Goal: Task Accomplishment & Management: Complete application form

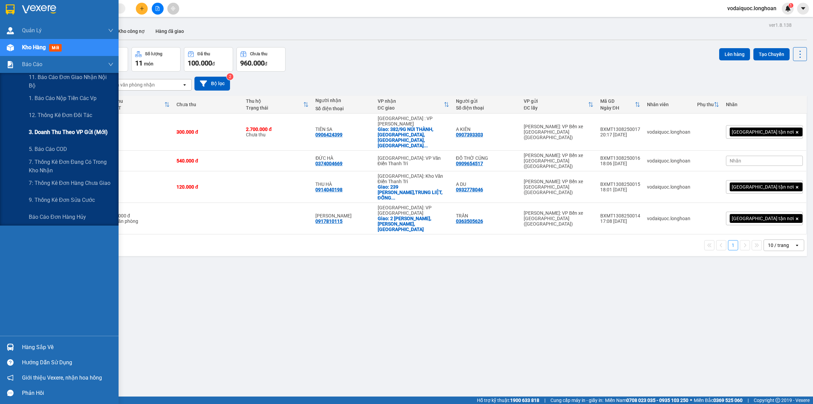
click at [62, 126] on div "3. Doanh Thu theo VP Gửi (mới)" at bounding box center [71, 132] width 85 height 17
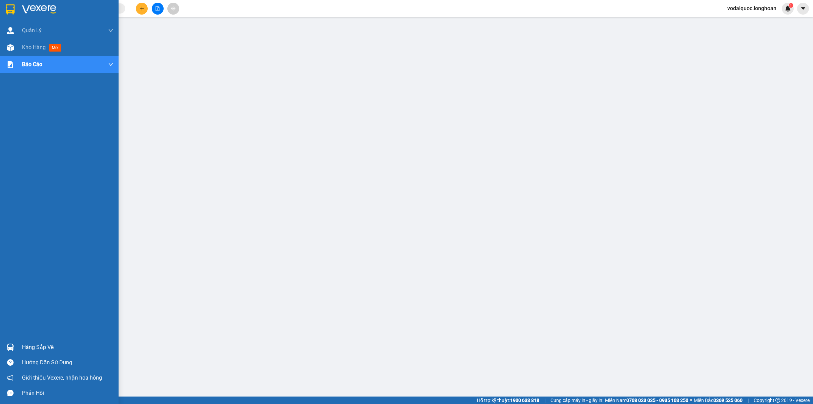
click at [24, 8] on img at bounding box center [39, 9] width 34 height 10
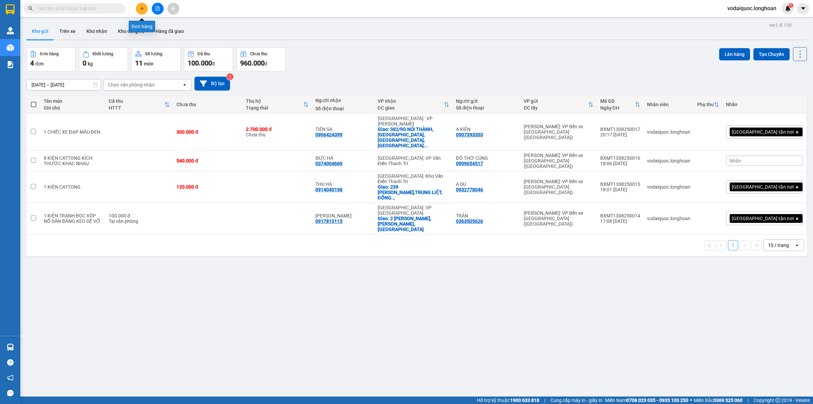
click at [140, 5] on button at bounding box center [142, 9] width 12 height 12
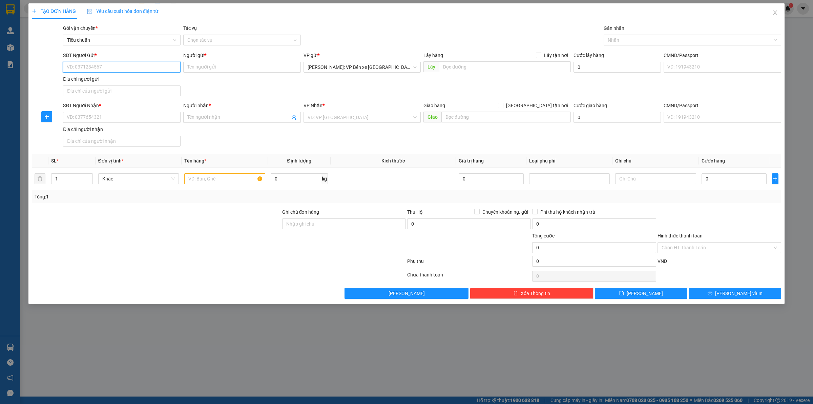
click at [108, 65] on input "SĐT Người Gửi *" at bounding box center [122, 67] width 118 height 11
type input "0934018740"
click at [207, 65] on input "Người gửi *" at bounding box center [242, 67] width 118 height 11
type input "t"
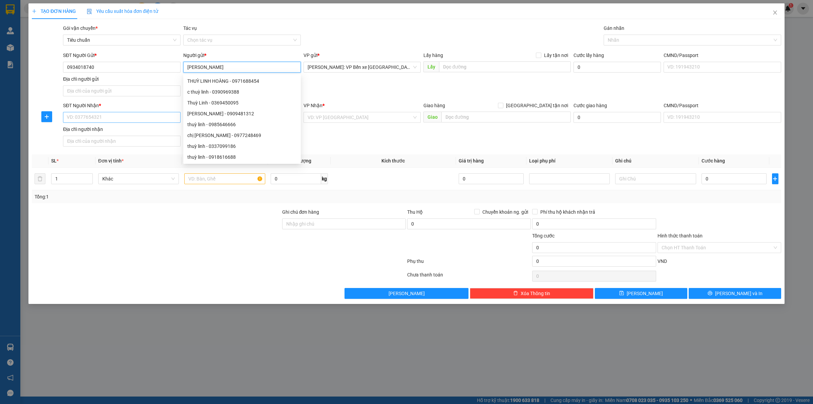
type input "[PERSON_NAME]"
click at [141, 121] on input "SĐT Người Nhận *" at bounding box center [122, 117] width 118 height 11
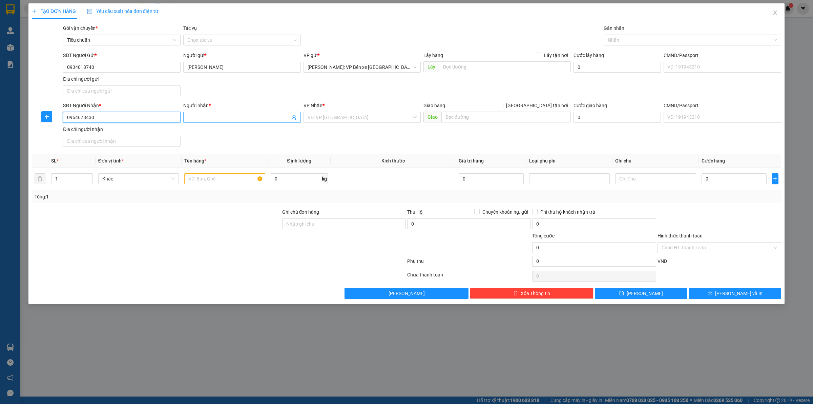
type input "0964678430"
click at [219, 116] on input "Người nhận *" at bounding box center [238, 117] width 103 height 7
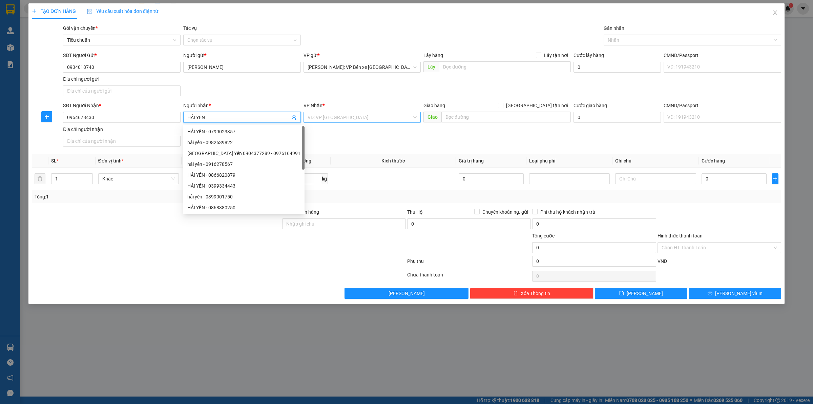
type input "HẢI YẾN"
click at [343, 119] on input "search" at bounding box center [360, 117] width 105 height 10
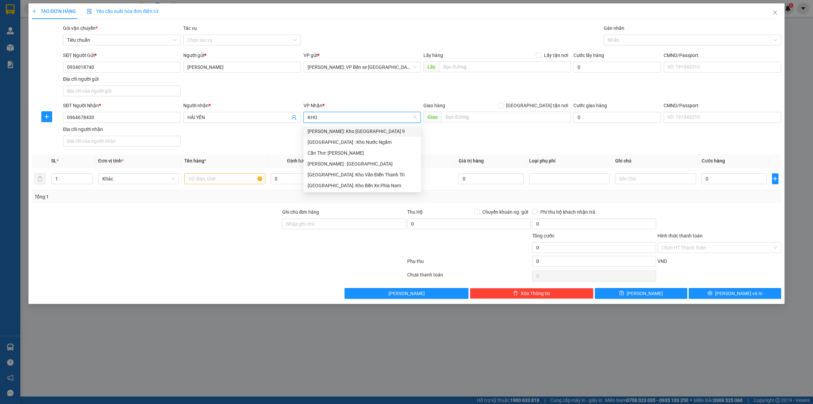
type input "KHO"
click at [366, 177] on div "[GEOGRAPHIC_DATA]: Kho Văn Điển Thanh Trì" at bounding box center [362, 174] width 109 height 7
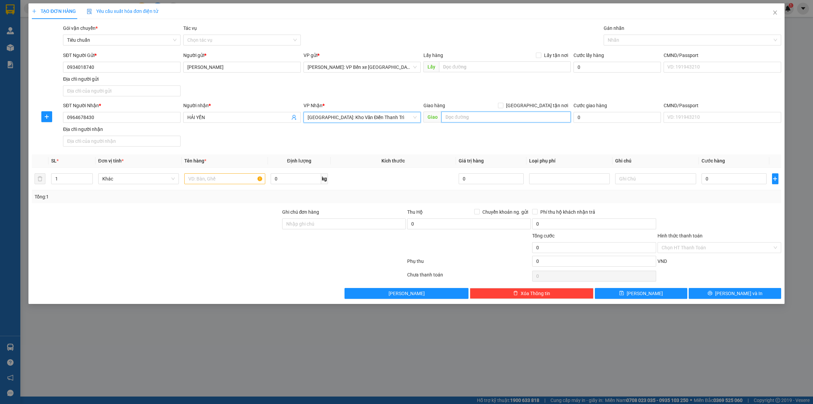
click at [472, 116] on input "text" at bounding box center [505, 116] width 129 height 11
type input "BẮC NINH-PHỐ TAM Á,GIA ĐÔNG,THUẬN THÀNH,BẮC NINH"
click at [540, 104] on span "[GEOGRAPHIC_DATA] tận nơi" at bounding box center [536, 105] width 67 height 7
click at [503, 104] on input "[GEOGRAPHIC_DATA] tận nơi" at bounding box center [500, 105] width 5 height 5
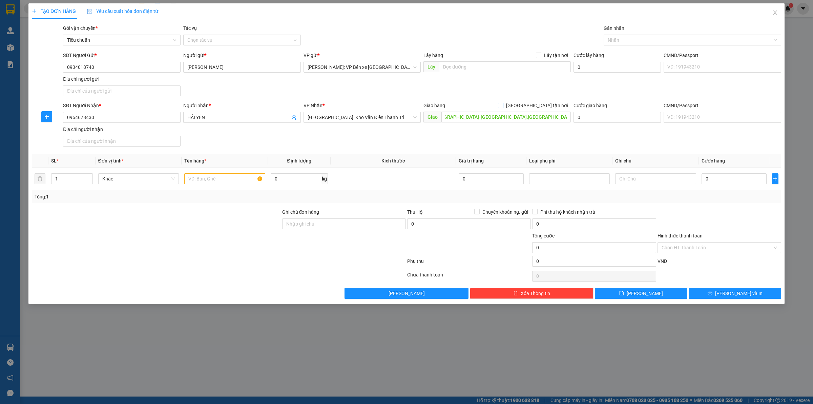
checkbox input "true"
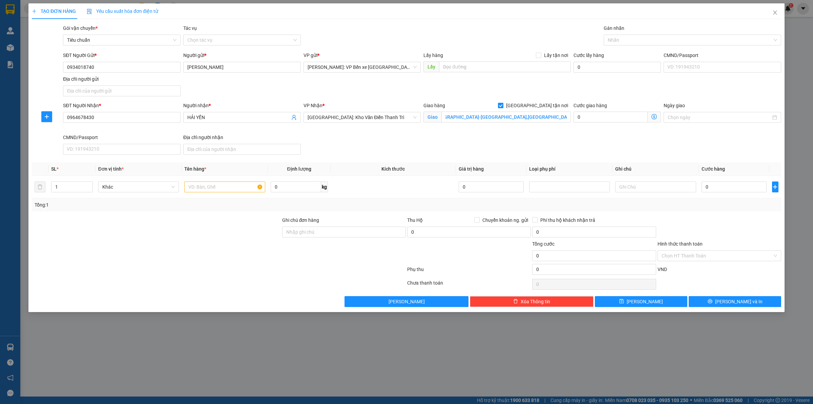
scroll to position [0, 0]
click at [631, 38] on div at bounding box center [688, 40] width 167 height 8
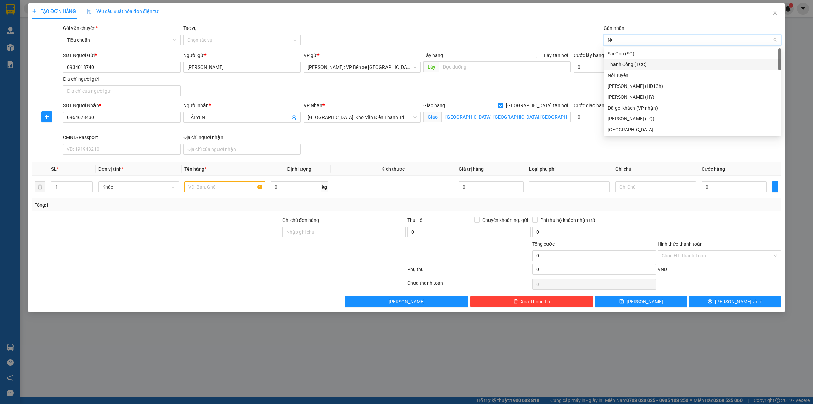
type input "NOI"
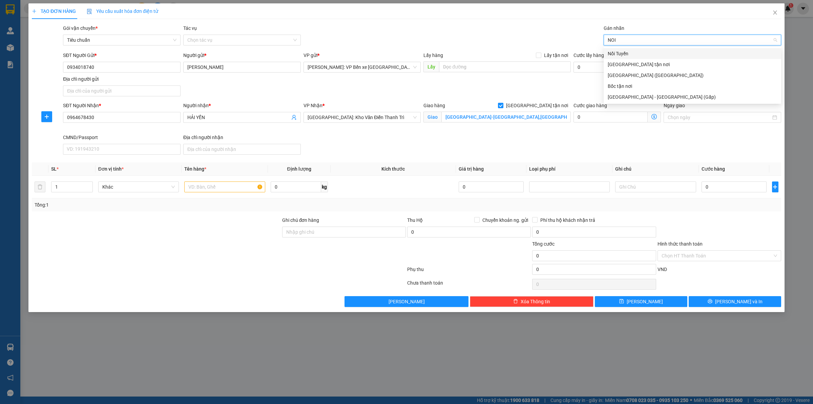
click at [647, 52] on div "Nối Tuyến" at bounding box center [692, 53] width 169 height 7
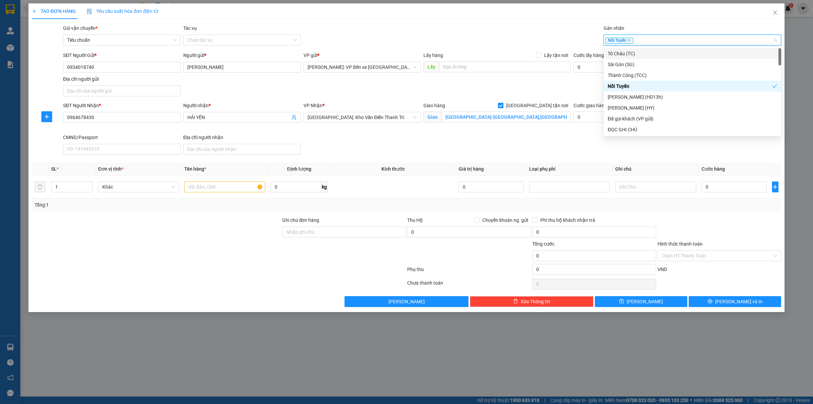
click at [659, 35] on div "Nối Tuyến" at bounding box center [693, 40] width 178 height 11
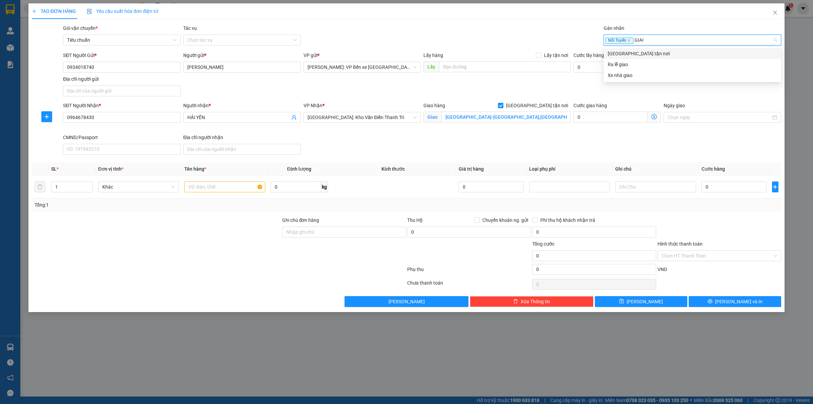
type input "GIAO"
click at [617, 53] on div "[GEOGRAPHIC_DATA] tận nơi" at bounding box center [692, 53] width 169 height 7
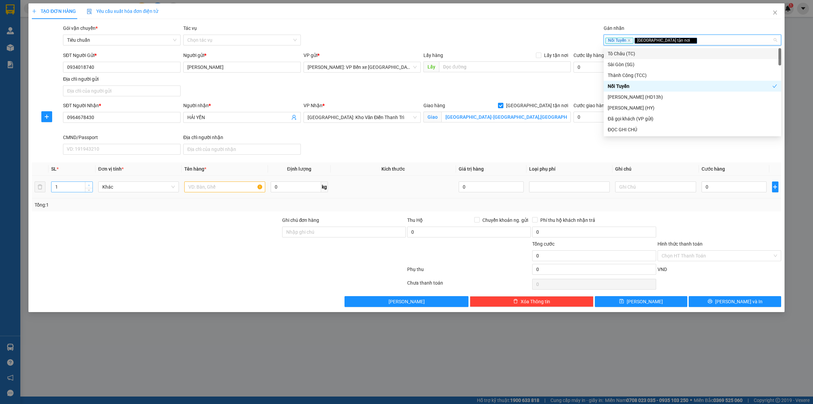
click at [87, 183] on span "Increase Value" at bounding box center [88, 185] width 7 height 6
type input "3"
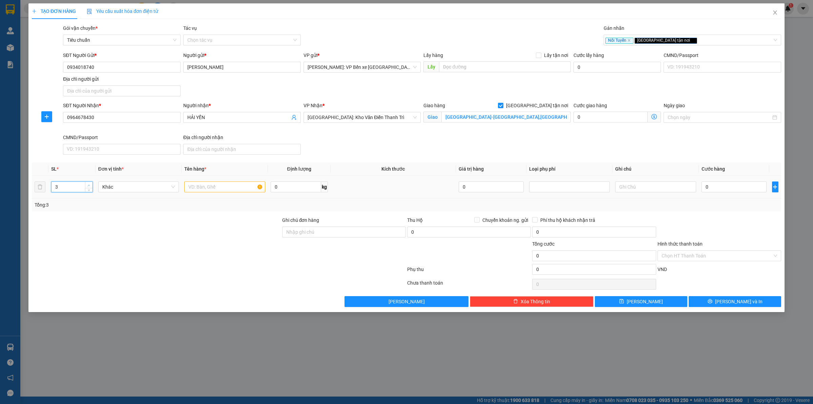
click at [87, 183] on span "Increase Value" at bounding box center [88, 185] width 7 height 6
click at [227, 188] on input "text" at bounding box center [224, 186] width 81 height 11
type input "3 KIỆN CATTONG KÍCH THƯỚC KHÁC NHAU BỌC XỐP NỔ DÁN BĂNG KEO DỄ VỠ"
click at [348, 236] on input "Ghi chú đơn hàng" at bounding box center [344, 231] width 124 height 11
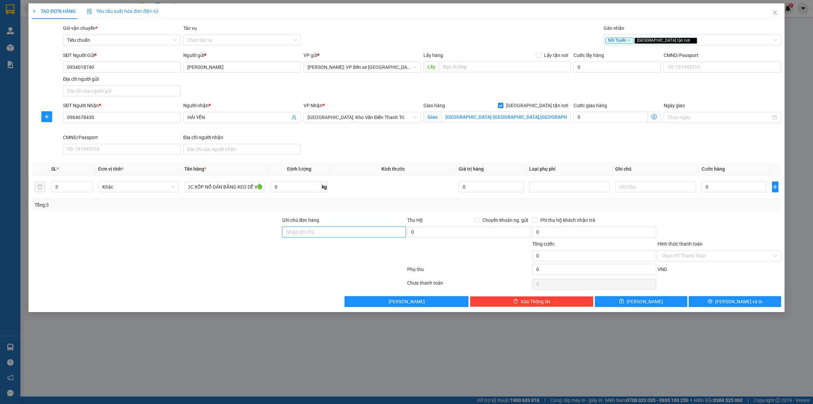
scroll to position [0, 0]
type input "HÀNG DỄ VỠ HƯ VỠ KHÔNG ĐỀN"
click at [714, 188] on input "0" at bounding box center [734, 186] width 65 height 11
type input "4"
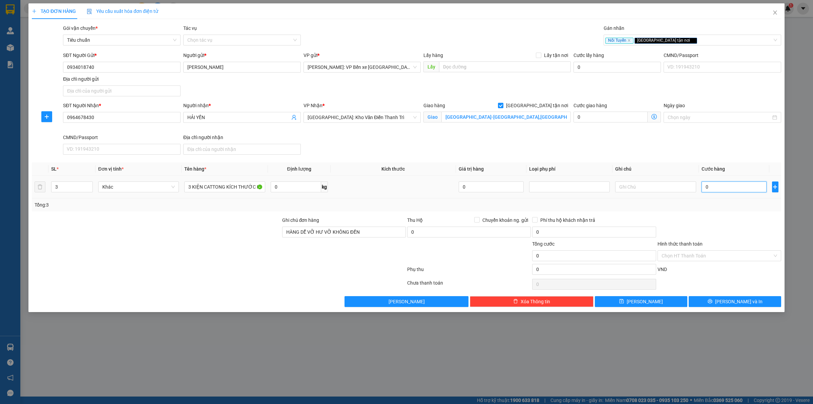
type input "4"
type input "48"
type input "480"
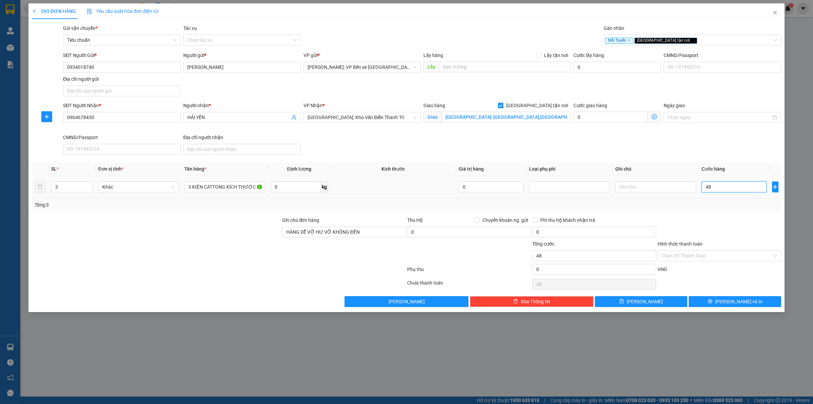
type input "480"
type input "4.800"
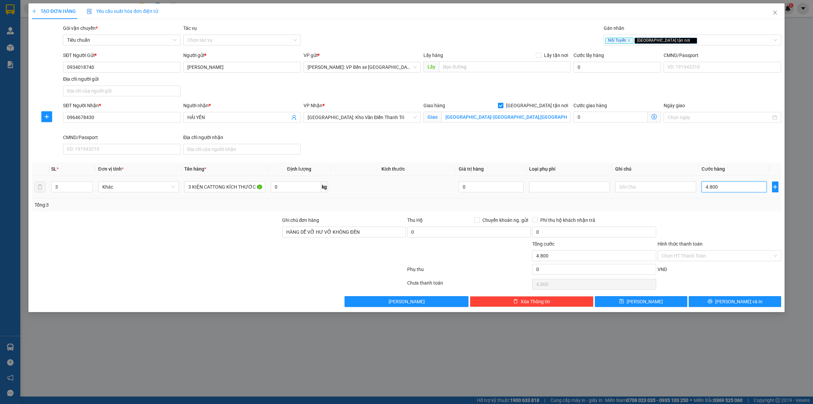
type input "48.000"
type input "480.000"
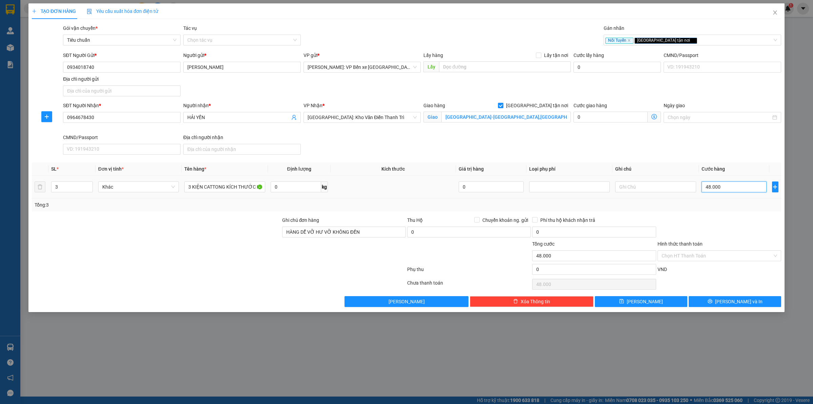
type input "480.000"
click at [735, 300] on span "[PERSON_NAME] và In" at bounding box center [738, 300] width 47 height 7
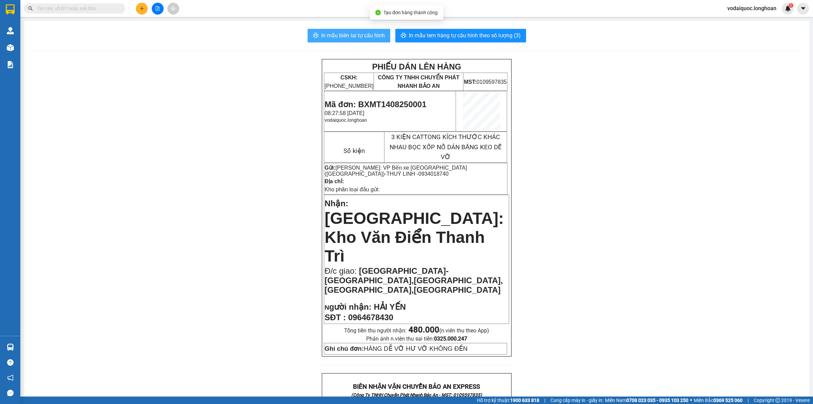
click at [368, 35] on span "In mẫu biên lai tự cấu hình" at bounding box center [353, 35] width 64 height 8
click at [470, 31] on span "In mẫu tem hàng tự cấu hình theo số lượng (3)" at bounding box center [465, 35] width 112 height 8
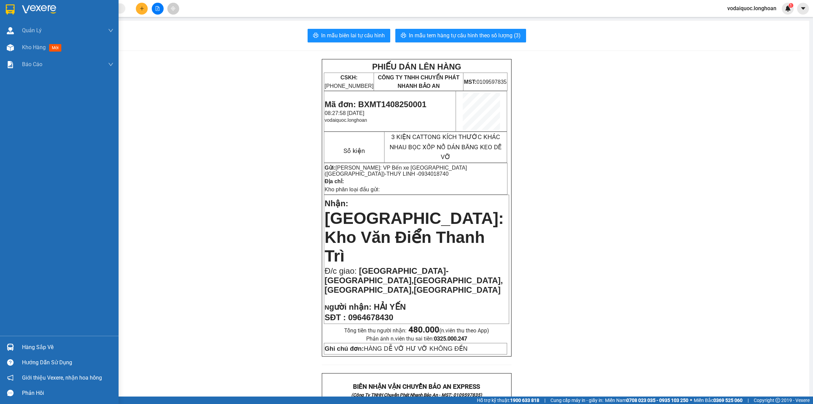
drag, startPoint x: 15, startPoint y: 11, endPoint x: 812, endPoint y: 206, distance: 820.9
click at [15, 11] on div at bounding box center [10, 9] width 12 height 12
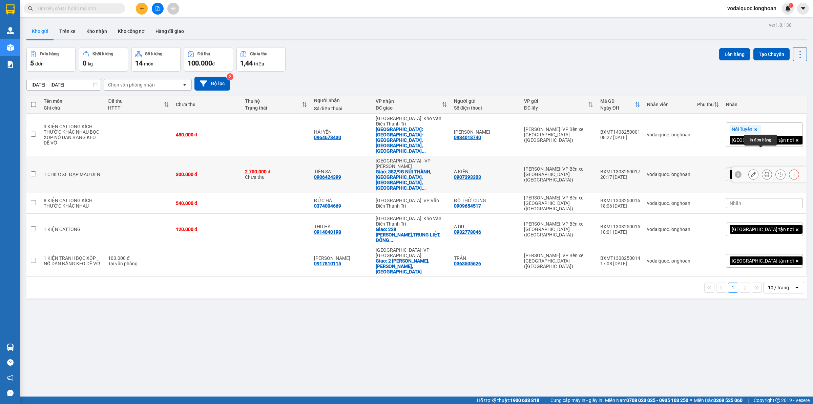
click at [765, 172] on icon at bounding box center [767, 174] width 5 height 5
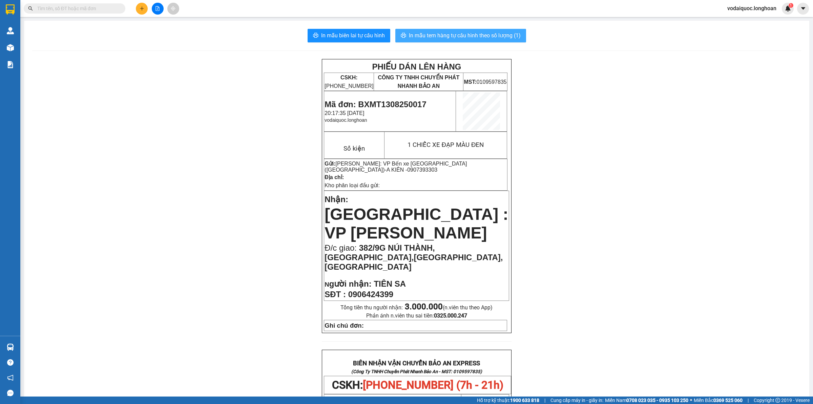
click at [456, 35] on span "In mẫu tem hàng tự cấu hình theo số lượng (1)" at bounding box center [465, 35] width 112 height 8
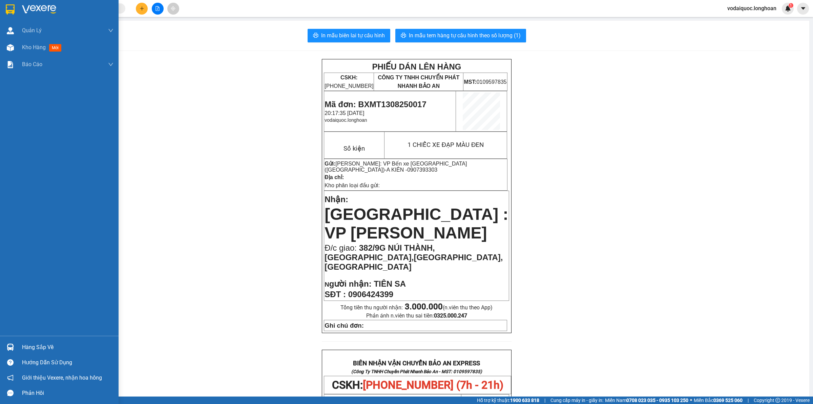
click at [26, 8] on img at bounding box center [39, 9] width 34 height 10
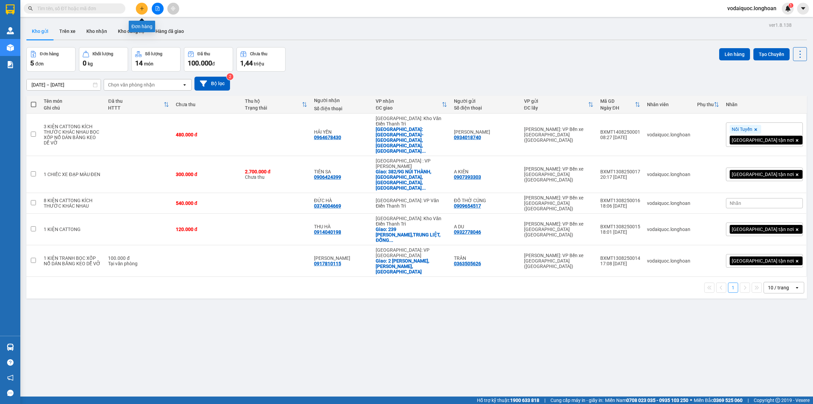
click at [140, 8] on icon "plus" at bounding box center [142, 8] width 4 height 0
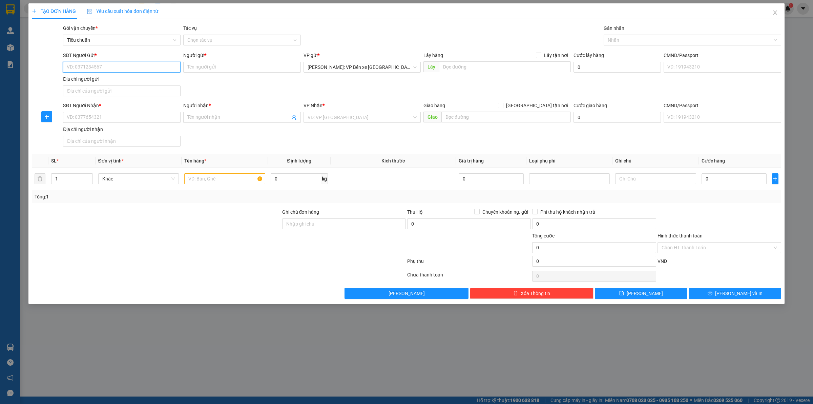
click at [104, 70] on input "SĐT Người Gửi *" at bounding box center [122, 67] width 118 height 11
type input "0867883938"
click at [222, 67] on input "Người gửi *" at bounding box center [242, 67] width 118 height 11
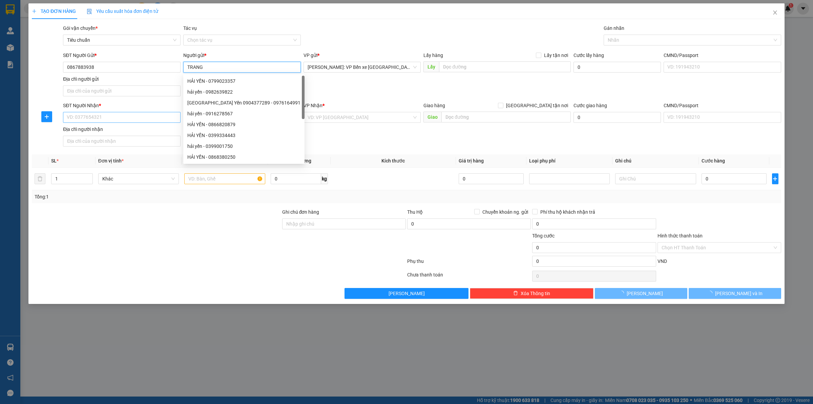
type input "TRANG"
click at [107, 117] on input "SĐT Người Nhận *" at bounding box center [122, 117] width 118 height 11
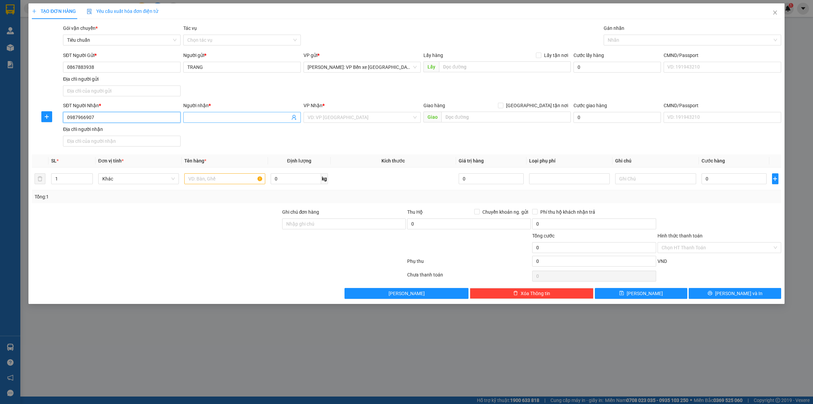
type input "0987966907"
click at [225, 116] on input "Người nhận *" at bounding box center [238, 117] width 103 height 7
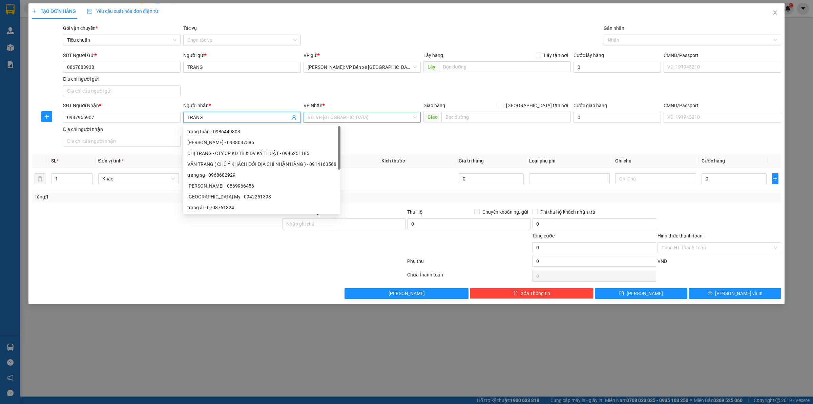
type input "TRANG"
click at [382, 113] on input "search" at bounding box center [360, 117] width 105 height 10
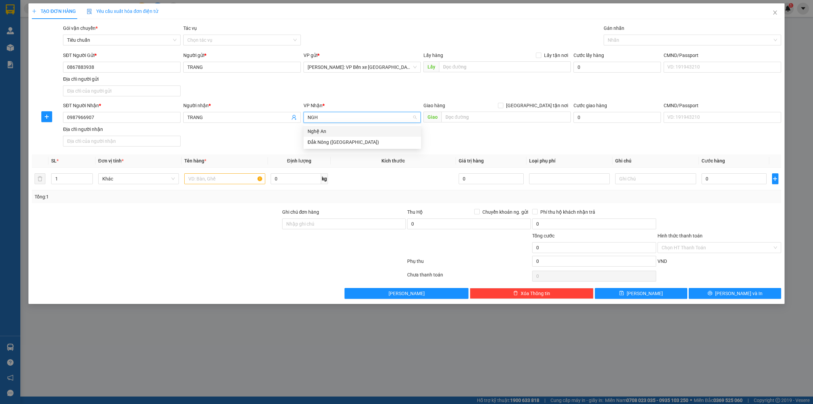
type input "NGHE"
click at [336, 129] on div "Nghệ An" at bounding box center [362, 130] width 109 height 7
click at [477, 119] on input "text" at bounding box center [505, 116] width 129 height 11
click at [465, 113] on input "text" at bounding box center [505, 116] width 129 height 11
type input "Q"
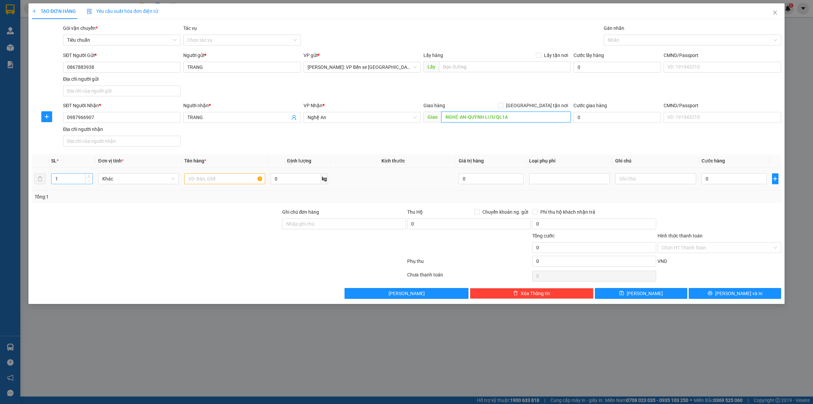
click at [90, 179] on span "Decrease Value" at bounding box center [88, 181] width 7 height 6
type input "NGHỆ AN-QUỲNH LƯU QL1A"
type input "2"
click at [88, 175] on span "up" at bounding box center [89, 177] width 4 height 4
click at [228, 181] on input "text" at bounding box center [224, 178] width 81 height 11
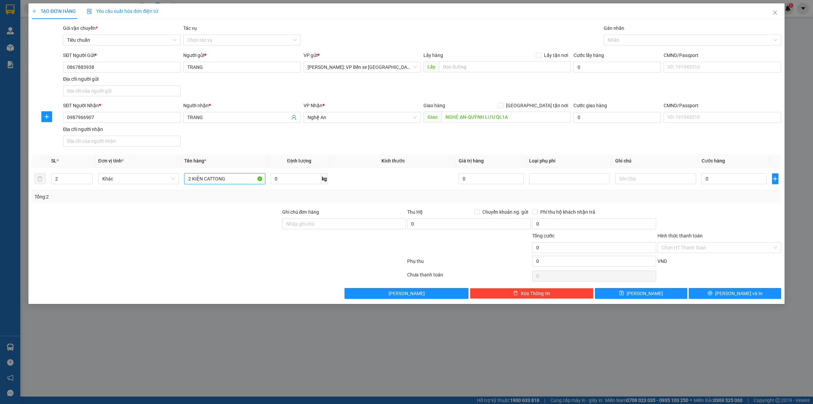
type input "2 KIỆN CATTONG"
drag, startPoint x: 737, startPoint y: 142, endPoint x: 741, endPoint y: 157, distance: 14.9
click at [737, 142] on div "SĐT Người Nhận * 0987966907 Người nhận * TRANG VP Nhận * Nghệ An Giao hàng Giao…" at bounding box center [422, 125] width 721 height 47
click at [729, 178] on input "0" at bounding box center [734, 178] width 65 height 11
type input "5"
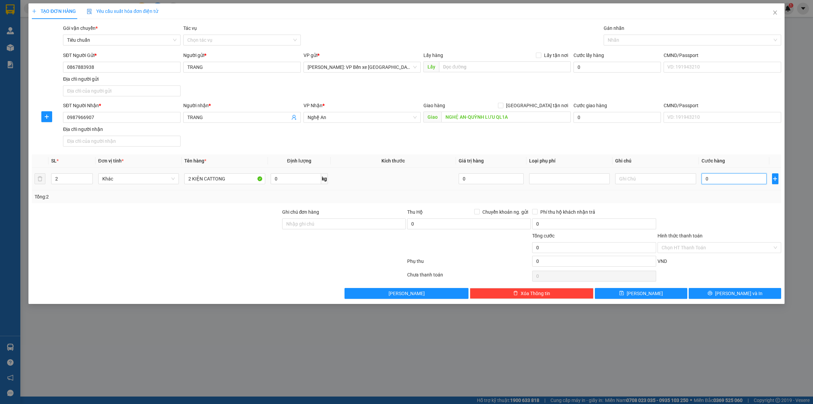
type input "5"
type input "50"
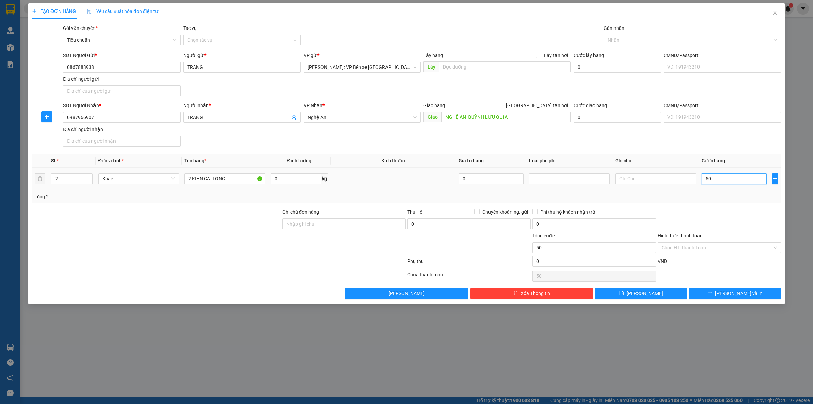
type input "500"
type input "5.000"
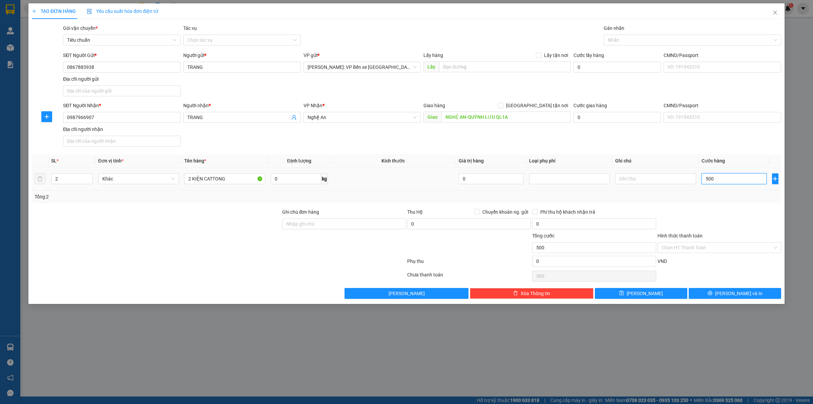
type input "5.000"
type input "50.000"
type input "500.000"
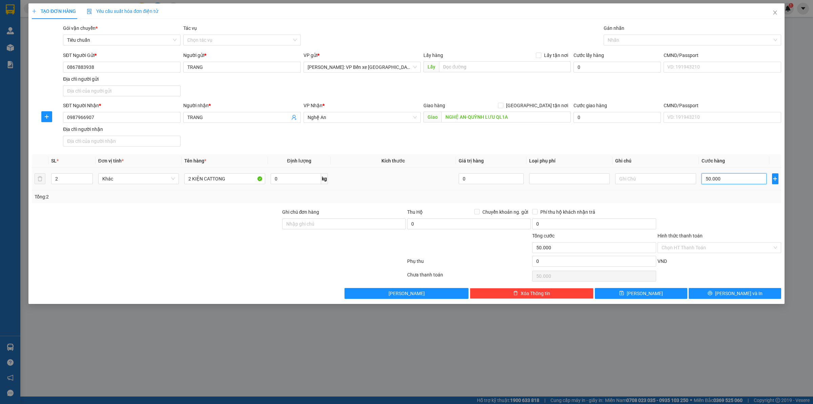
type input "500.000"
click at [494, 143] on div "SĐT Người Nhận * 0987966907 Người nhận * TRANG VP Nhận * Nghệ An Giao hàng Giao…" at bounding box center [422, 125] width 721 height 47
click at [727, 131] on div "SĐT Người Nhận * 0987966907 Người nhận * TRANG VP Nhận * Nghệ An Giao hàng Giao…" at bounding box center [422, 125] width 721 height 47
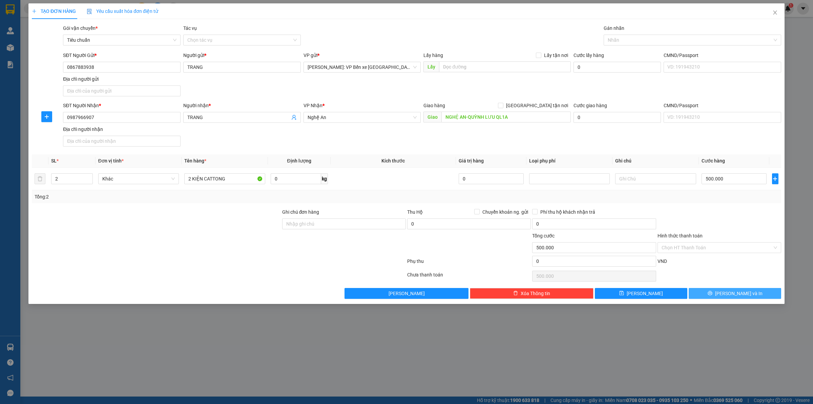
click at [741, 293] on span "[PERSON_NAME] và In" at bounding box center [738, 292] width 47 height 7
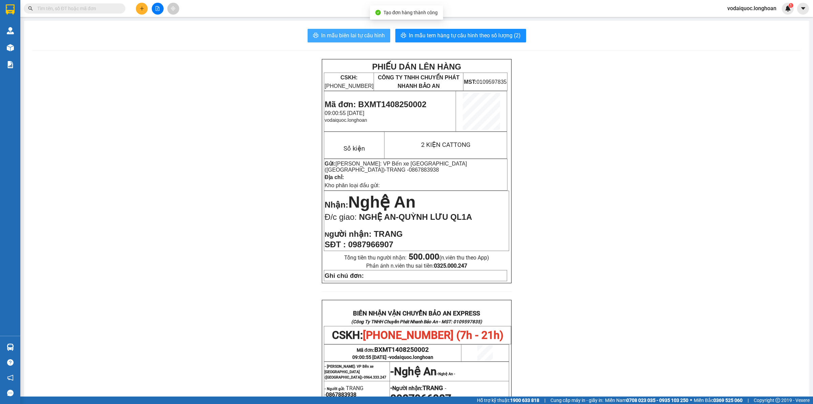
click at [345, 33] on span "In mẫu biên lai tự cấu hình" at bounding box center [353, 35] width 64 height 8
click at [447, 36] on span "In mẫu tem hàng tự cấu hình theo số lượng (2)" at bounding box center [465, 35] width 112 height 8
drag, startPoint x: 159, startPoint y: 86, endPoint x: 86, endPoint y: 55, distance: 79.2
click at [142, 82] on div "PHIẾU DÁN LÊN HÀNG CSKH: 1900.06.88.33 CÔNG TY TNHH CHUYỂN PHÁT NHANH BẢO AN MS…" at bounding box center [416, 336] width 769 height 554
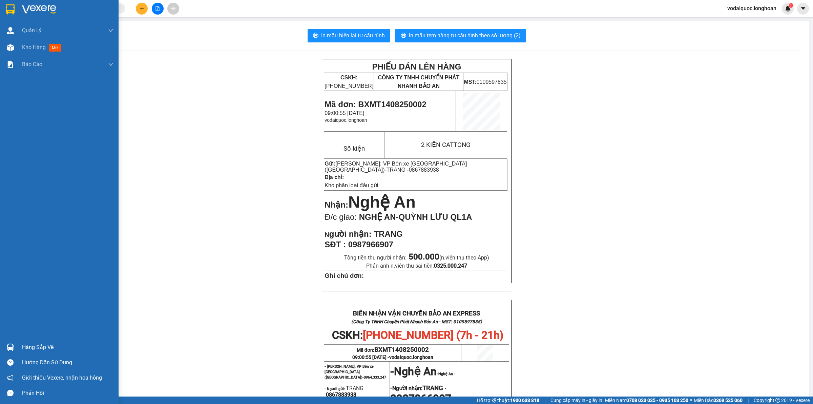
click at [33, 10] on img at bounding box center [39, 9] width 34 height 10
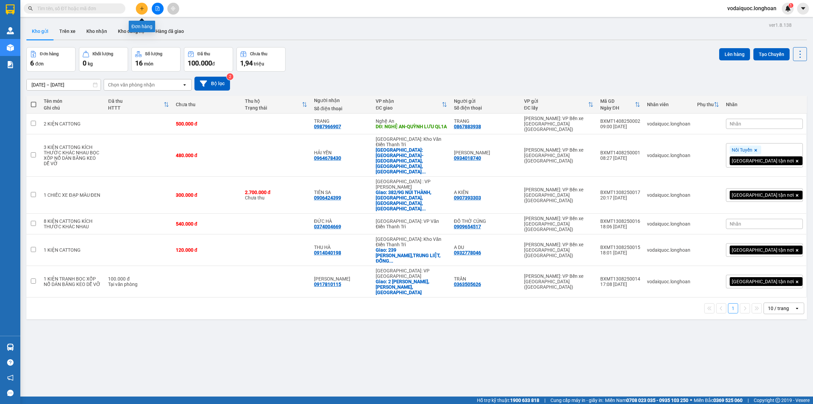
click at [141, 7] on icon "plus" at bounding box center [142, 8] width 5 height 5
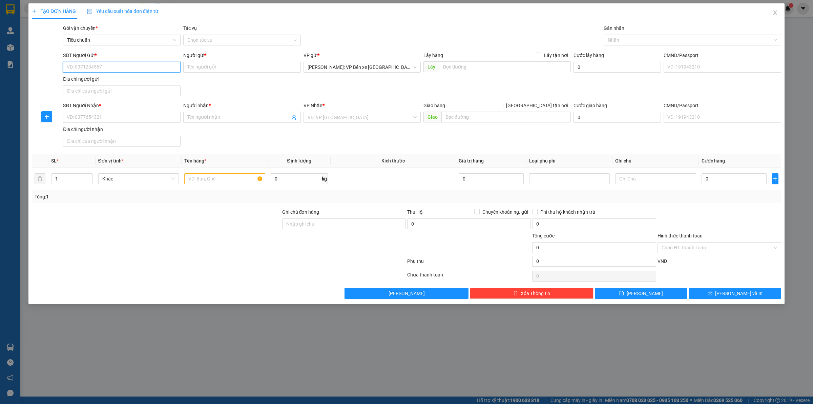
click at [114, 70] on input "SĐT Người Gửi *" at bounding box center [122, 67] width 118 height 11
type input "0967854454"
click at [90, 81] on div "0967854454 - A BÌNH" at bounding box center [121, 80] width 109 height 7
type input "A BÌNH"
checkbox input "true"
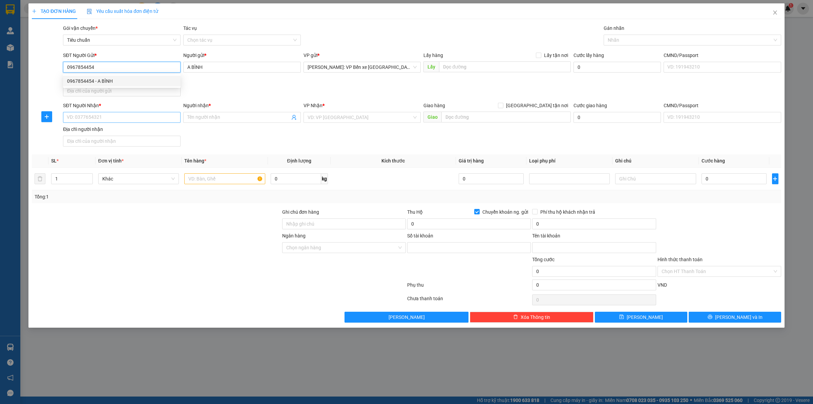
type input "0123456855555"
type input "HO VAN BINH"
type input "0967854454"
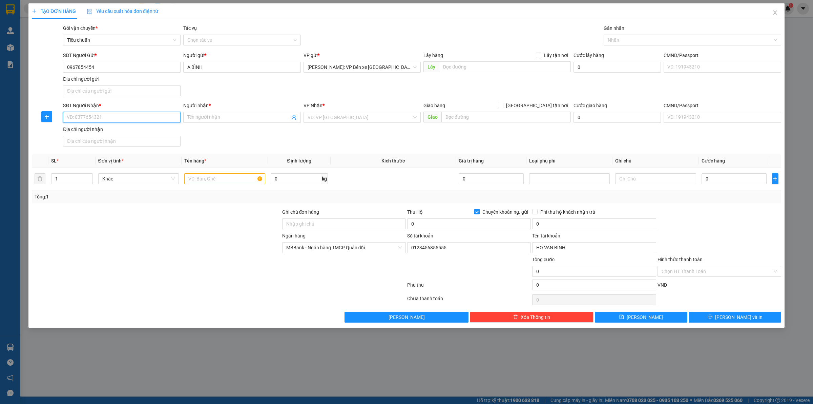
click at [92, 117] on input "SĐT Người Nhận *" at bounding box center [122, 117] width 118 height 11
type input "0935113111"
click at [199, 114] on input "Người nhận *" at bounding box center [238, 117] width 103 height 7
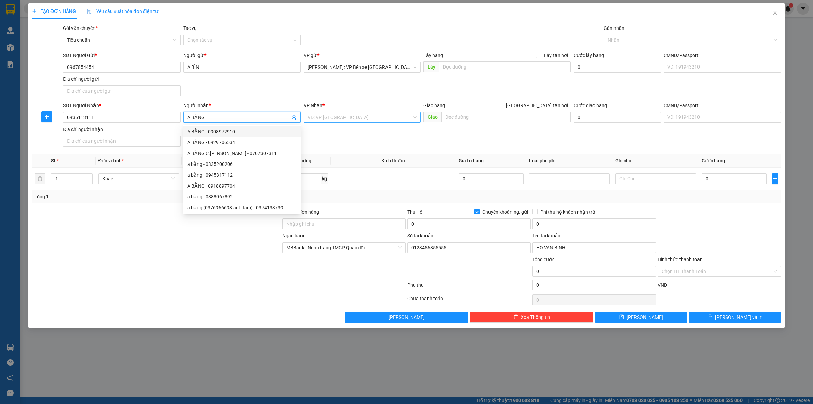
type input "A BẰNG"
click at [387, 117] on input "search" at bounding box center [360, 117] width 105 height 10
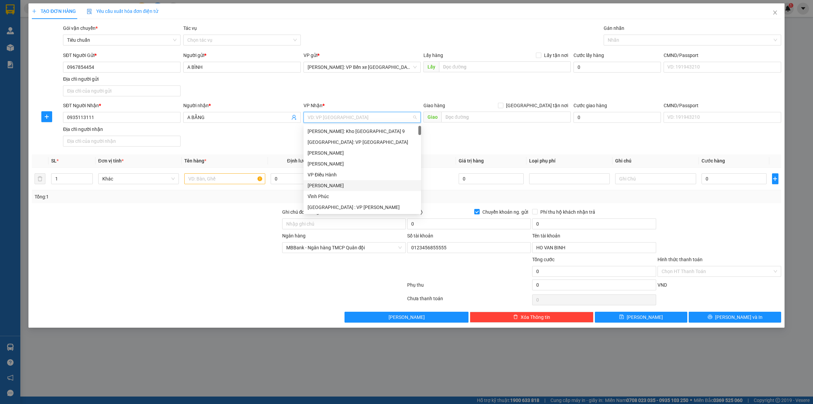
drag, startPoint x: 514, startPoint y: 149, endPoint x: 521, endPoint y: 147, distance: 7.2
click at [515, 149] on div "SĐT Người Nhận * 0935113111 Người nhận * A BẰNG VP Nhận * VD: VP Sài Gòn Giao h…" at bounding box center [422, 125] width 721 height 47
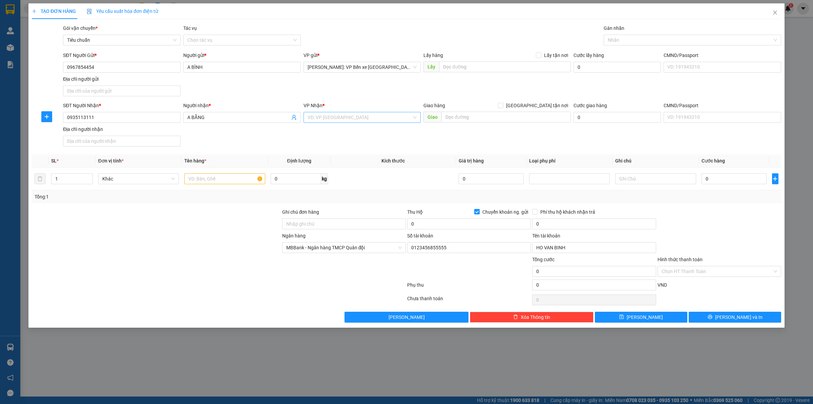
click at [356, 122] on input "search" at bounding box center [360, 117] width 105 height 10
type input "NINH"
click at [343, 176] on div "[GEOGRAPHIC_DATA]" at bounding box center [362, 174] width 109 height 7
click at [467, 117] on input "text" at bounding box center [505, 116] width 129 height 11
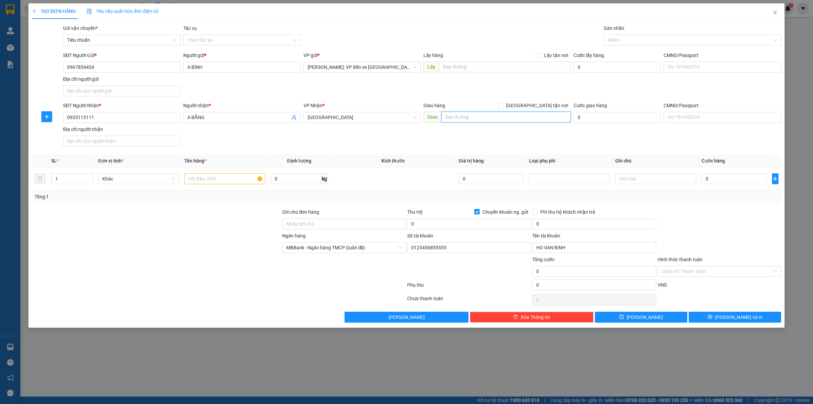
paste input "TP Ninh Bình - Đường tránh TP Ninh Bình"
type input "TP Ninh Bình - Đường tránh TP Ninh Bình"
drag, startPoint x: 205, startPoint y: 177, endPoint x: 170, endPoint y: 192, distance: 38.7
click at [205, 178] on input "text" at bounding box center [224, 178] width 81 height 11
click at [220, 175] on input "text" at bounding box center [224, 178] width 81 height 11
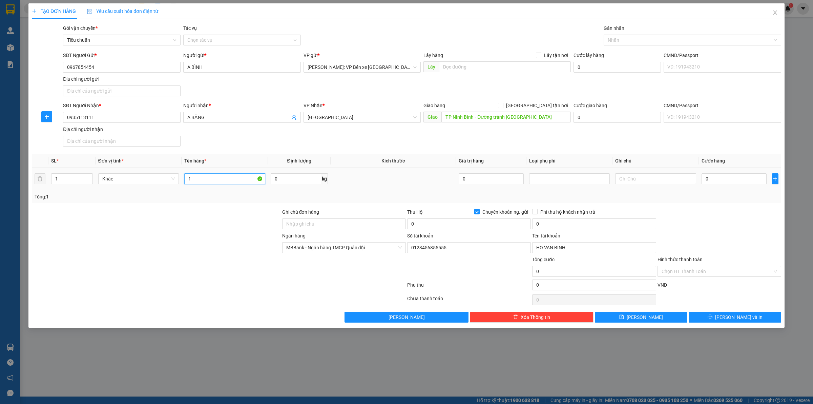
type input "1"
type input "1 THÙNG XỐP DÁN BĂNG KEO DỄ VỠ"
click at [319, 224] on input "Ghi chú đơn hàng" at bounding box center [344, 223] width 124 height 11
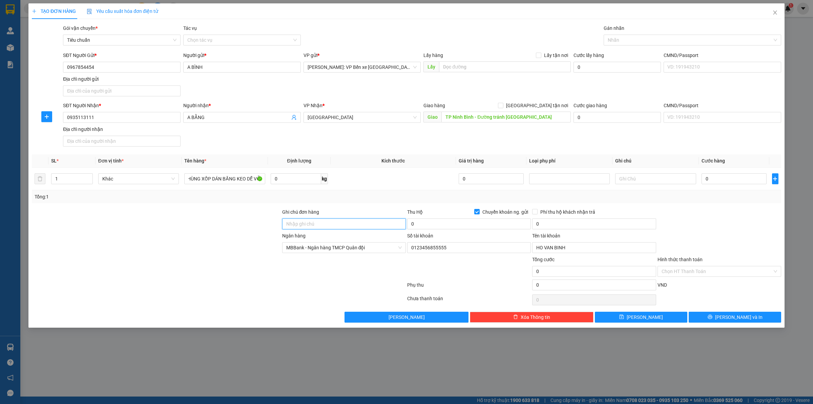
scroll to position [0, 0]
type input "HÀNG DỄ VỠ HƯ VỠ KHÔNG ĐỀN"
click at [731, 146] on div "SĐT Người Nhận * 0935113111 Người nhận * A BẰNG VP Nhận * Ninh Bình Giao hàng G…" at bounding box center [422, 125] width 721 height 47
click at [728, 179] on input "0" at bounding box center [734, 178] width 65 height 11
type input "2"
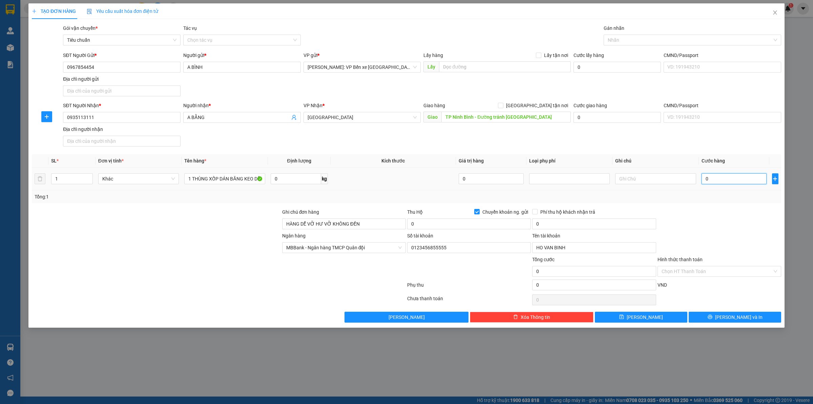
type input "2"
type input "24"
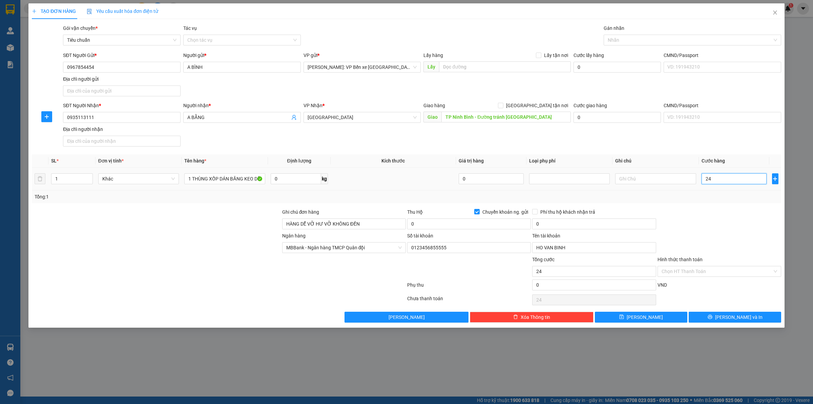
type input "240"
type input "2.400"
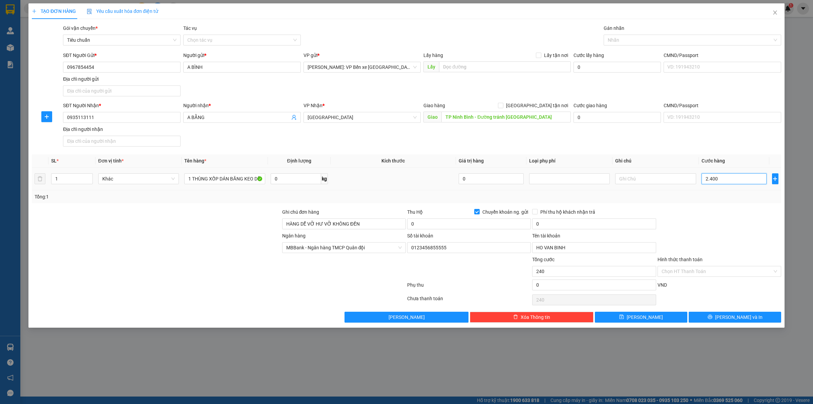
type input "2.400"
type input "24.000"
type input "240.000"
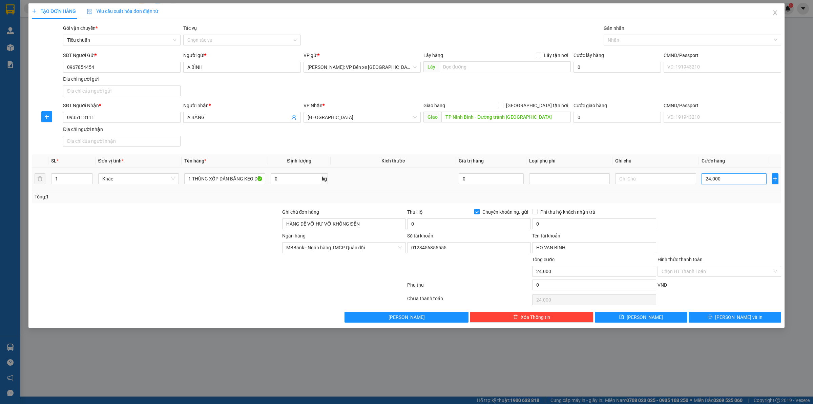
type input "240.000"
click at [475, 213] on input "Chuyển khoản ng. gửi" at bounding box center [476, 211] width 5 height 5
checkbox input "false"
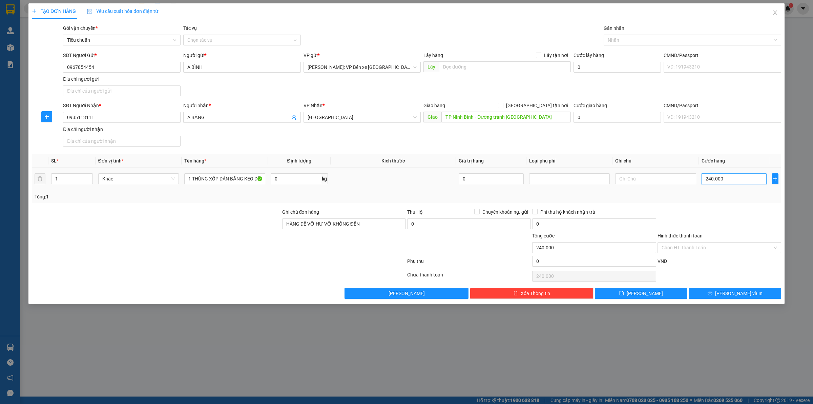
click at [735, 174] on input "240.000" at bounding box center [734, 178] width 65 height 11
type input "2"
type input "22"
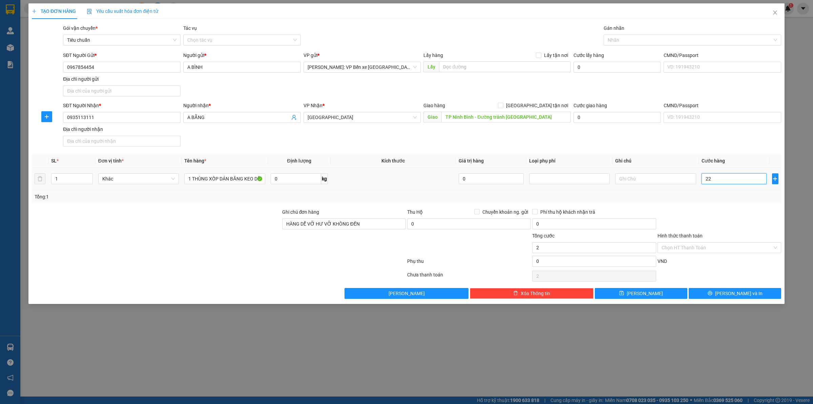
type input "22"
type input "220"
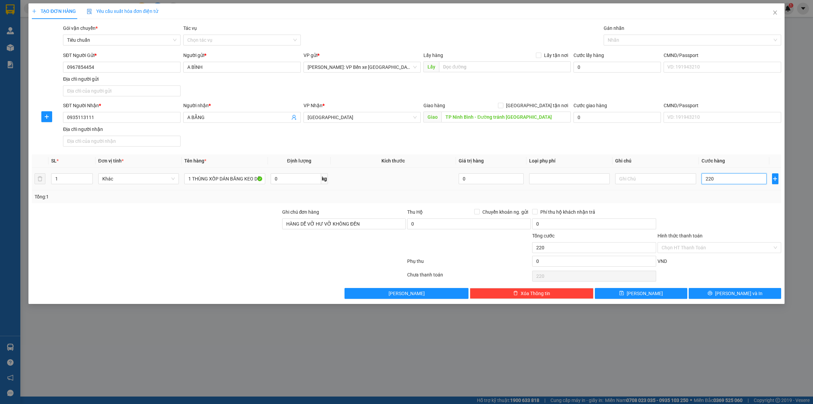
type input "2.200"
type input "22.000"
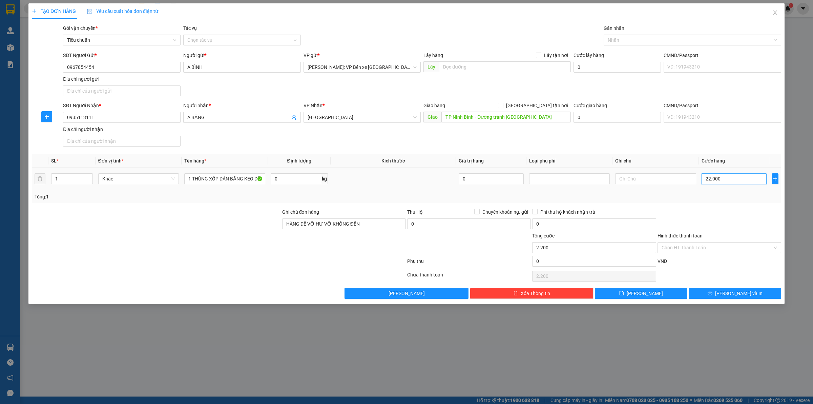
type input "22.000"
type input "220.000"
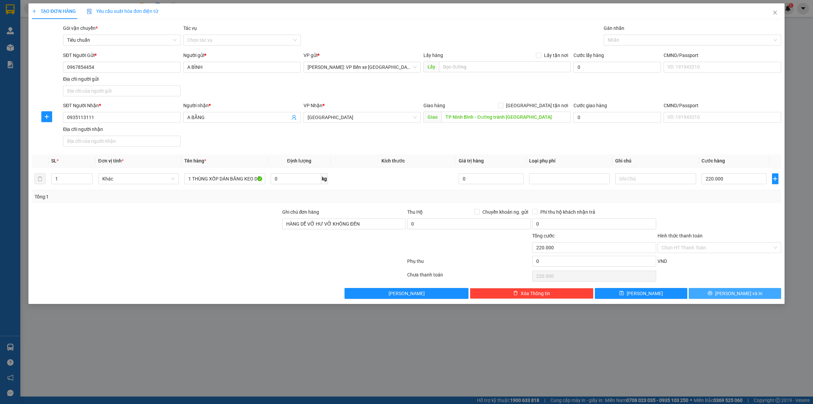
click at [740, 292] on span "[PERSON_NAME] và In" at bounding box center [738, 292] width 47 height 7
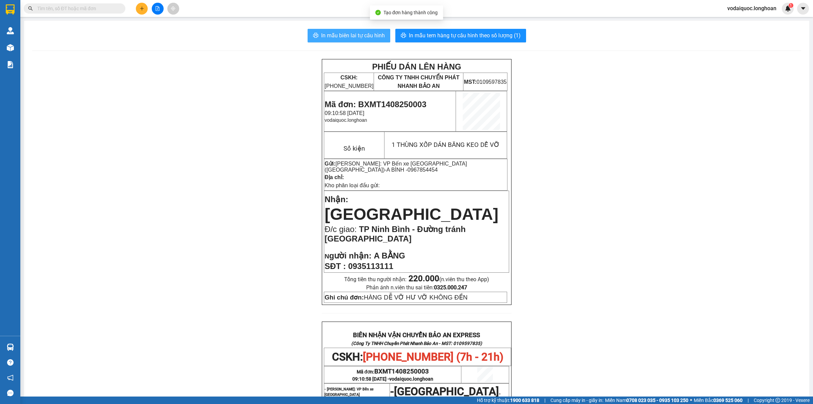
click at [355, 40] on button "In mẫu biên lai tự cấu hình" at bounding box center [349, 36] width 83 height 14
click at [477, 35] on span "In mẫu tem hàng tự cấu hình theo số lượng (1)" at bounding box center [465, 35] width 112 height 8
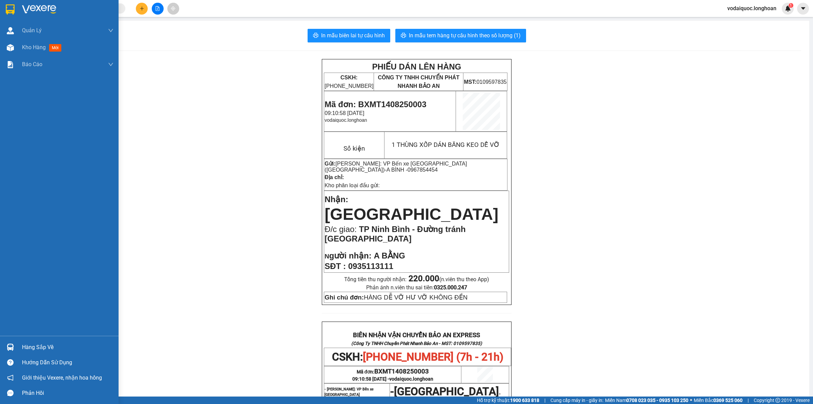
click at [38, 8] on img at bounding box center [39, 9] width 34 height 10
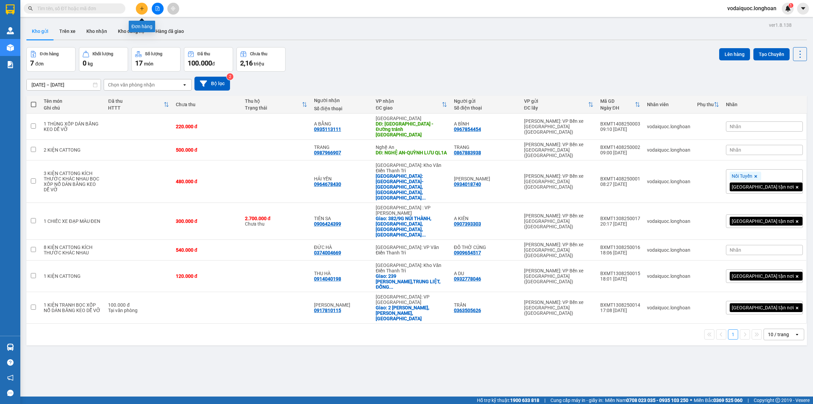
click at [140, 6] on icon "plus" at bounding box center [142, 8] width 5 height 5
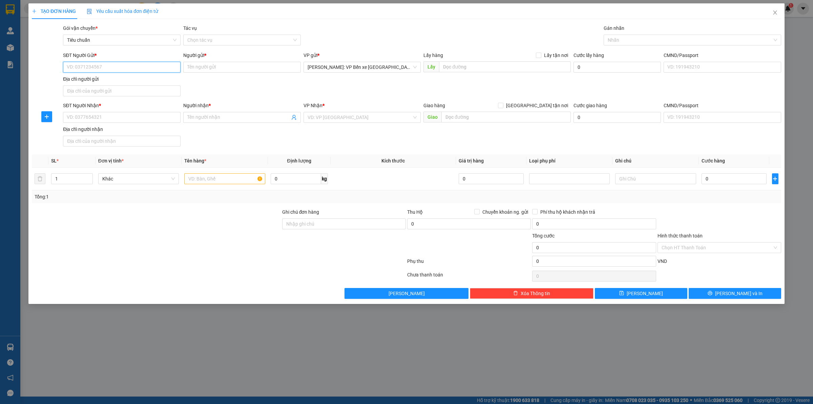
click at [124, 70] on input "SĐT Người Gửi *" at bounding box center [122, 67] width 118 height 11
click at [112, 63] on input "SĐT Người Gửi *" at bounding box center [122, 67] width 118 height 11
click at [115, 64] on input "SĐT Người Gửi *" at bounding box center [122, 67] width 118 height 11
click at [105, 67] on input "SĐT Người Gửi *" at bounding box center [122, 67] width 118 height 11
type input "0385488985"
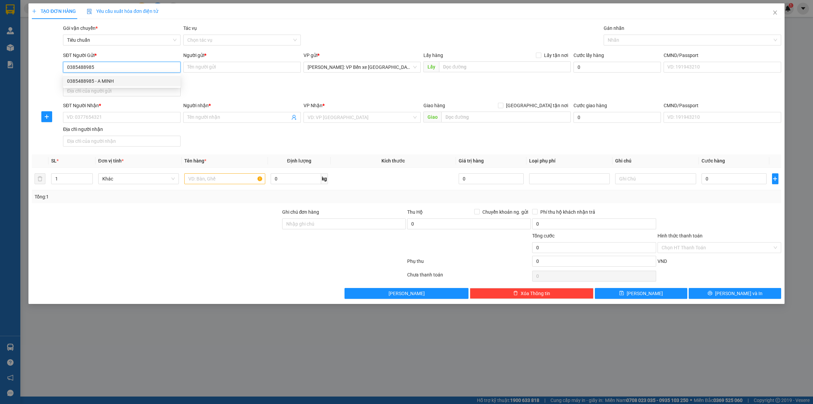
click at [126, 80] on div "0385488985 - A MINH" at bounding box center [121, 80] width 109 height 7
type input "A MINH"
type input "0385488985"
click at [125, 122] on input "SĐT Người Nhận *" at bounding box center [122, 117] width 118 height 11
type input "0329152058"
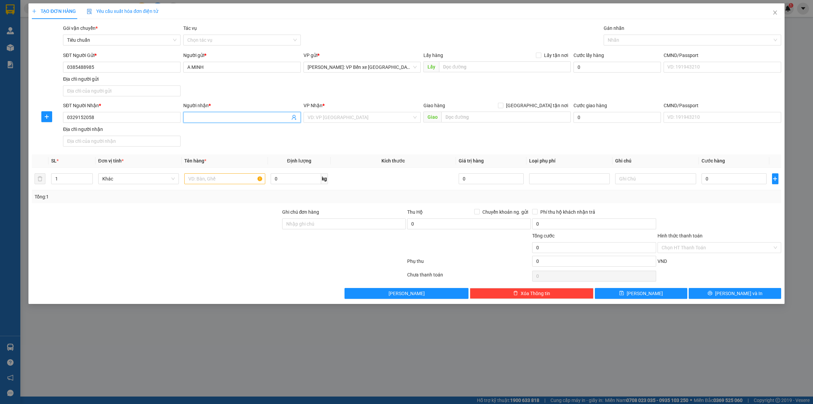
click at [224, 114] on input "Người nhận *" at bounding box center [238, 117] width 103 height 7
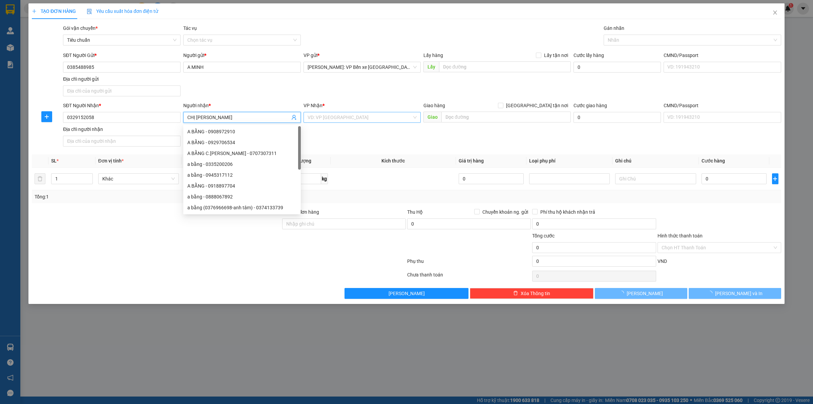
type input "CHỊ [PERSON_NAME]"
click at [382, 114] on input "search" at bounding box center [360, 117] width 105 height 10
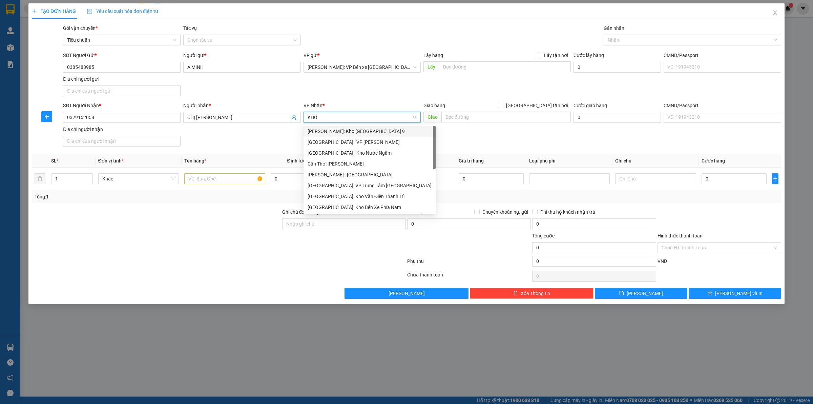
type input "KHO"
click at [360, 175] on div "[GEOGRAPHIC_DATA]: Kho Văn Điển Thanh Trì" at bounding box center [362, 174] width 109 height 7
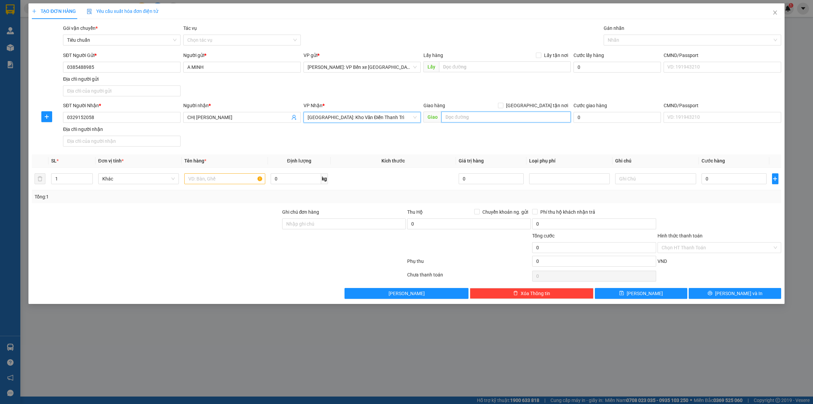
click at [493, 115] on input "text" at bounding box center [505, 116] width 129 height 11
type input "THÔN CÁT,TUY LAI,MỸ ĐỨC,HÀ NỘI"
click at [503, 105] on input "[GEOGRAPHIC_DATA] tận nơi" at bounding box center [500, 105] width 5 height 5
checkbox input "true"
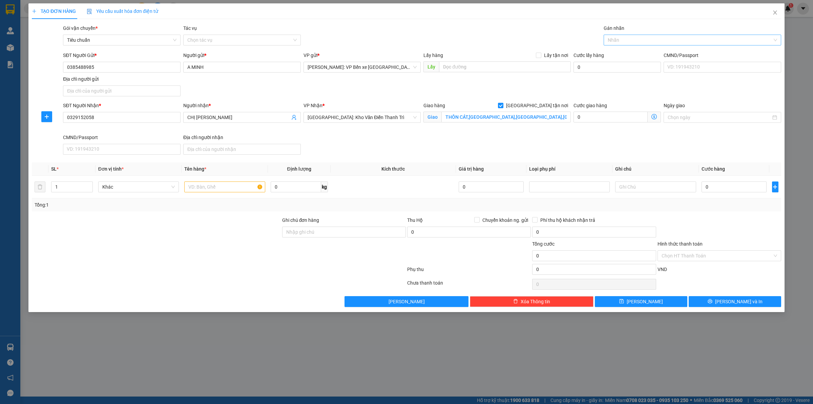
click at [625, 39] on div at bounding box center [688, 40] width 167 height 8
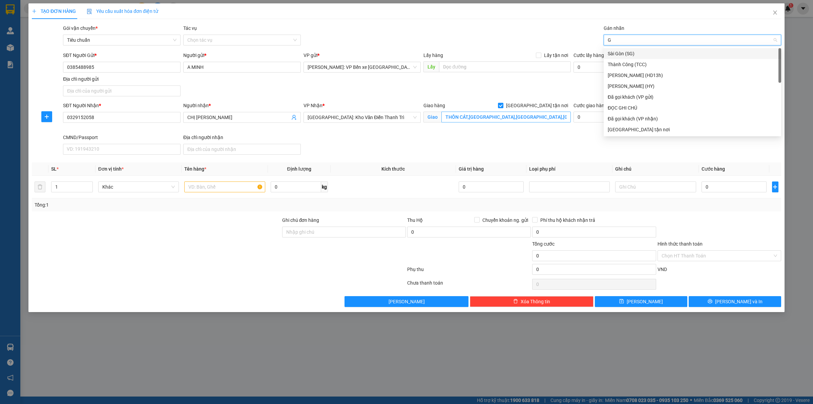
type input "GI"
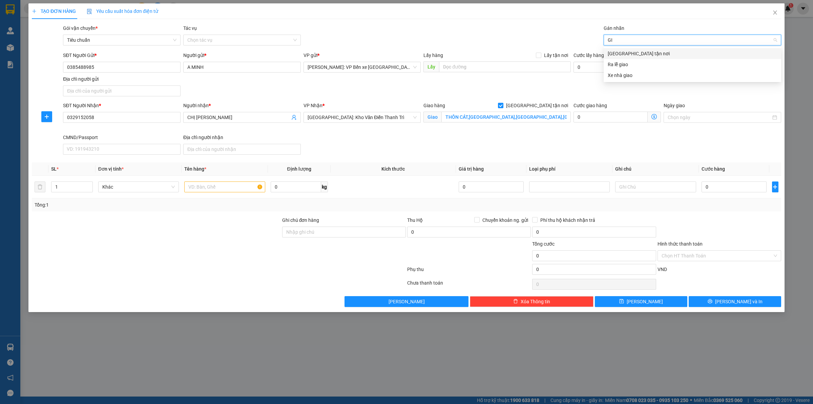
click at [634, 53] on div "[GEOGRAPHIC_DATA] tận nơi" at bounding box center [692, 53] width 169 height 7
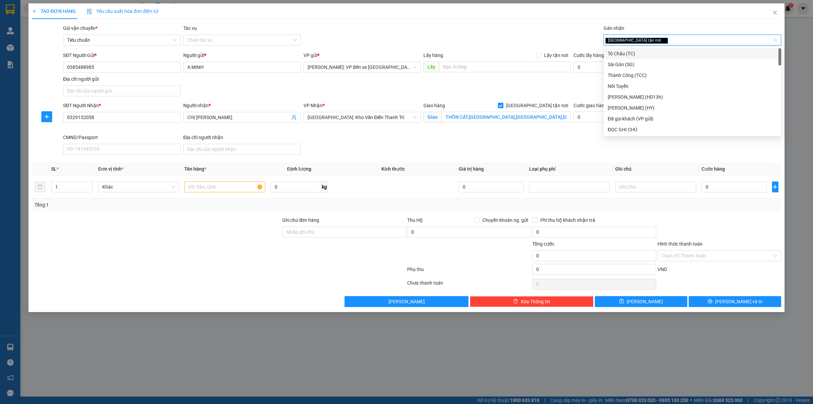
click at [647, 39] on div "[GEOGRAPHIC_DATA] tận nơi" at bounding box center [688, 40] width 167 height 8
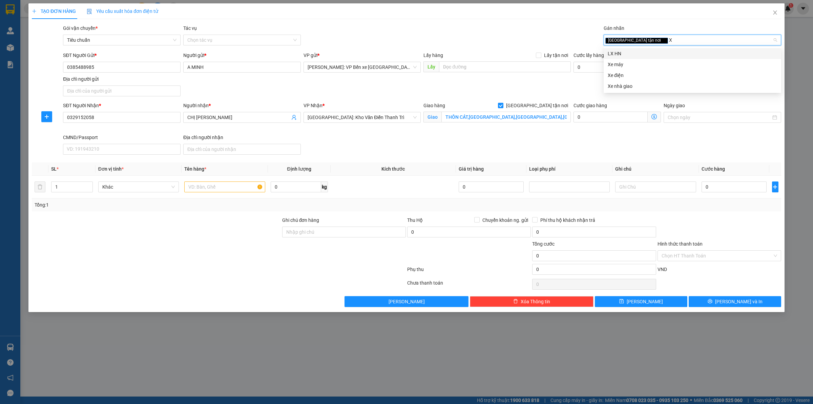
type input "XE"
click at [638, 52] on div "Xe máy" at bounding box center [692, 53] width 169 height 7
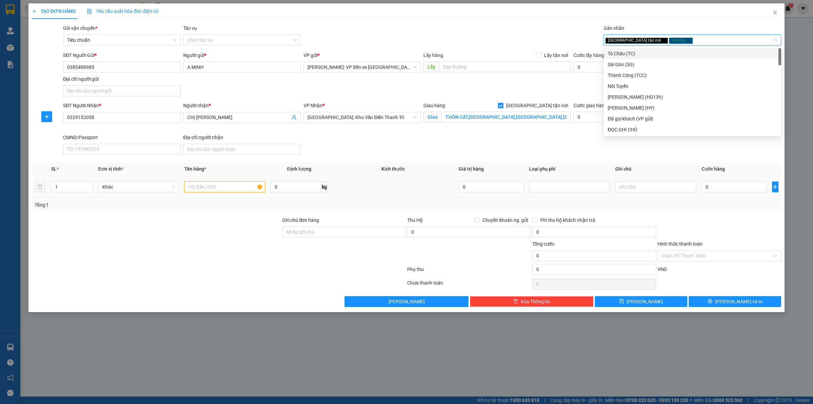
click at [206, 184] on input "text" at bounding box center [224, 186] width 81 height 11
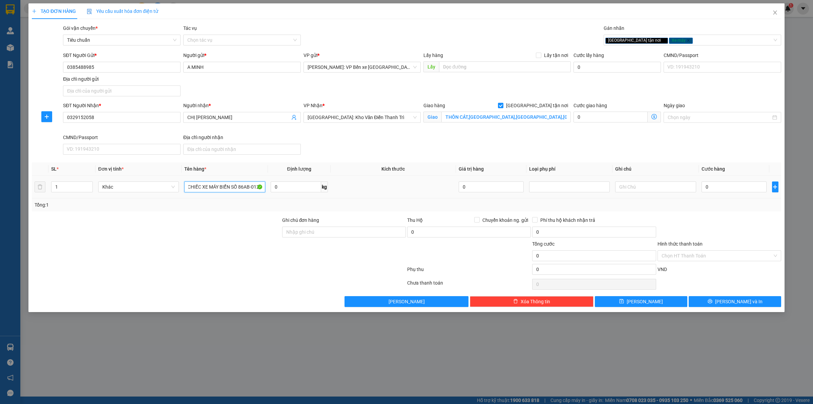
scroll to position [0, 7]
type input "1 CHIẾC XE MÁY BIỂN SỐ 86AB-01292"
click at [320, 230] on input "Ghi chú đơn hàng" at bounding box center [344, 231] width 124 height 11
type input "CHÌA KHOÁ+CAVET QUẤN TAY LÁI"
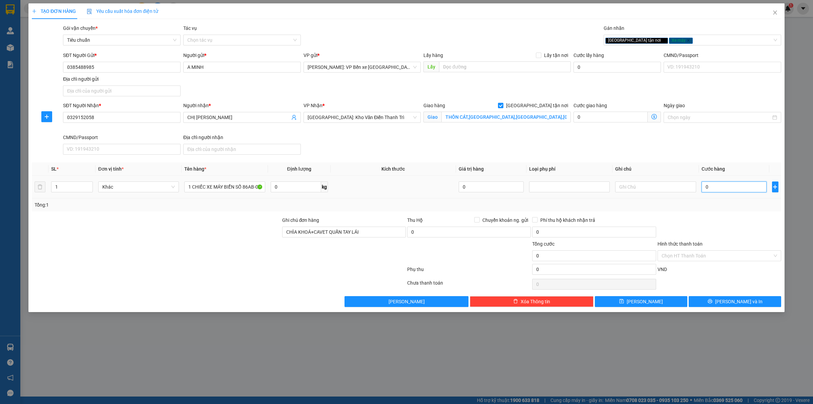
click at [727, 184] on input "0" at bounding box center [734, 186] width 65 height 11
click at [734, 188] on input "0" at bounding box center [734, 186] width 65 height 11
type input "01"
type input "1"
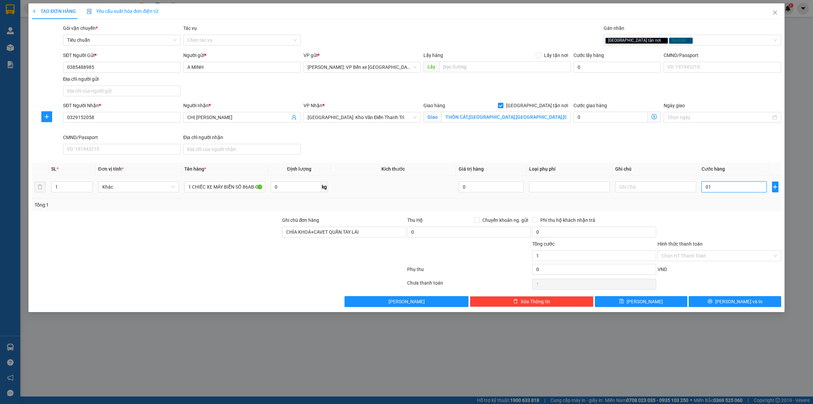
type input "012"
type input "12"
type input "0.122"
type input "122"
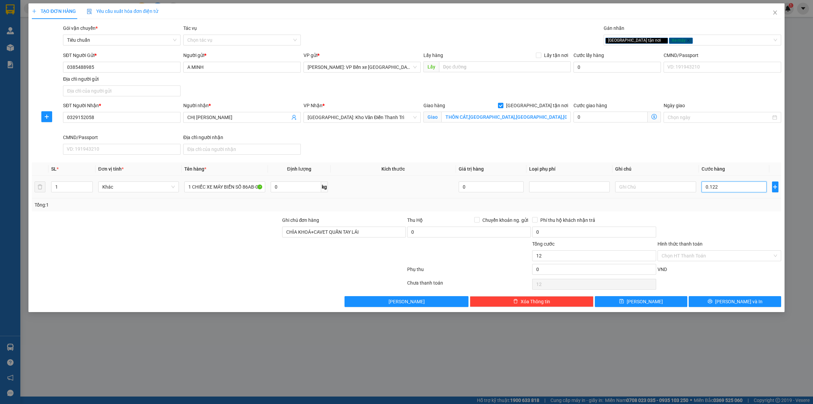
type input "122"
type input "01.220"
type input "1.220"
type input "012.200"
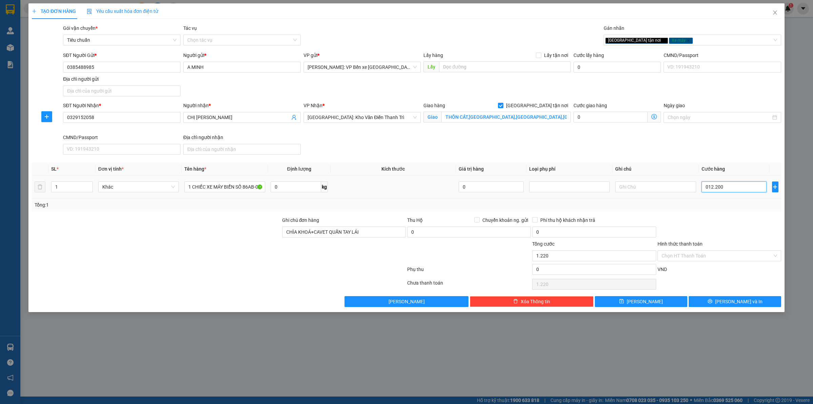
type input "12.200"
type input "0.122.000"
type input "122.000"
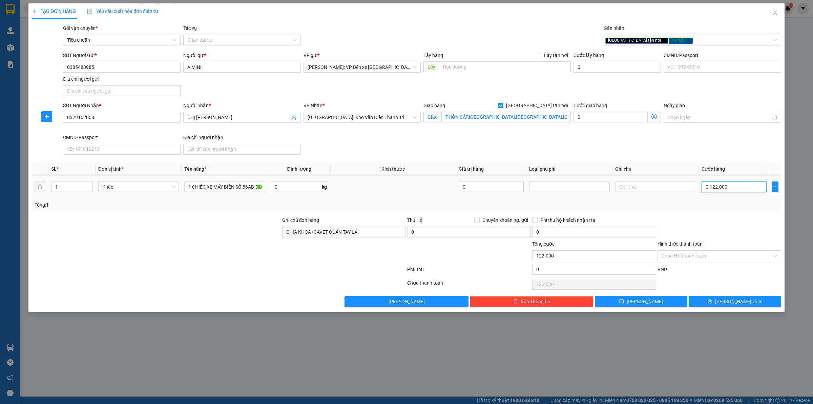
type input "01.220.000"
type input "1.220.000"
click at [711, 256] on input "Hình thức thanh toán" at bounding box center [717, 255] width 111 height 10
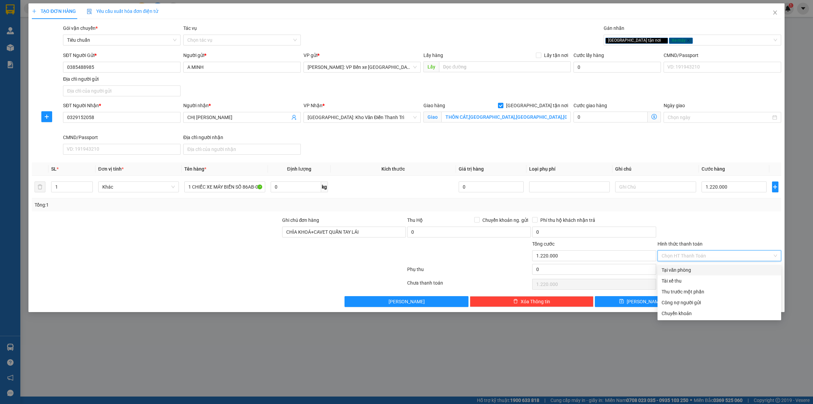
click at [705, 268] on div "Tại văn phòng" at bounding box center [720, 269] width 116 height 7
type input "0"
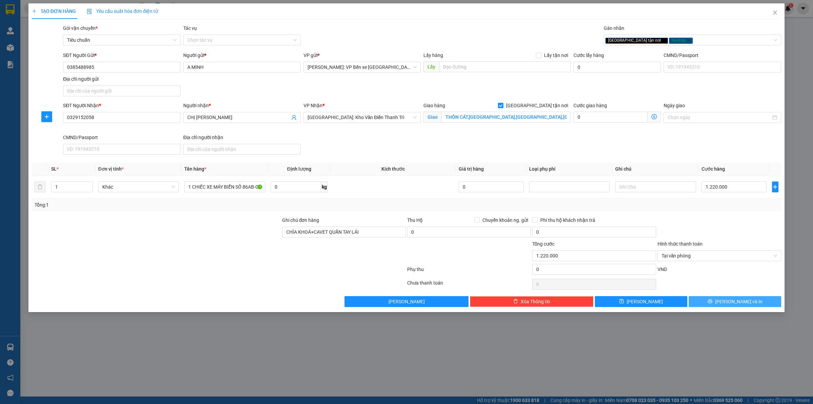
click at [713, 301] on icon "printer" at bounding box center [710, 301] width 5 height 5
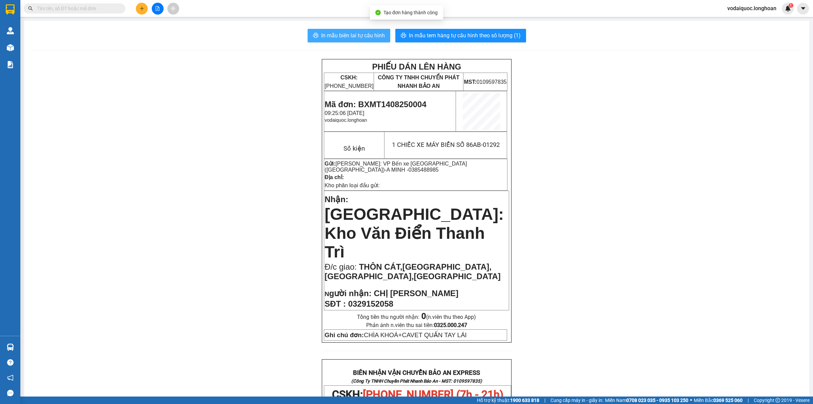
click at [362, 29] on button "In mẫu biên lai tự cấu hình" at bounding box center [349, 36] width 83 height 14
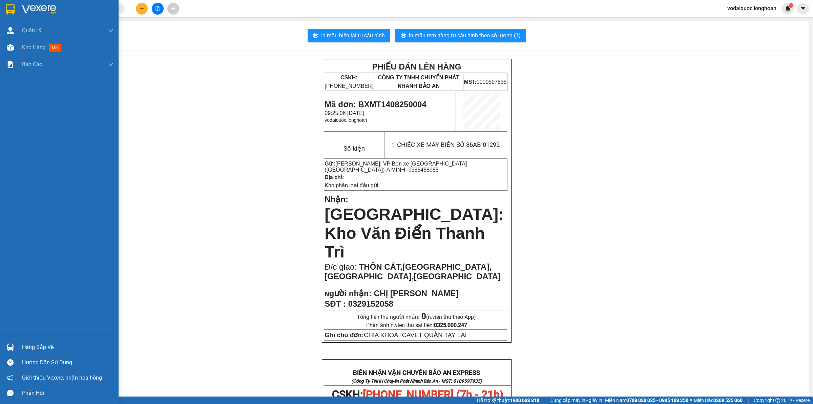
click at [38, 9] on img at bounding box center [39, 9] width 34 height 10
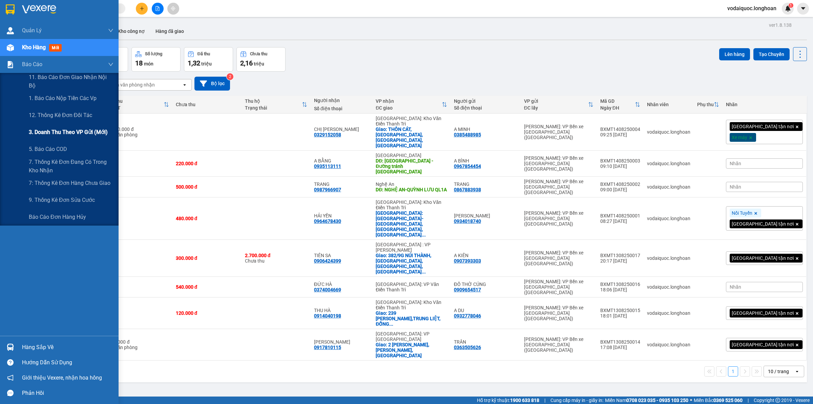
click at [70, 133] on span "3. Doanh Thu theo VP Gửi (mới)" at bounding box center [68, 132] width 79 height 8
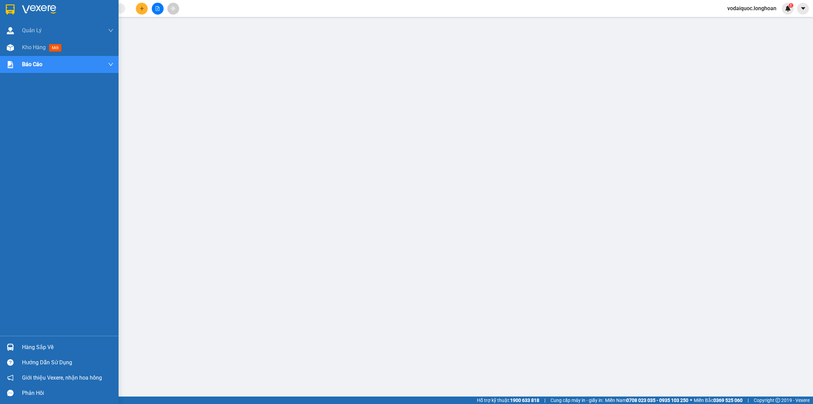
click at [16, 8] on div at bounding box center [59, 11] width 119 height 22
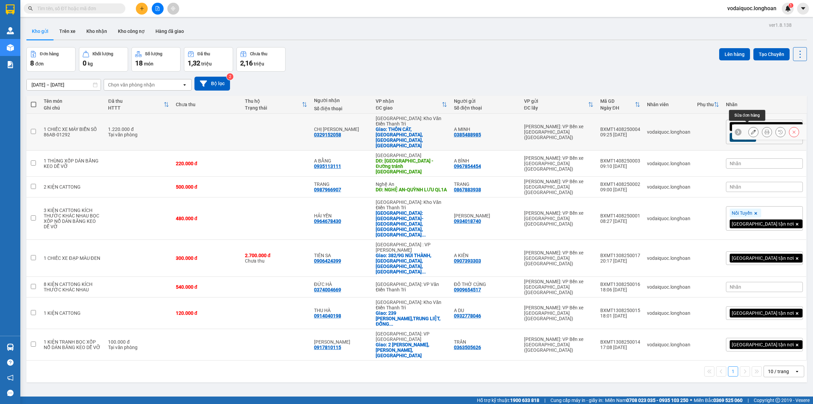
click at [749, 126] on button at bounding box center [753, 132] width 9 height 12
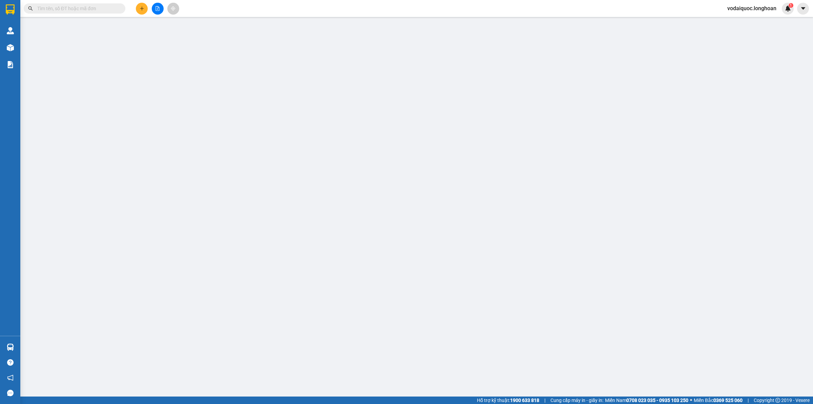
type input "0385488985"
type input "A MINH"
type input "0329152058"
type input "CHỊ [PERSON_NAME]"
checkbox input "true"
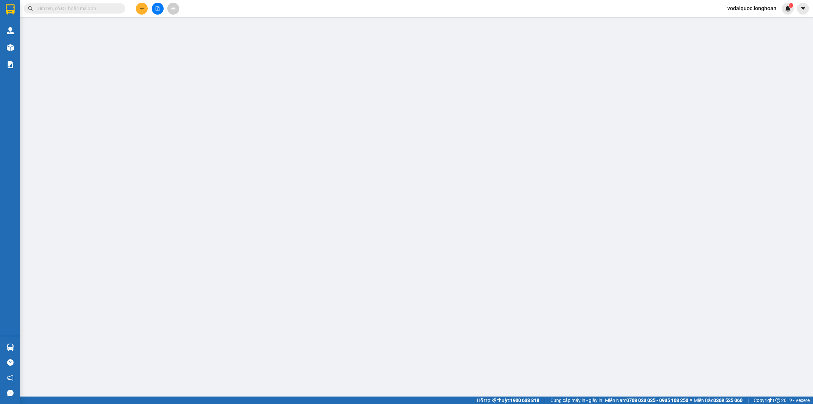
type input "THÔN CÁT,TUY LAI,MỸ ĐỨC,HÀ NỘI"
type input "CHÌA KHOÁ+CAVET QUẤN TAY LÁI"
type input "1.220.000"
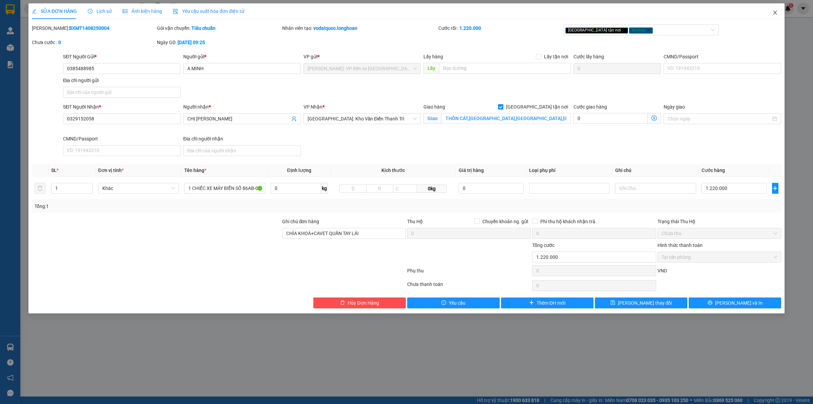
click at [778, 11] on icon "close" at bounding box center [775, 12] width 5 height 5
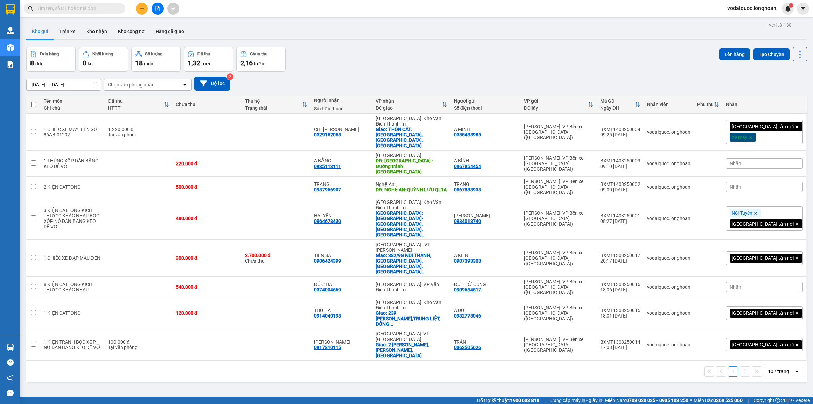
click at [420, 58] on div "Đơn hàng 8 đơn Khối lượng 0 kg Số lượng 18 món Đã thu 1,32 triệu Chưa thu 2,16 …" at bounding box center [416, 59] width 781 height 24
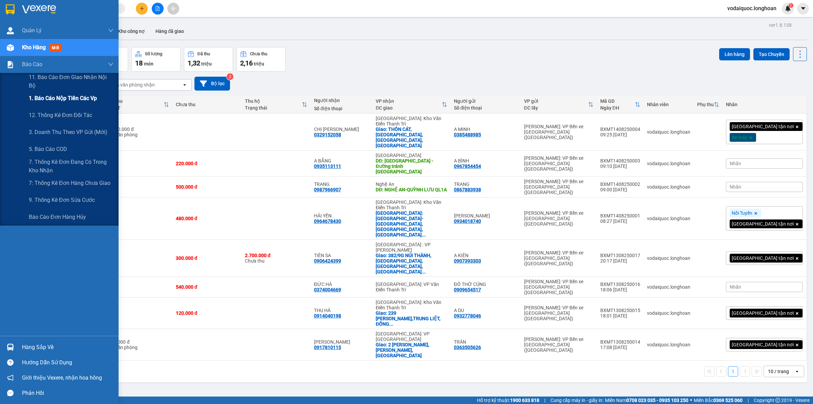
click at [76, 102] on span "1. Báo cáo nộp tiền các vp" at bounding box center [63, 98] width 68 height 8
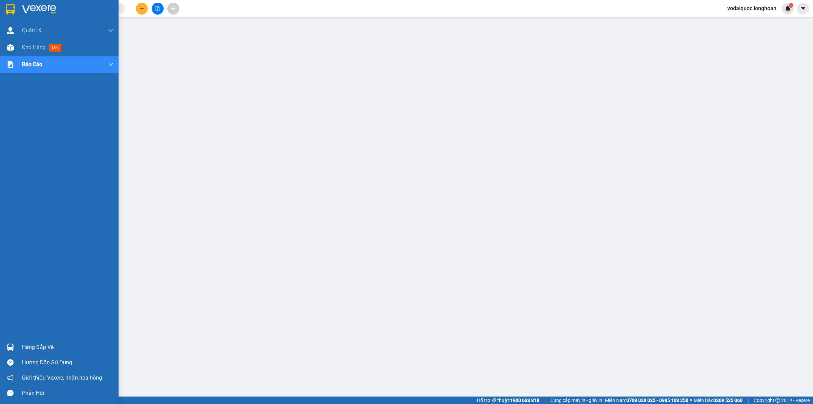
click at [47, 10] on img at bounding box center [39, 9] width 34 height 10
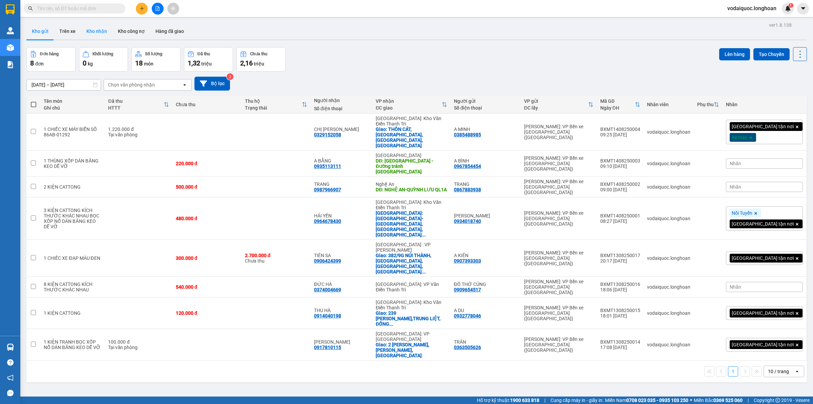
click at [94, 32] on button "Kho nhận" at bounding box center [97, 31] width 32 height 16
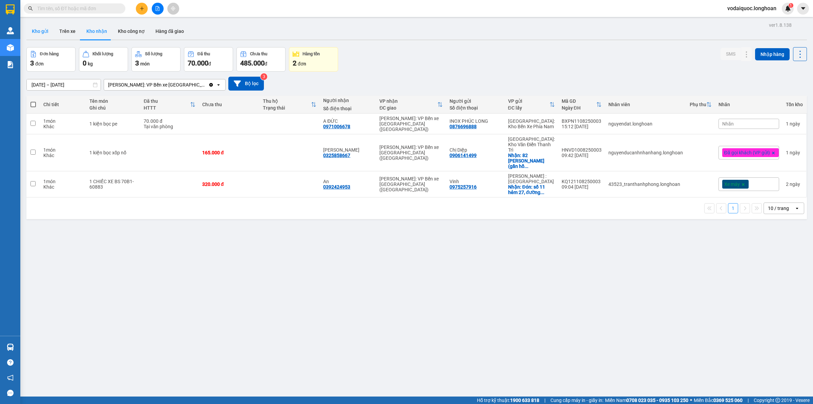
click at [48, 32] on button "Kho gửi" at bounding box center [39, 31] width 27 height 16
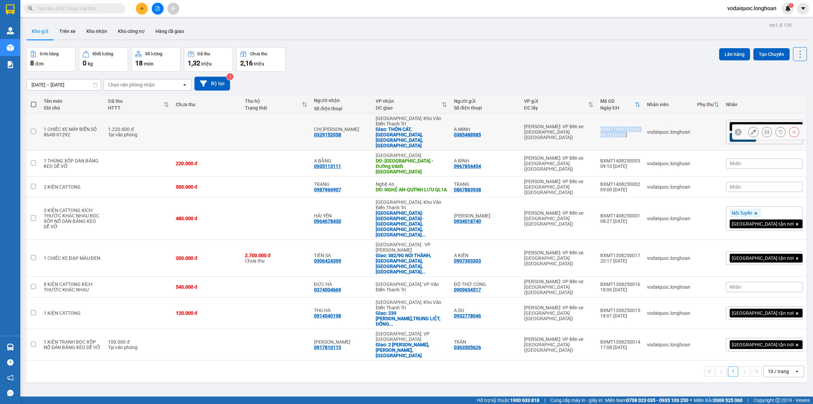
drag, startPoint x: 631, startPoint y: 124, endPoint x: 673, endPoint y: 127, distance: 41.4
click at [644, 130] on td "BXMT1408250004 09:25 14/08" at bounding box center [620, 132] width 47 height 37
checkbox input "true"
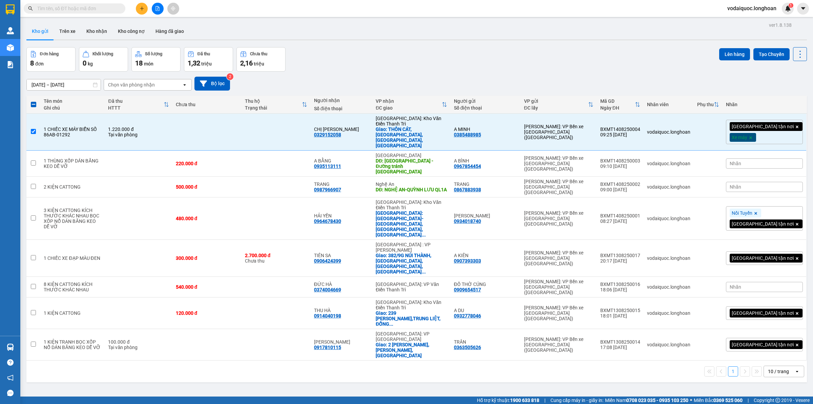
click at [646, 69] on div "Đơn hàng 8 đơn Khối lượng 0 kg Số lượng 18 món Đã thu 1,32 triệu Chưa thu 2,16 …" at bounding box center [416, 59] width 781 height 24
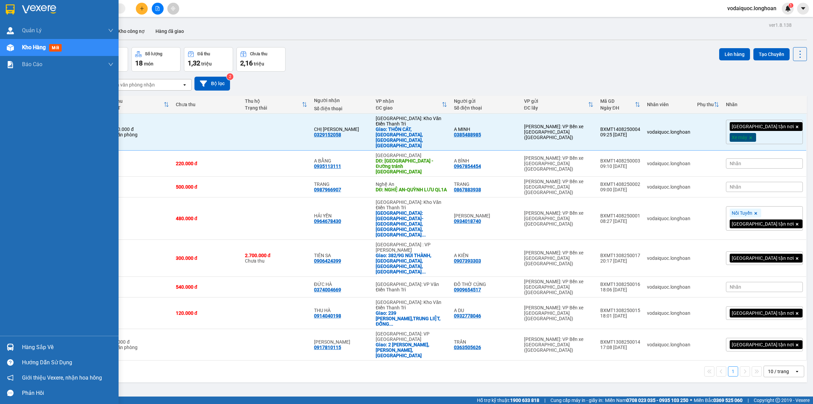
click at [38, 8] on img at bounding box center [39, 9] width 34 height 10
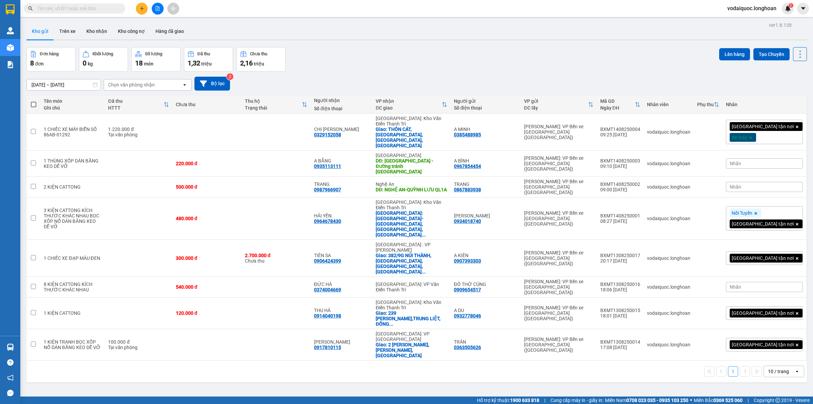
click at [439, 65] on div "Đơn hàng 8 đơn Khối lượng 0 kg Số lượng 18 món Đã thu 1,32 triệu Chưa thu 2,16 …" at bounding box center [416, 59] width 781 height 24
click at [633, 63] on div "Đơn hàng 8 đơn Khối lượng 0 kg Số lượng 18 món Đã thu 1,32 triệu Chưa thu 2,16 …" at bounding box center [416, 59] width 781 height 24
drag, startPoint x: 632, startPoint y: 124, endPoint x: 662, endPoint y: 129, distance: 30.1
click at [644, 129] on td "BXMT1408250004 09:25 14/08" at bounding box center [620, 132] width 47 height 37
checkbox input "true"
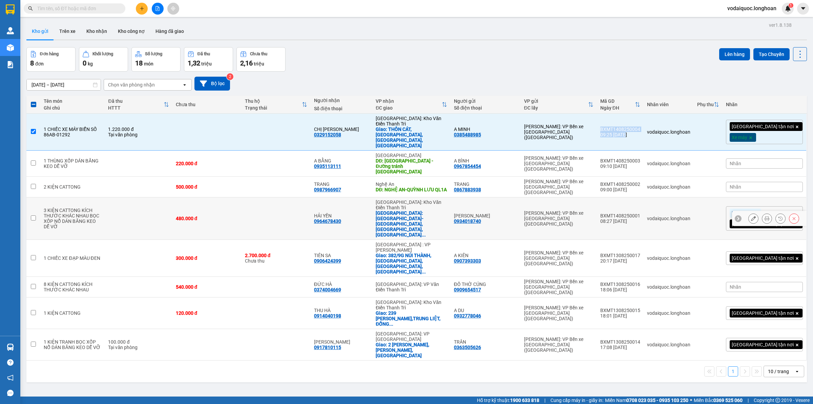
copy td "BXMT1408250004 09:25 14/08"
click at [765, 129] on icon at bounding box center [767, 131] width 5 height 5
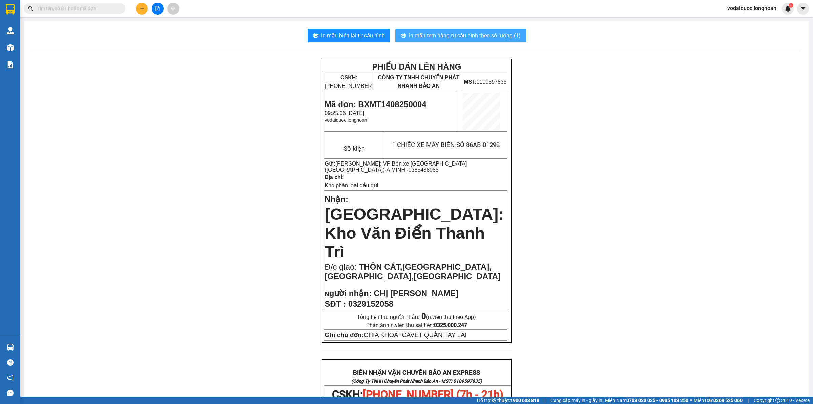
click at [464, 35] on span "In mẫu tem hàng tự cấu hình theo số lượng (1)" at bounding box center [465, 35] width 112 height 8
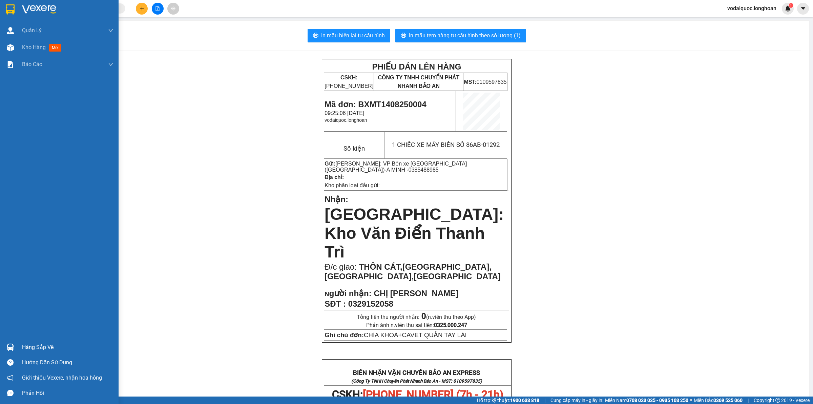
click at [14, 8] on img at bounding box center [10, 9] width 9 height 10
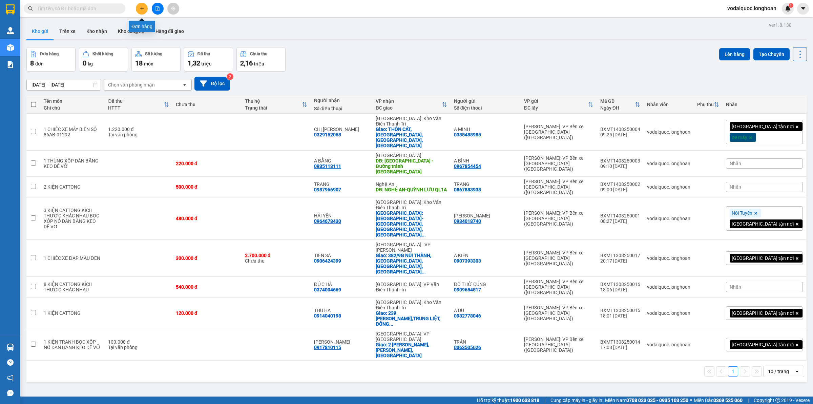
click at [138, 6] on button at bounding box center [142, 9] width 12 height 12
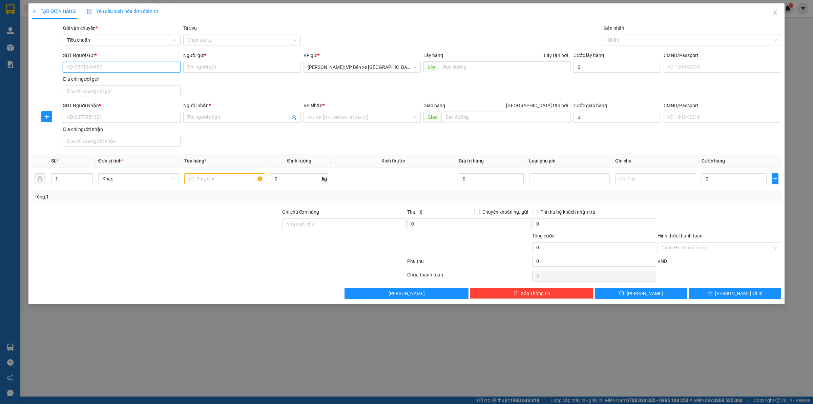
click at [122, 64] on input "SĐT Người Gửi *" at bounding box center [122, 67] width 118 height 11
click at [119, 64] on input "SĐT Người Gửi *" at bounding box center [122, 67] width 118 height 11
click at [104, 67] on input "SĐT Người Gửi *" at bounding box center [122, 67] width 118 height 11
type input "0359214225"
click at [206, 69] on div "Người gửi * Tên người gửi" at bounding box center [242, 64] width 118 height 24
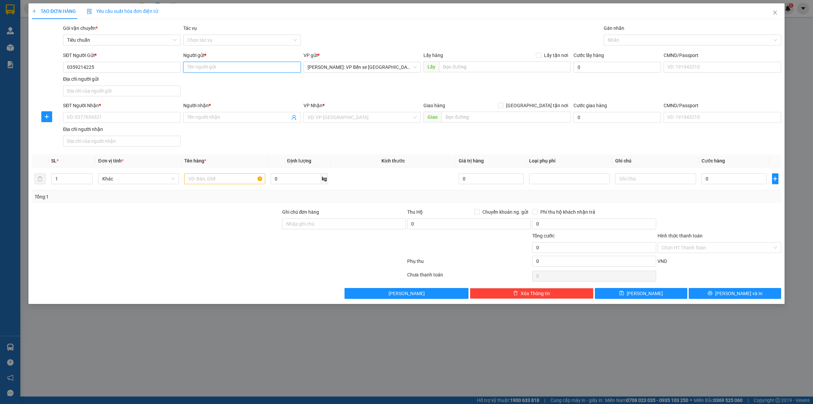
click at [208, 68] on input "Người gửi *" at bounding box center [242, 67] width 118 height 11
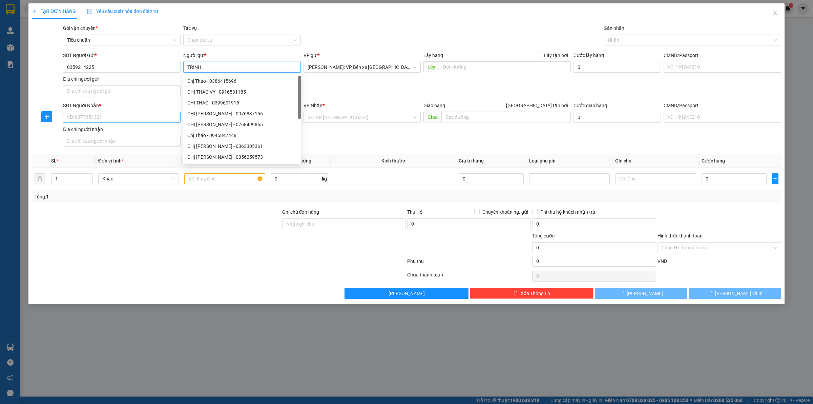
type input "TRINH"
click at [101, 117] on input "SĐT Người Nhận *" at bounding box center [122, 117] width 118 height 11
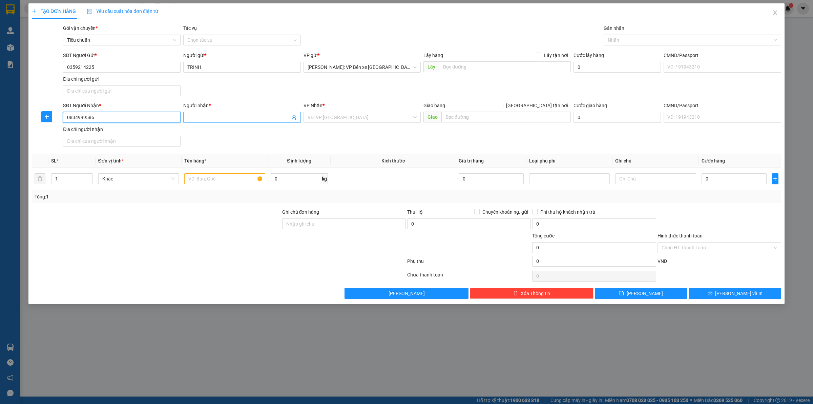
type input "0834999586"
click at [228, 119] on input "Người nhận *" at bounding box center [238, 117] width 103 height 7
type input "A TRINH"
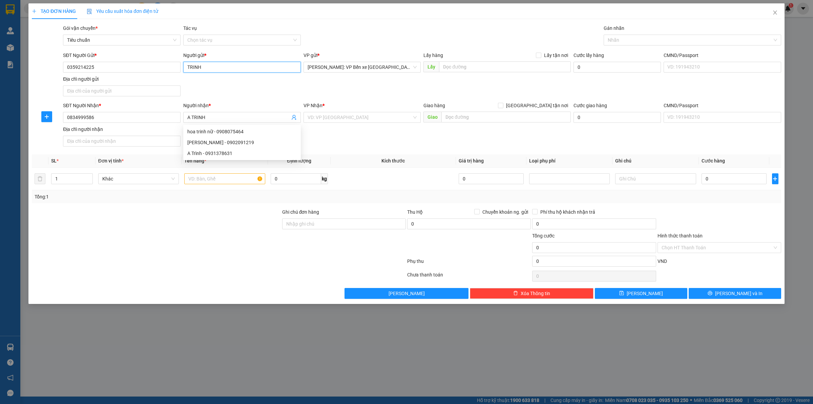
click at [208, 62] on input "TRINH" at bounding box center [242, 67] width 118 height 11
click at [334, 123] on div "VD: VP [GEOGRAPHIC_DATA]" at bounding box center [363, 117] width 118 height 11
type input "TRANG"
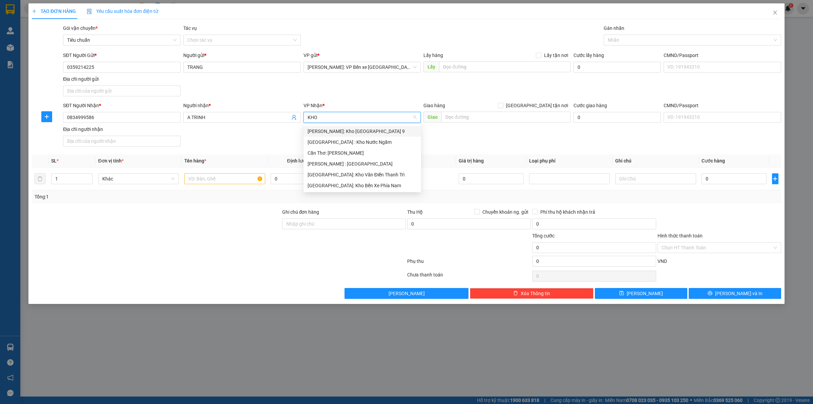
type input "KHO"
click at [361, 171] on div "[GEOGRAPHIC_DATA]: Kho Văn Điển Thanh Trì" at bounding box center [362, 174] width 109 height 7
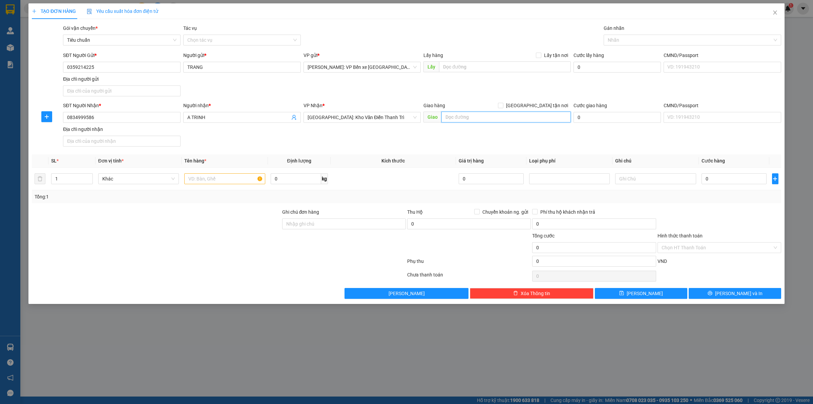
click at [478, 116] on input "text" at bounding box center [505, 116] width 129 height 11
click at [592, 137] on div "SĐT Người Nhận * 0834999586 Người nhận * A TRINH VP Nhận * Hà Nội: Kho Văn Điển…" at bounding box center [422, 125] width 721 height 47
click at [219, 180] on input "text" at bounding box center [224, 178] width 81 height 11
type input "1 CHIẾC XE MÁY BIỂN SỐ 73G1-04142"
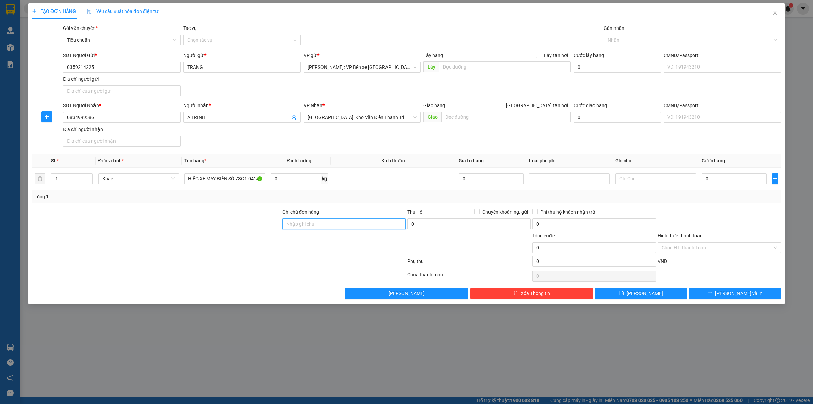
click at [323, 225] on input "Ghi chú đơn hàng" at bounding box center [344, 223] width 124 height 11
type input "CHÌA KHOÁ+CAVET QUẤN TAY LÁI"
click at [491, 114] on input "text" at bounding box center [505, 116] width 129 height 11
paste input "Đội 4 khu Lãm Trại, phường Vân Dương, TP Bắc Ninh"
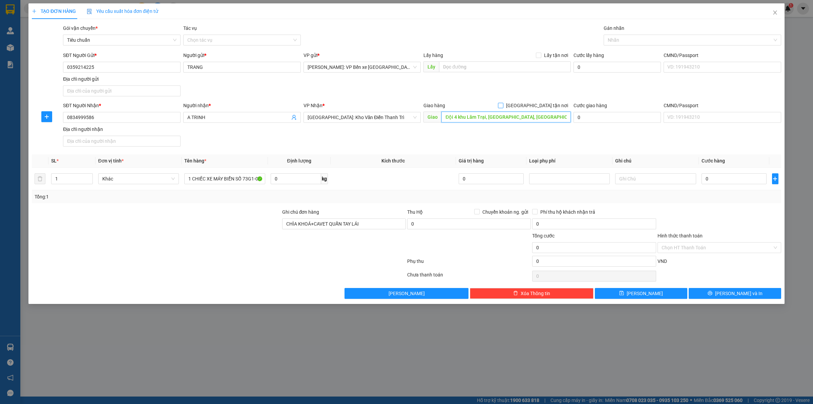
type input "Đội 4 khu Lãm Trại, phường Vân Dương, TP Bắc Ninh"
click at [503, 107] on input "[GEOGRAPHIC_DATA] tận nơi" at bounding box center [500, 105] width 5 height 5
checkbox input "true"
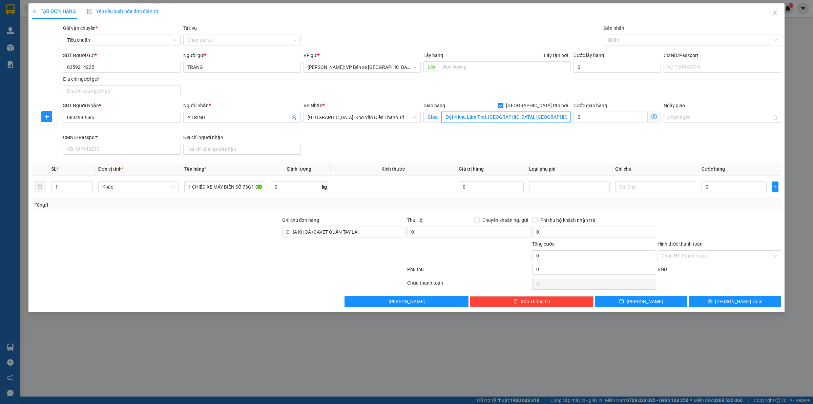
click at [453, 115] on input "Đội 4 khu Lãm Trại, phường Vân Dương, TP Bắc Ninh" at bounding box center [505, 116] width 129 height 11
click at [450, 114] on input "Đội 4 khu Lãm Trại, phường Vân Dương, TP Bắc Ninh" at bounding box center [505, 116] width 129 height 11
click at [627, 40] on div at bounding box center [688, 40] width 167 height 8
type input "BẮC NINH-Đội 4 khu Lãm Trại, phường Vân Dương, TP Bắc Ninh"
type input "G"
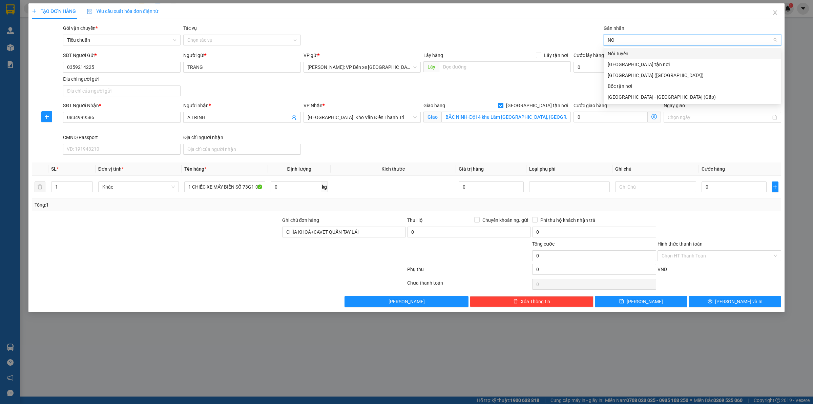
type input "NOI"
click at [636, 50] on div "Nối Tuyến" at bounding box center [692, 53] width 169 height 7
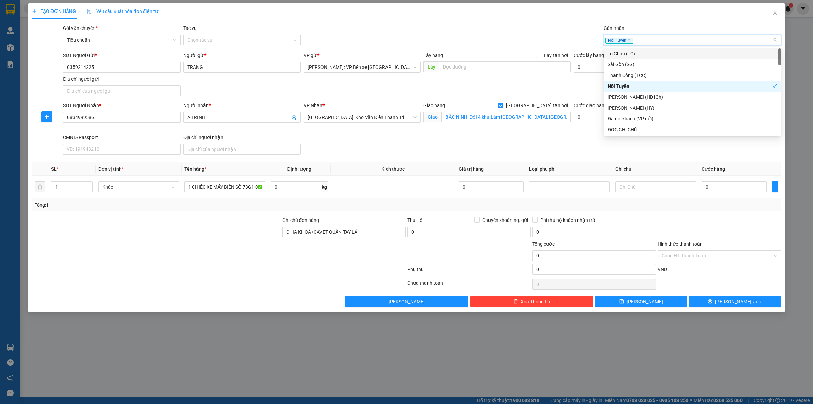
click at [645, 42] on div "Nối Tuyến" at bounding box center [688, 40] width 167 height 8
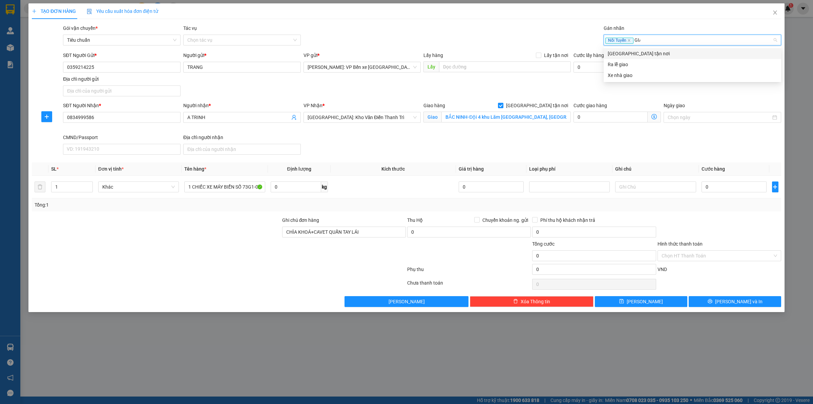
type input "GIAO"
click at [645, 51] on div "[GEOGRAPHIC_DATA] tận nơi" at bounding box center [692, 53] width 169 height 7
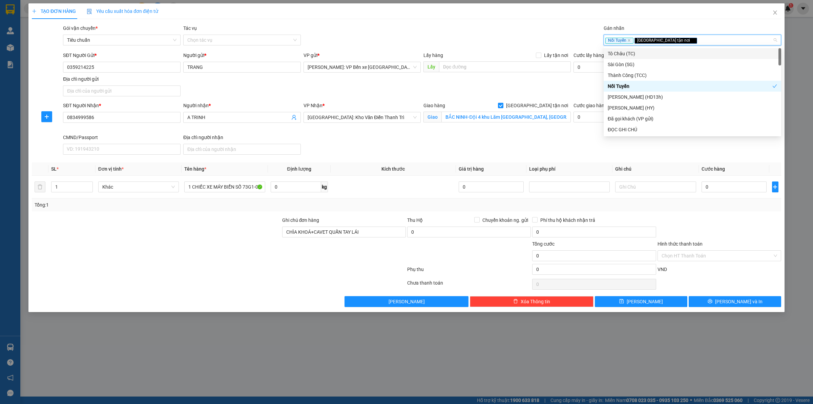
click at [673, 41] on div "Nối Tuyến Giao tận nơi" at bounding box center [688, 40] width 167 height 8
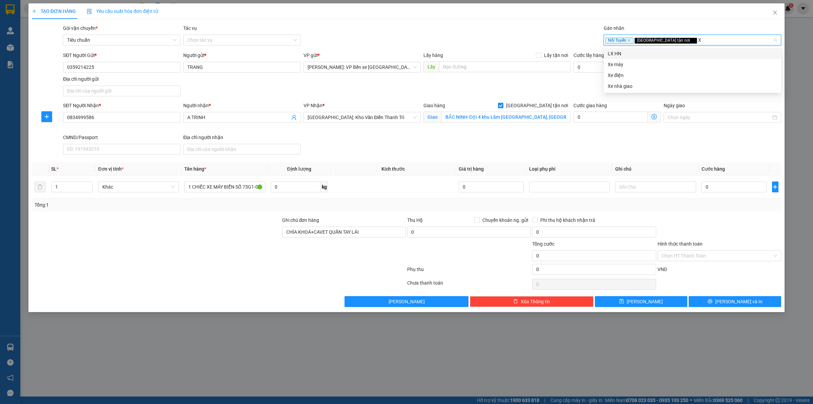
type input "XE"
click at [648, 52] on div "Xe máy" at bounding box center [692, 53] width 169 height 7
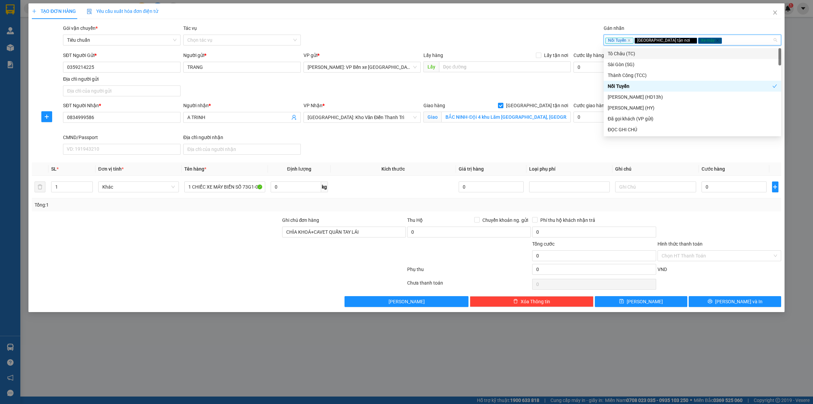
click at [506, 41] on div "Gói vận chuyển * Tiêu chuẩn Tác vụ Chọn tác vụ Gán nhãn Nối Tuyến Giao tận nơ…" at bounding box center [422, 36] width 721 height 24
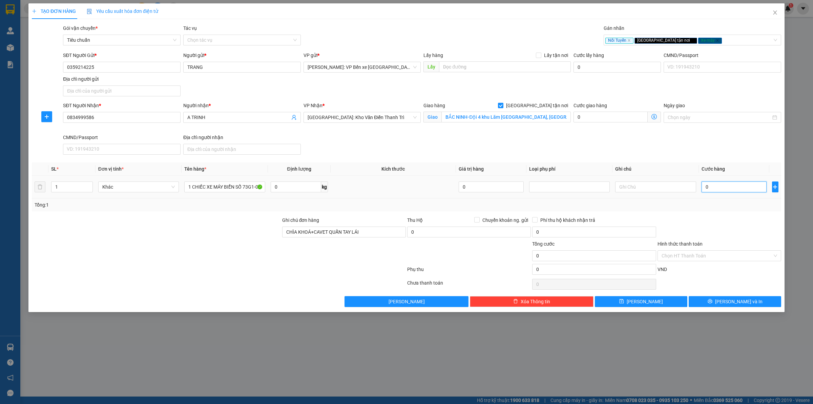
click at [719, 187] on input "0" at bounding box center [734, 186] width 65 height 11
click at [250, 184] on input "1 CHIẾC XE MÁY BIỂN SỐ 73G1-04142" at bounding box center [224, 186] width 81 height 11
type input "1 CHIẾC XE MÁY BIỂN SỐ 73G1-04142+ 2 KIỆN CATTONG KÍCH THƯỚC KHÁC NHAU"
click at [89, 184] on span "up" at bounding box center [89, 185] width 4 height 4
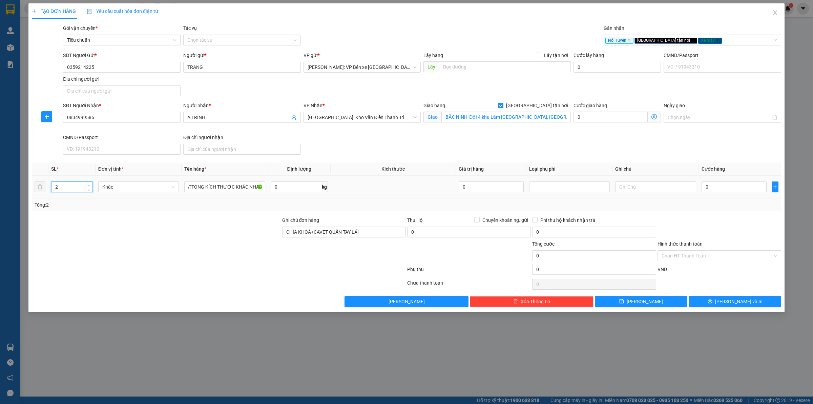
scroll to position [0, 0]
type input "3"
click at [89, 184] on span "up" at bounding box center [89, 185] width 4 height 4
click at [723, 190] on input "0" at bounding box center [734, 186] width 65 height 11
click at [719, 189] on input "0" at bounding box center [734, 186] width 65 height 11
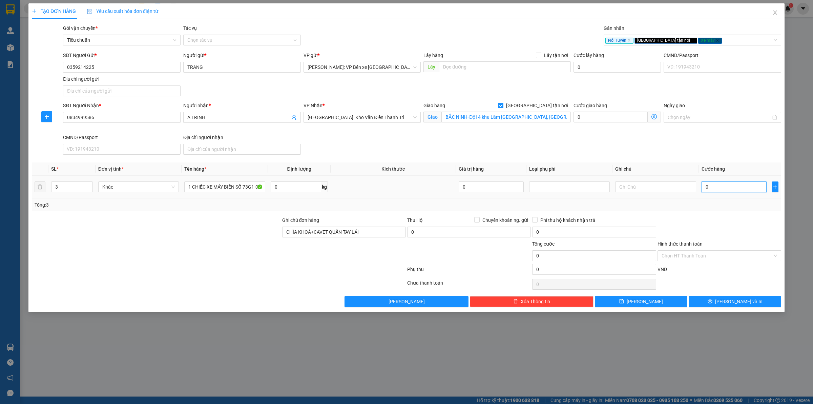
type input "01"
type input "1"
type input "017"
type input "17"
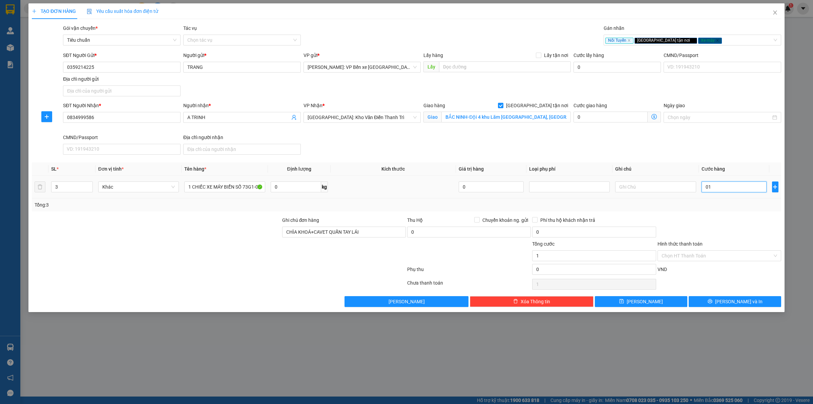
type input "17"
type input "0.174"
type input "174"
type input "01.740"
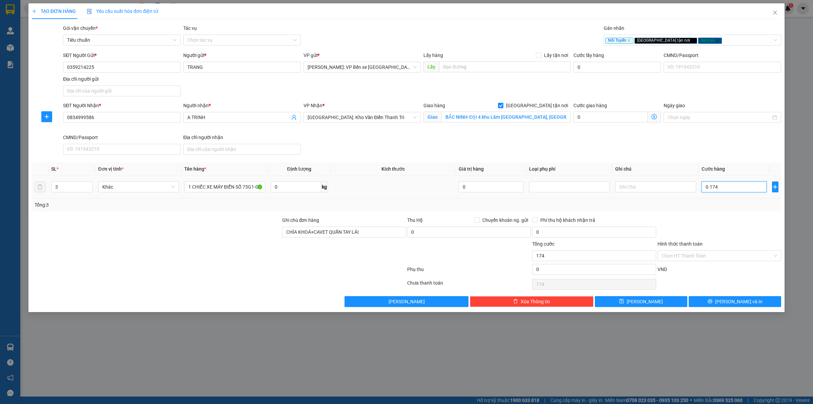
type input "1.740"
type input "017.400"
type input "17.400"
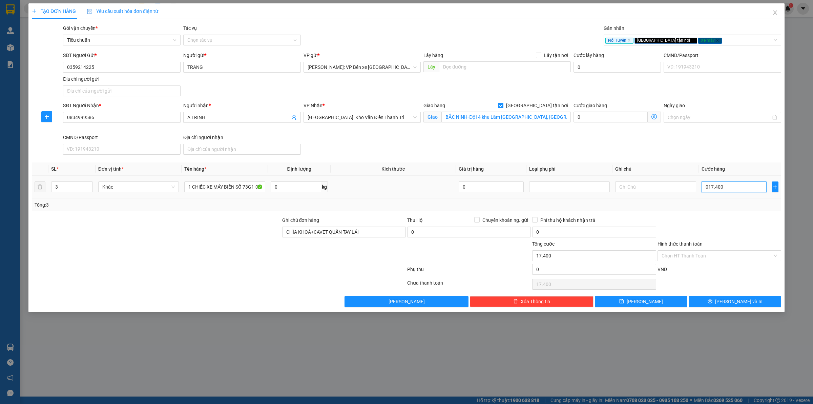
type input "0.174.000"
type input "174.000"
click at [731, 301] on span "[PERSON_NAME] và In" at bounding box center [738, 300] width 47 height 7
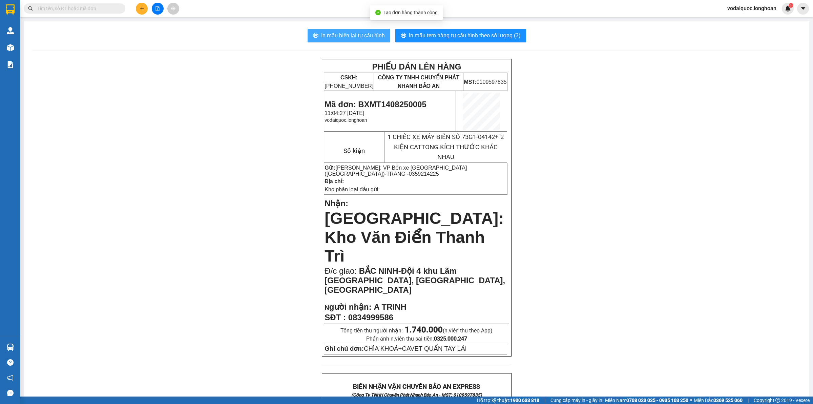
drag, startPoint x: 359, startPoint y: 33, endPoint x: 355, endPoint y: 40, distance: 7.9
click at [358, 33] on span "In mẫu biên lai tự cấu hình" at bounding box center [353, 35] width 64 height 8
click at [474, 31] on span "In mẫu tem hàng tự cấu hình theo số lượng (3)" at bounding box center [465, 35] width 112 height 8
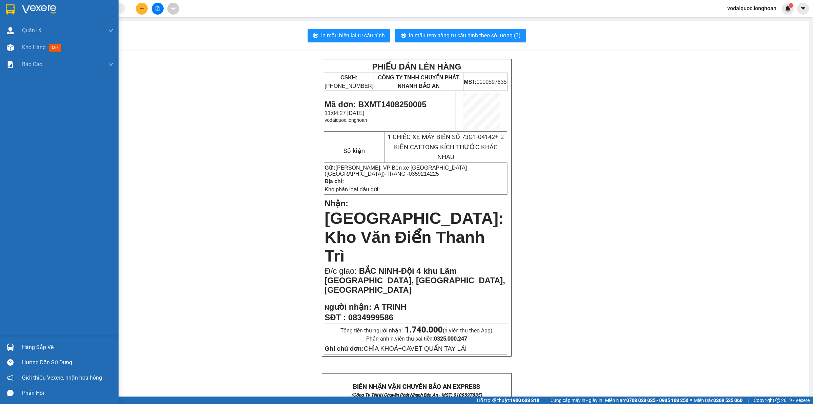
click at [38, 7] on img at bounding box center [39, 9] width 34 height 10
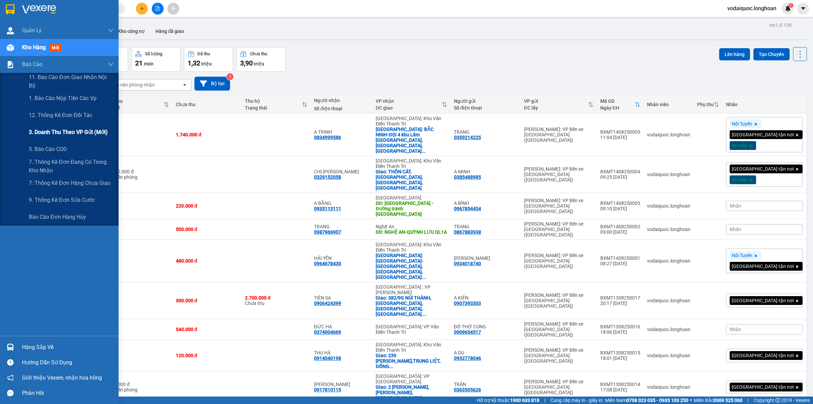
click at [72, 131] on span "3. Doanh Thu theo VP Gửi (mới)" at bounding box center [68, 132] width 79 height 8
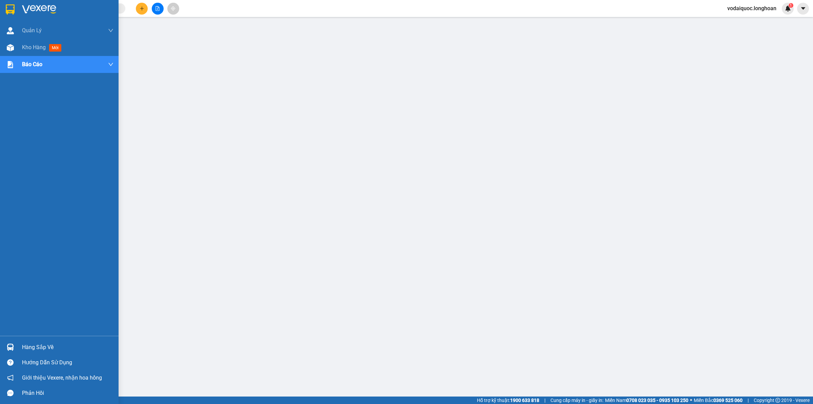
click at [36, 7] on img at bounding box center [39, 9] width 34 height 10
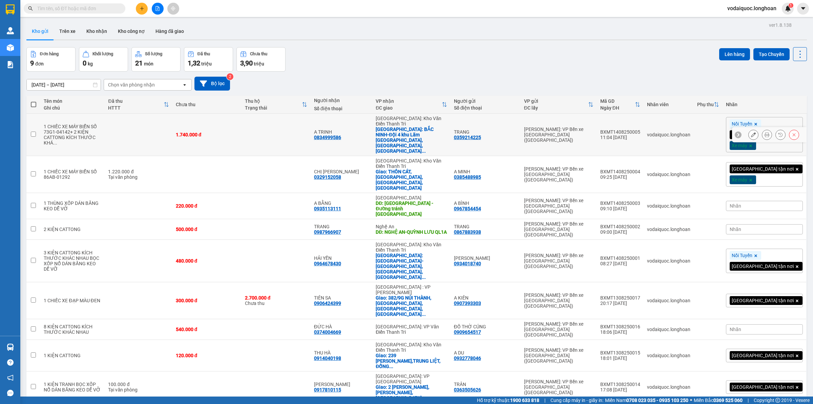
drag, startPoint x: 633, startPoint y: 129, endPoint x: 662, endPoint y: 140, distance: 31.3
click at [644, 140] on td "BXMT1408250005 11:04 14/08" at bounding box center [620, 135] width 47 height 42
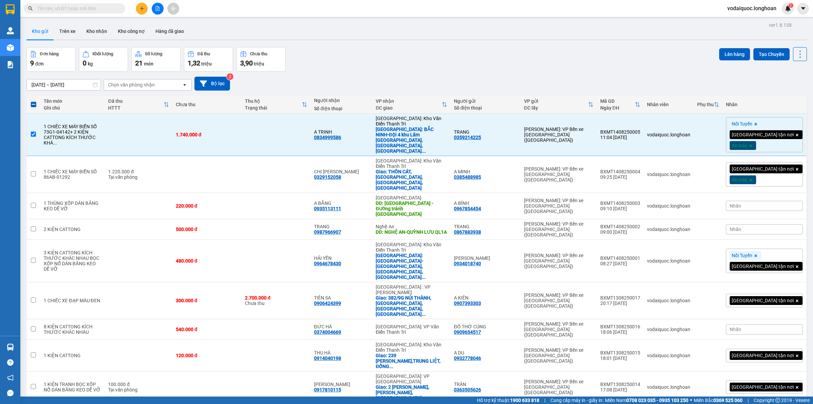
click at [511, 59] on div "Đơn hàng 9 đơn Khối lượng 0 kg Số lượng 21 món Đã thu 1,32 triệu Chưa thu 3,90 …" at bounding box center [416, 59] width 781 height 24
drag, startPoint x: 633, startPoint y: 128, endPoint x: 670, endPoint y: 133, distance: 37.3
click at [644, 133] on td "BXMT1408250005 11:04 14/08" at bounding box center [620, 135] width 47 height 42
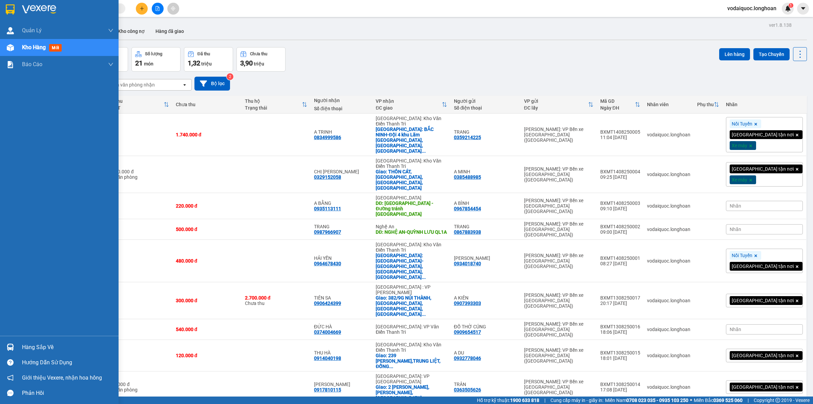
click at [13, 9] on img at bounding box center [10, 9] width 9 height 10
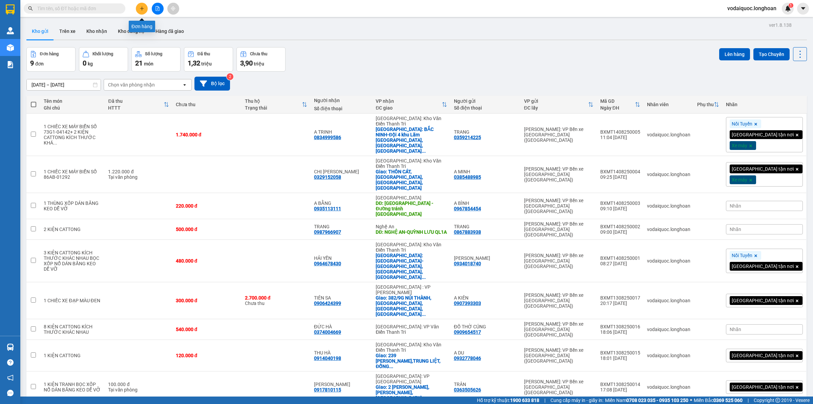
click at [143, 8] on icon "plus" at bounding box center [142, 8] width 4 height 0
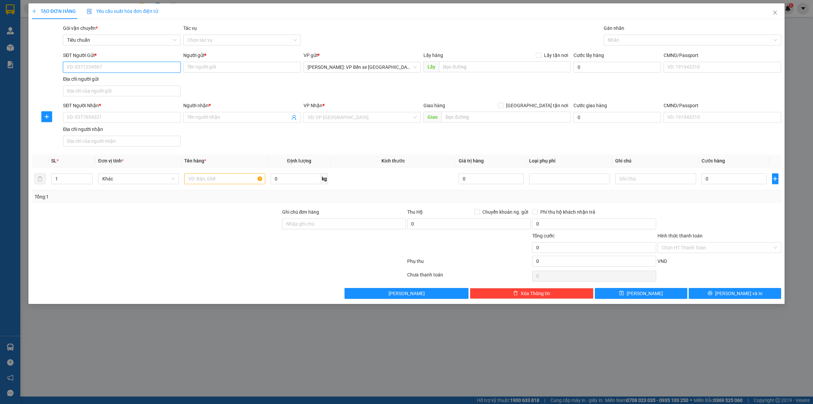
click at [108, 66] on input "SĐT Người Gửi *" at bounding box center [122, 67] width 118 height 11
click at [100, 69] on input "SĐT Người Gửi *" at bounding box center [122, 67] width 118 height 11
click at [773, 11] on icon "close" at bounding box center [775, 12] width 5 height 5
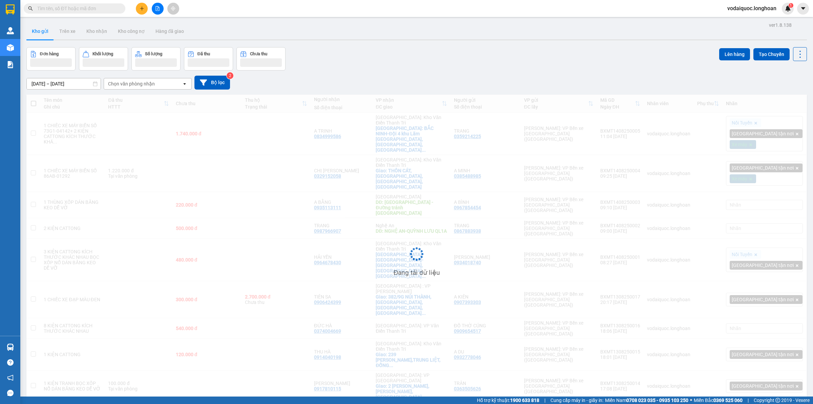
click at [70, 8] on input "text" at bounding box center [77, 8] width 80 height 7
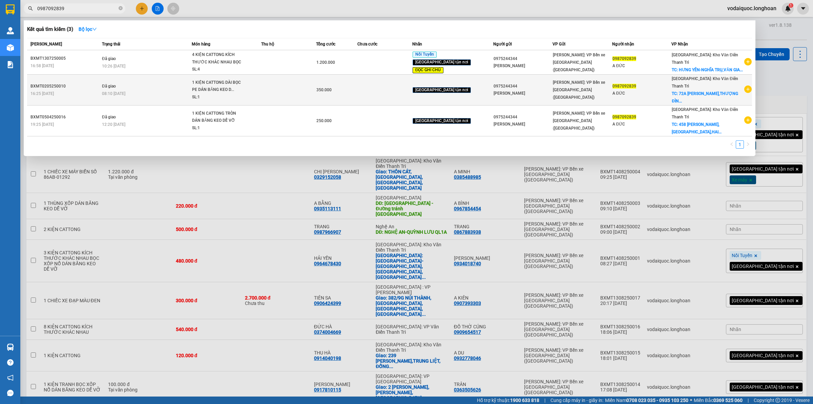
click at [747, 92] on icon "plus-circle" at bounding box center [747, 88] width 7 height 7
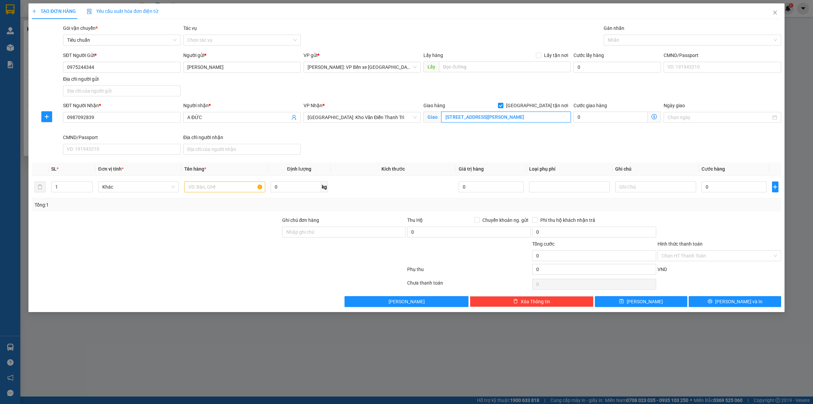
click at [536, 115] on input "72A NGUYỄN TRÃI,THƯỢNG ĐÌNH,THANH XUÂN,HÀ NỘI" at bounding box center [505, 116] width 129 height 11
click at [640, 35] on div "Nhãn" at bounding box center [693, 40] width 178 height 11
click at [627, 50] on div "[GEOGRAPHIC_DATA] tận nơi" at bounding box center [692, 53] width 169 height 7
click at [202, 189] on input "text" at bounding box center [224, 186] width 81 height 11
click at [87, 185] on span "up" at bounding box center [89, 185] width 4 height 4
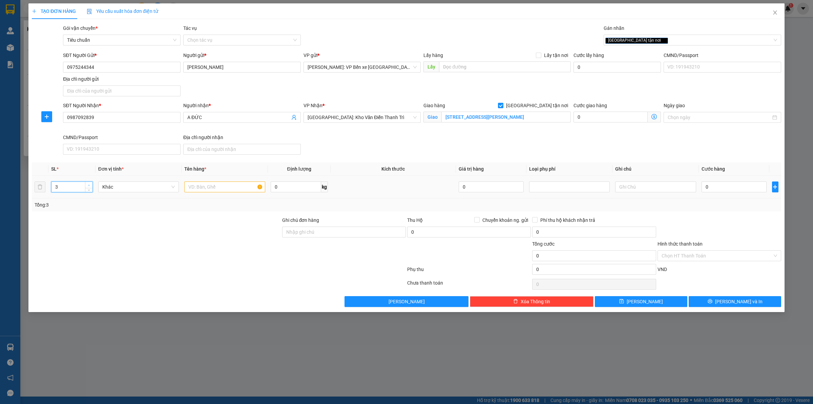
click at [87, 185] on span "up" at bounding box center [89, 185] width 4 height 4
click at [202, 182] on div at bounding box center [224, 187] width 81 height 14
click at [207, 187] on input "text" at bounding box center [224, 186] width 81 height 11
click at [217, 189] on input "text" at bounding box center [224, 186] width 81 height 11
click at [335, 231] on input "Ghi chú đơn hàng" at bounding box center [344, 231] width 124 height 11
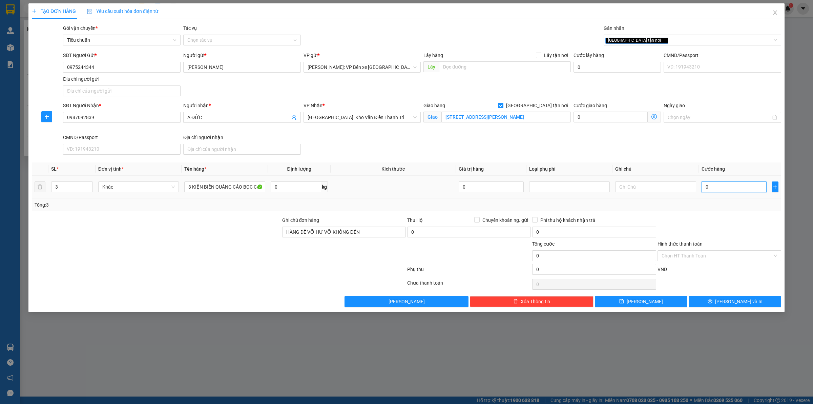
click at [729, 187] on input "0" at bounding box center [734, 186] width 65 height 11
click at [512, 142] on div "SĐT Người Nhận * 0987092839 Người nhận * A ĐỨC VP Nhận * Hà Nội: Kho Văn Điển T…" at bounding box center [422, 130] width 721 height 56
drag, startPoint x: 102, startPoint y: 68, endPoint x: 60, endPoint y: 65, distance: 42.1
click at [60, 65] on div "SĐT Người Gửi * 0975244344 0975244344 Người gửi * PHẠM PHÚ LONG VP gửi * Hồ Chí…" at bounding box center [406, 75] width 751 height 47
click at [608, 148] on div "SĐT Người Nhận * 0987092839 Người nhận * A ĐỨC VP Nhận * Hà Nội: Kho Văn Điển T…" at bounding box center [422, 130] width 721 height 56
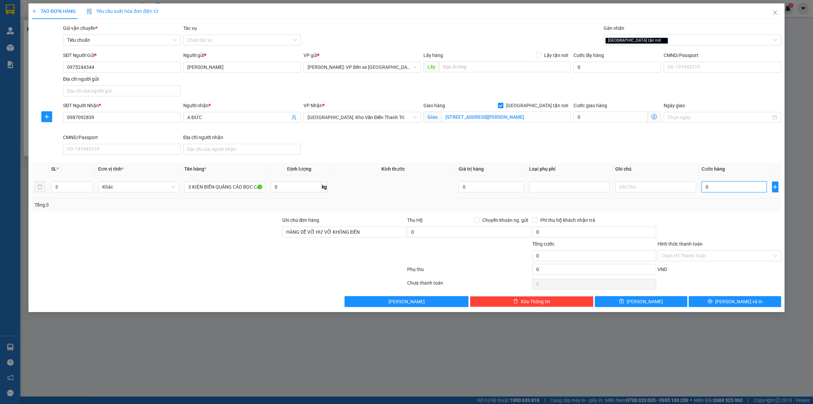
click at [726, 187] on input "0" at bounding box center [734, 186] width 65 height 11
click at [741, 300] on span "[PERSON_NAME] và In" at bounding box center [738, 300] width 47 height 7
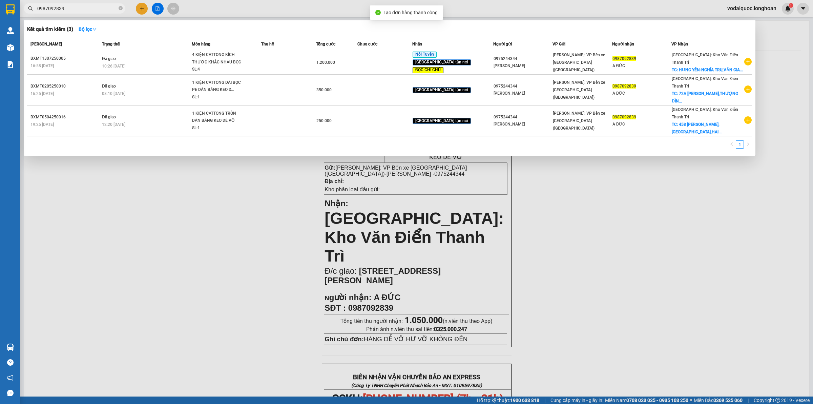
click at [302, 245] on div at bounding box center [406, 202] width 813 height 404
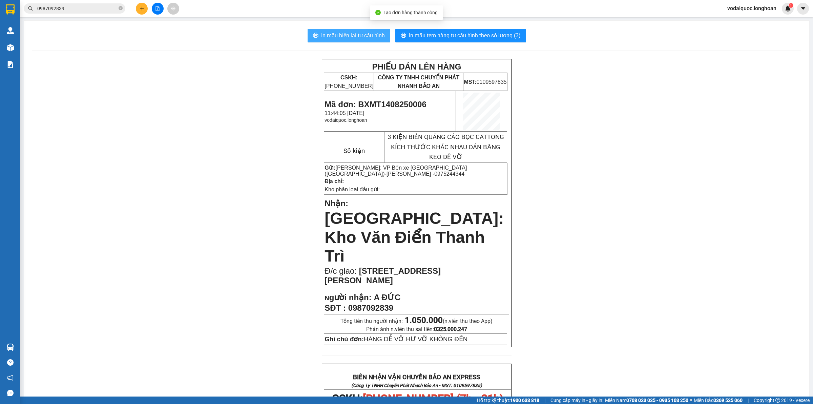
click at [348, 33] on span "In mẫu biên lai tự cấu hình" at bounding box center [353, 35] width 64 height 8
click at [456, 34] on span "In mẫu tem hàng tự cấu hình theo số lượng (3)" at bounding box center [465, 35] width 112 height 8
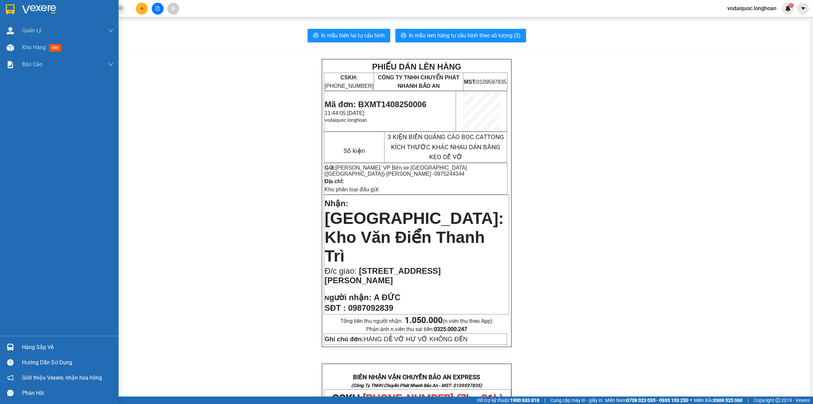
drag, startPoint x: 15, startPoint y: 8, endPoint x: 0, endPoint y: 20, distance: 19.0
click at [14, 8] on div at bounding box center [10, 9] width 12 height 12
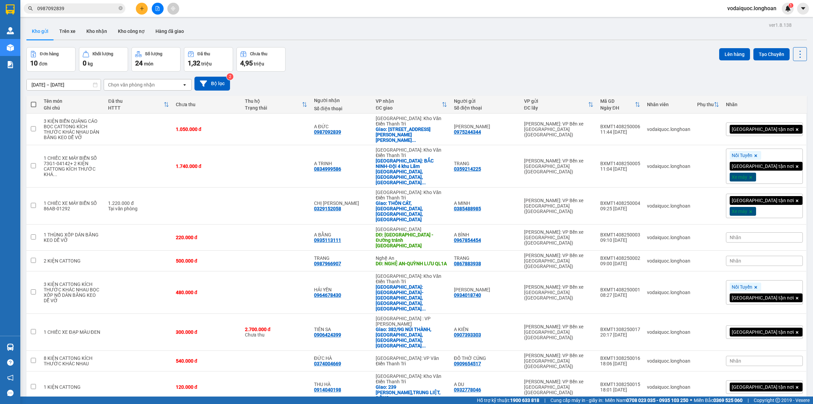
click at [384, 51] on div "Đơn hàng 10 đơn Khối lượng 0 kg Số lượng 24 món Đã thu 1,32 triệu Chưa thu 4,95…" at bounding box center [416, 59] width 781 height 24
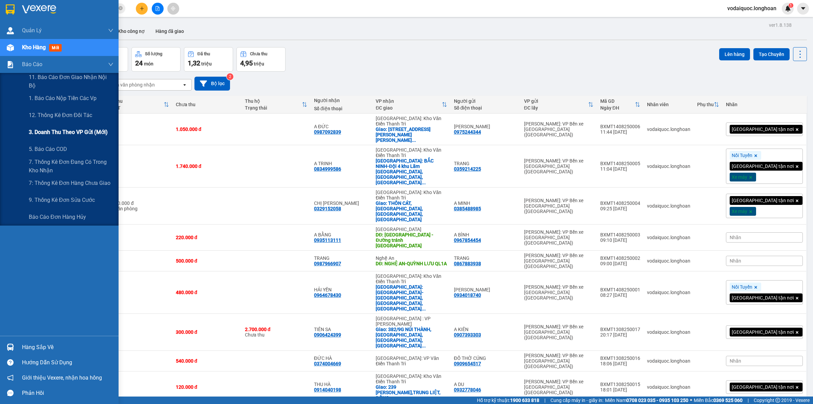
click at [68, 129] on span "3. Doanh Thu theo VP Gửi (mới)" at bounding box center [68, 132] width 79 height 8
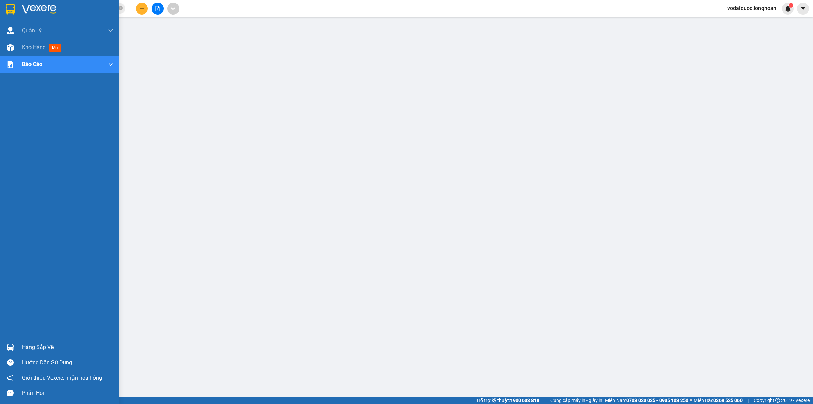
click at [27, 8] on img at bounding box center [39, 9] width 34 height 10
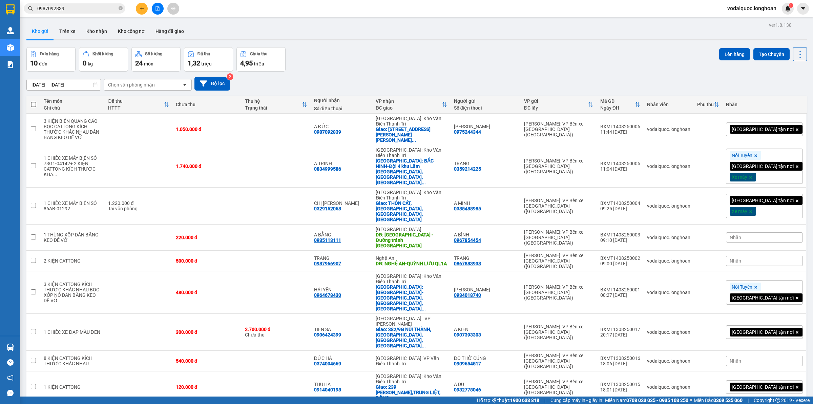
click at [386, 53] on div "Đơn hàng 10 đơn Khối lượng 0 kg Số lượng 24 món Đã thu 1,32 triệu Chưa thu 4,95…" at bounding box center [416, 59] width 781 height 24
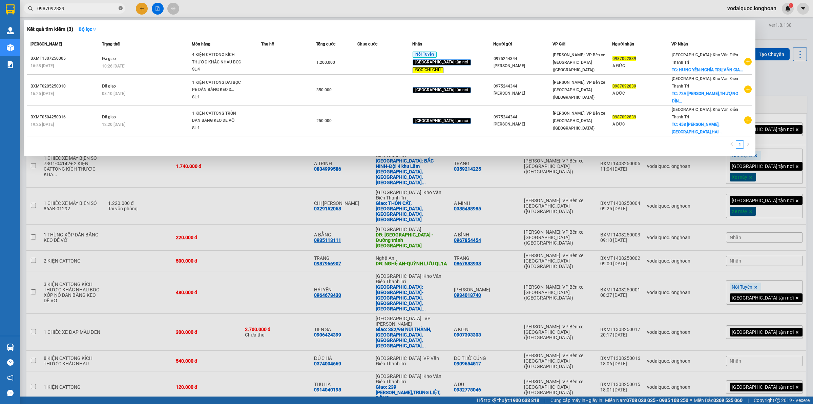
click at [121, 7] on icon "close-circle" at bounding box center [121, 8] width 4 height 4
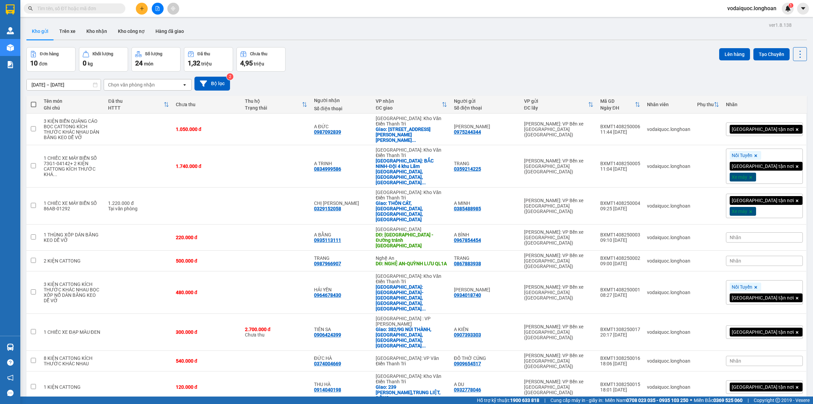
click at [75, 9] on input "text" at bounding box center [77, 8] width 80 height 7
click at [92, 7] on input "text" at bounding box center [77, 8] width 80 height 7
click at [619, 71] on div "16/07/2025 – 14/08/2025 Press the down arrow key to interact with the calendar …" at bounding box center [416, 83] width 781 height 24
click at [97, 8] on input "text" at bounding box center [77, 8] width 80 height 7
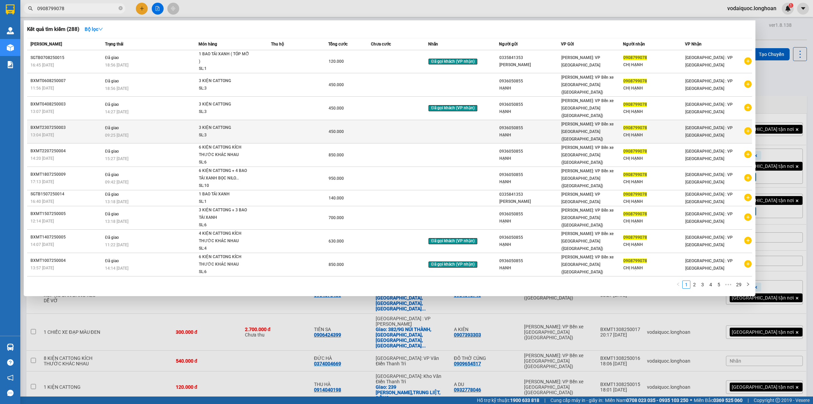
click at [747, 127] on icon "plus-circle" at bounding box center [747, 130] width 7 height 7
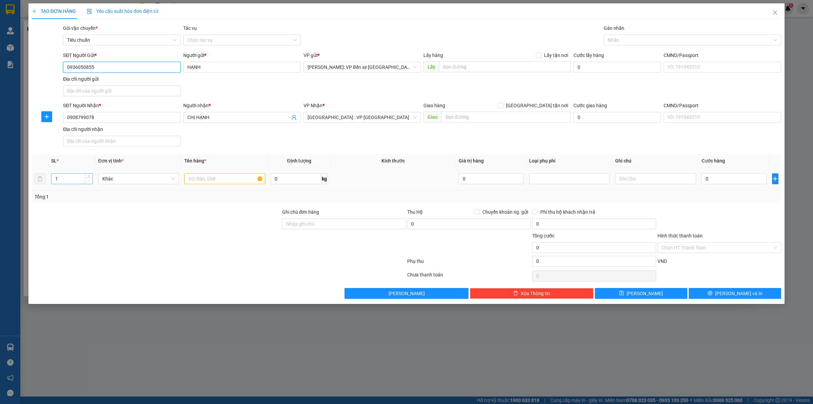
click at [89, 178] on span "Decrease Value" at bounding box center [88, 181] width 7 height 6
click at [88, 176] on icon "up" at bounding box center [89, 177] width 2 height 2
click at [88, 176] on span "up" at bounding box center [89, 177] width 4 height 4
click at [202, 179] on input "text" at bounding box center [224, 178] width 81 height 11
click at [726, 177] on input "0" at bounding box center [734, 178] width 65 height 11
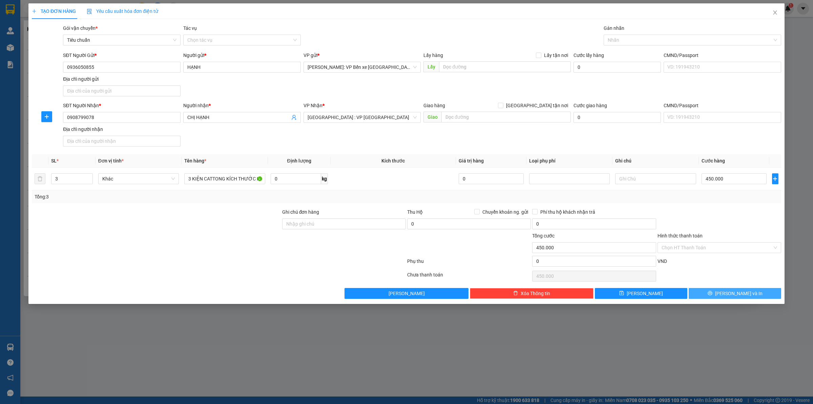
click at [731, 293] on span "[PERSON_NAME] và In" at bounding box center [738, 292] width 47 height 7
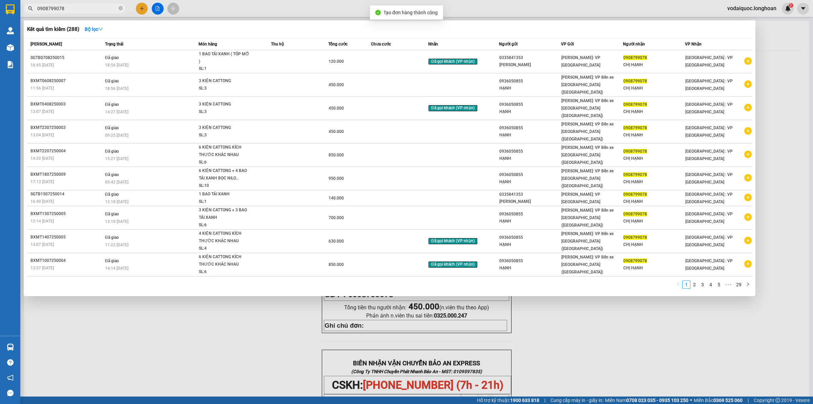
click at [278, 335] on div at bounding box center [406, 202] width 813 height 404
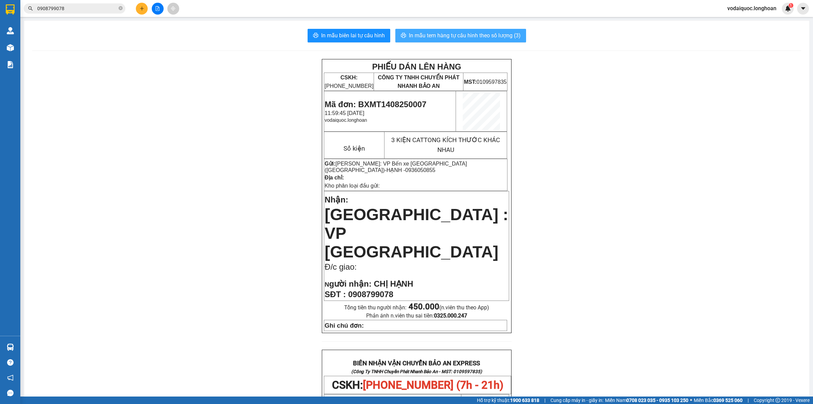
click at [452, 33] on span "In mẫu tem hàng tự cấu hình theo số lượng (3)" at bounding box center [465, 35] width 112 height 8
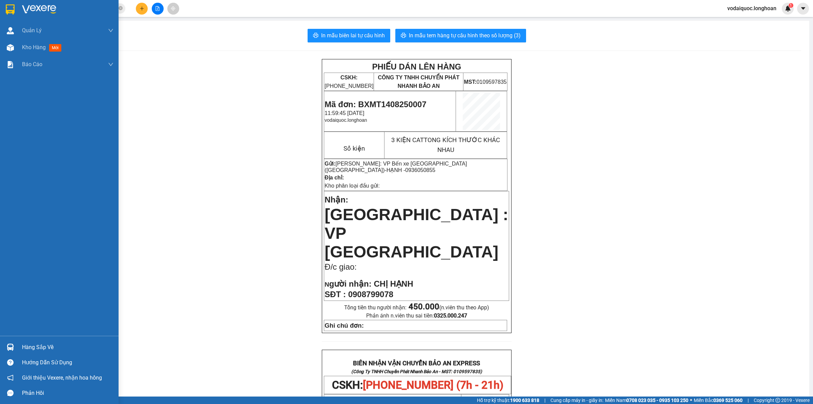
click at [14, 8] on img at bounding box center [10, 9] width 9 height 10
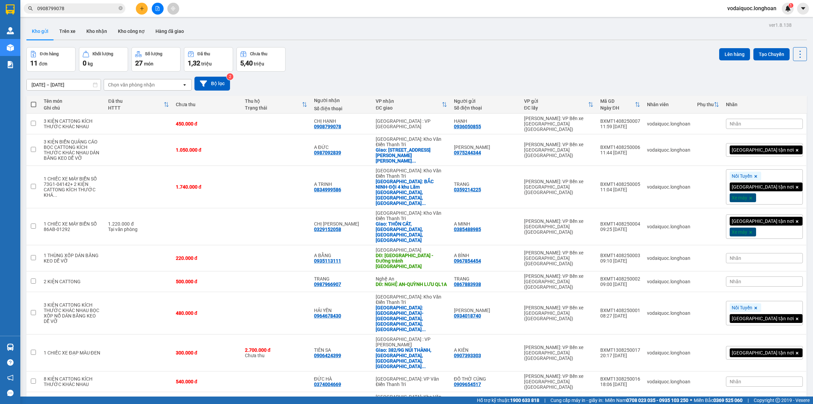
drag, startPoint x: 98, startPoint y: 33, endPoint x: 83, endPoint y: 44, distance: 18.3
click at [98, 33] on button "Kho nhận" at bounding box center [97, 31] width 32 height 16
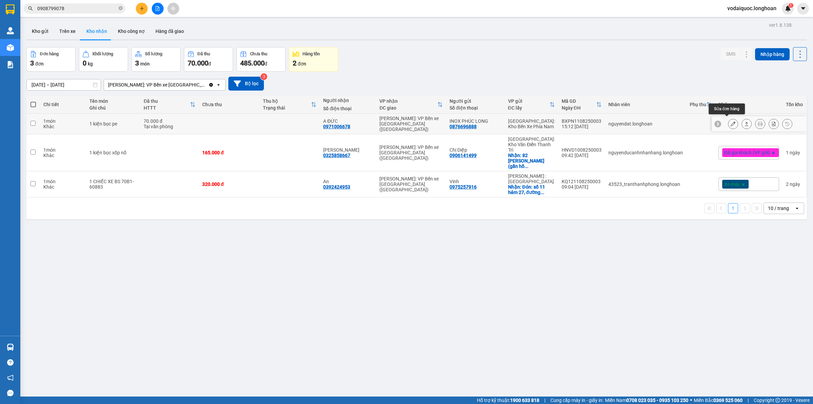
click at [731, 121] on icon at bounding box center [733, 123] width 5 height 5
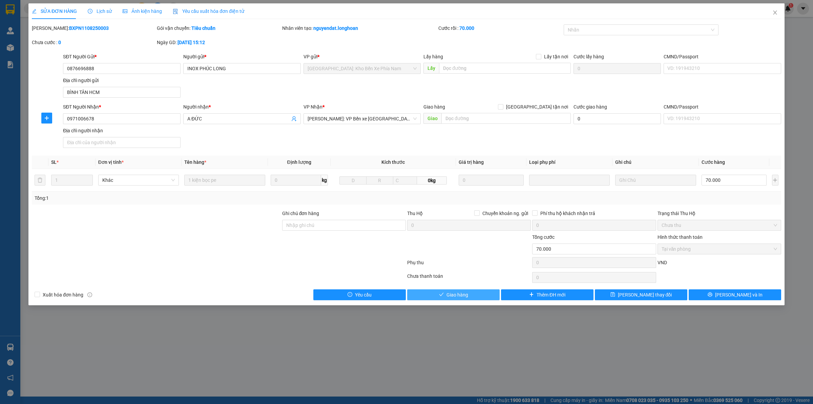
click at [445, 295] on button "Giao hàng" at bounding box center [453, 294] width 92 height 11
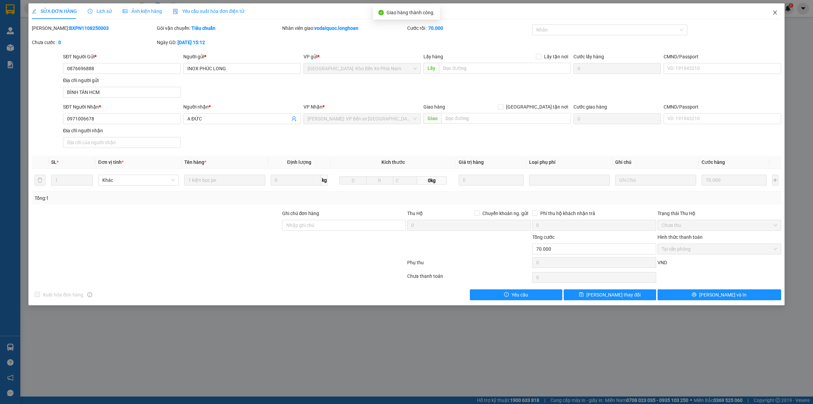
click at [774, 12] on icon "close" at bounding box center [775, 13] width 4 height 4
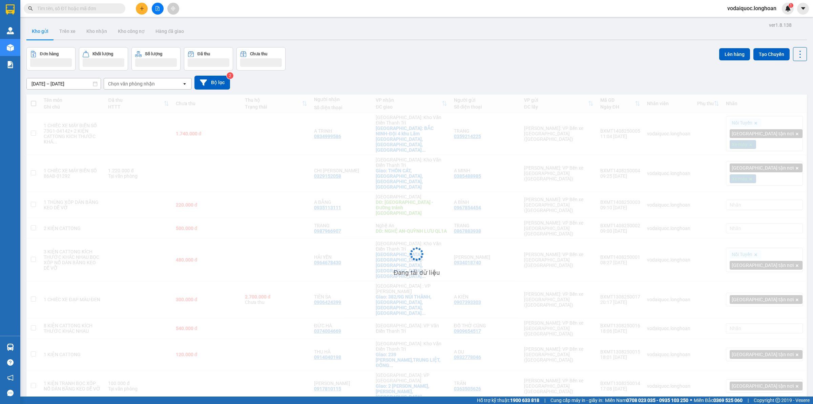
click at [91, 7] on input "text" at bounding box center [77, 8] width 80 height 7
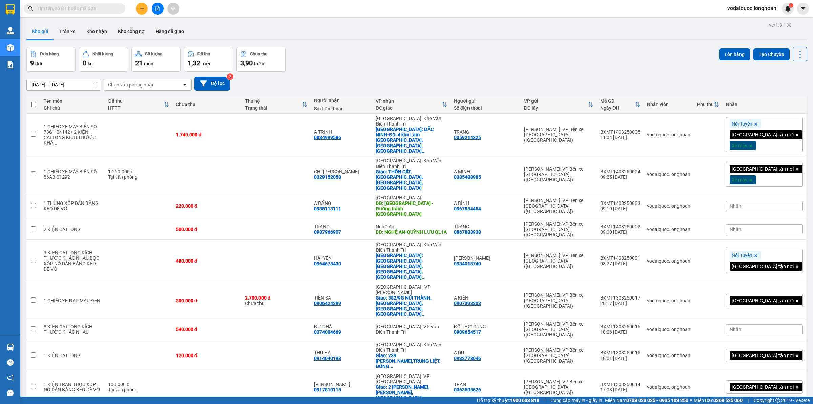
paste input "0975244344"
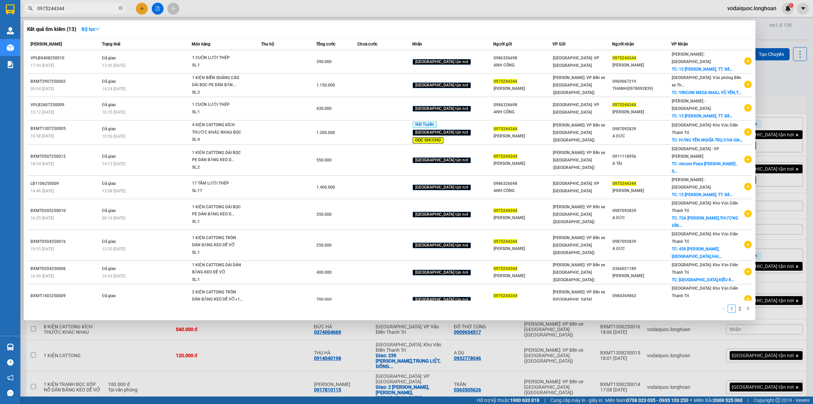
type input "0975244344"
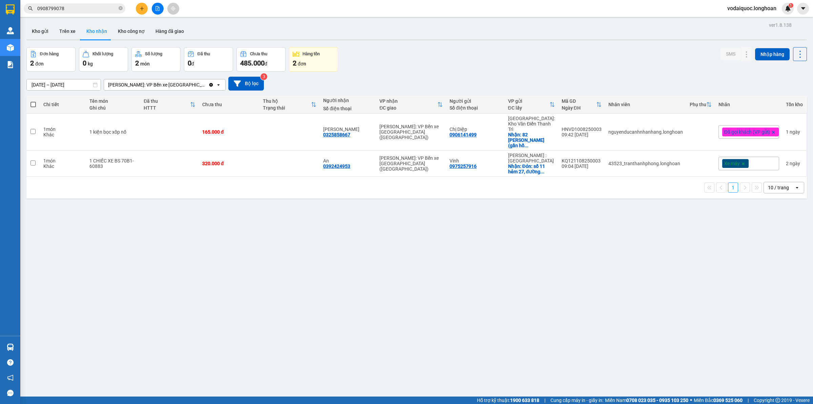
click at [43, 29] on button "Kho gửi" at bounding box center [39, 31] width 27 height 16
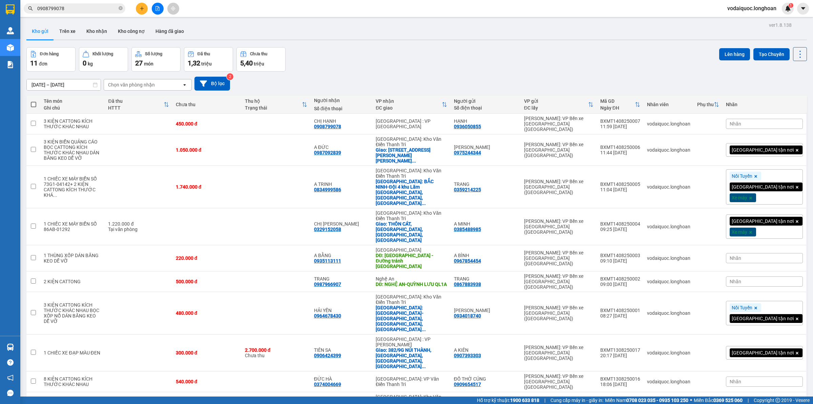
click at [544, 56] on div "Đơn hàng 11 đơn Khối lượng 0 kg Số lượng 27 món Đã thu 1,32 triệu Chưa thu 5,40…" at bounding box center [416, 59] width 781 height 24
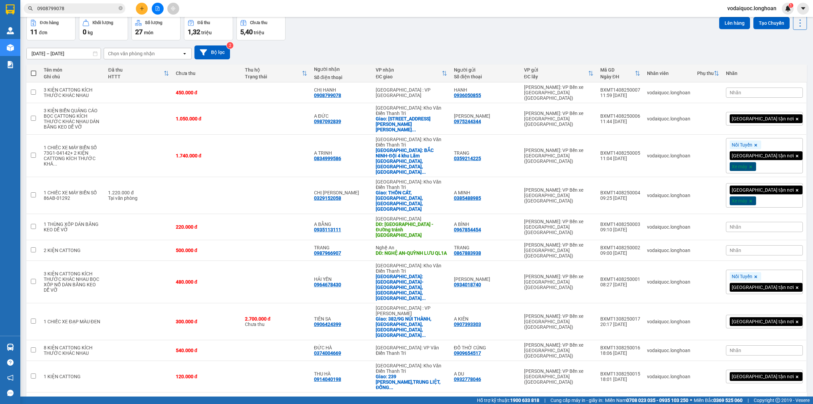
click at [728, 398] on button "2" at bounding box center [733, 403] width 10 height 10
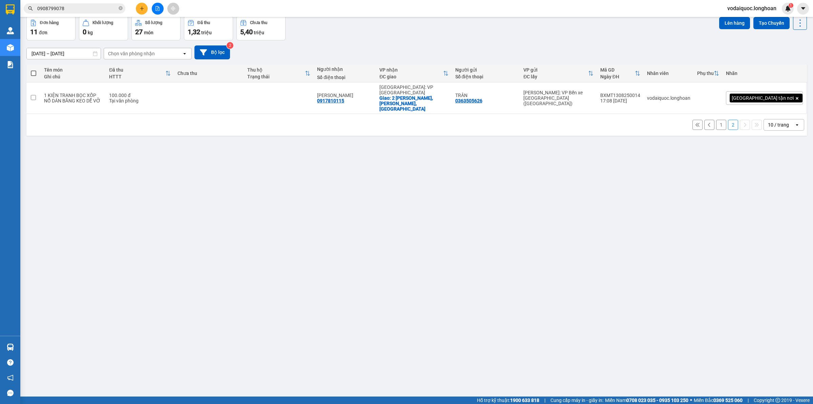
click at [716, 120] on button "1" at bounding box center [721, 125] width 10 height 10
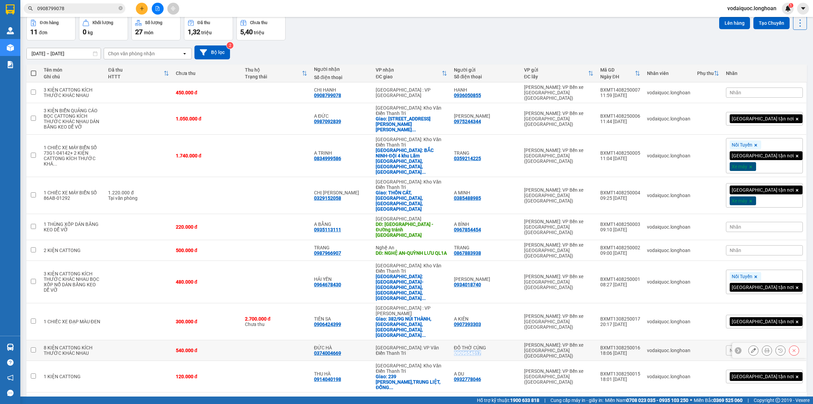
drag, startPoint x: 480, startPoint y: 287, endPoint x: 509, endPoint y: 287, distance: 28.5
click at [510, 345] on div "ĐỒ THỜ CÚNG 0909654517" at bounding box center [485, 350] width 63 height 11
checkbox input "true"
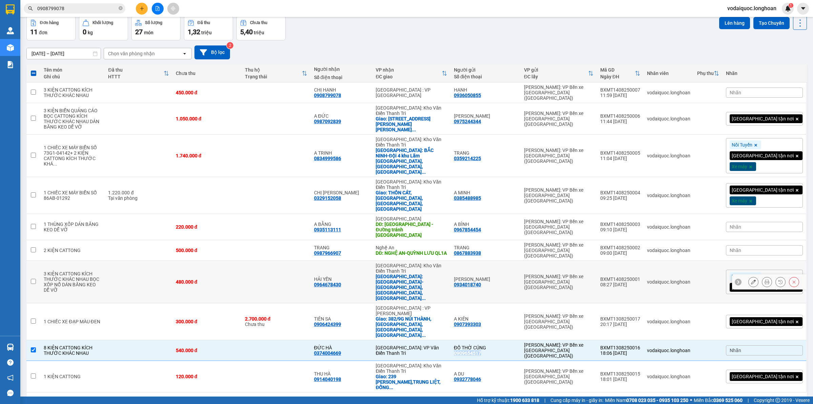
copy div "0909654517"
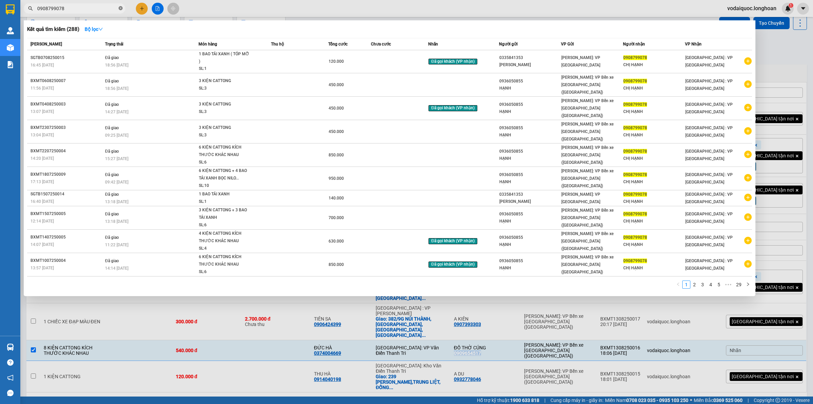
click at [122, 8] on icon "close-circle" at bounding box center [121, 8] width 4 height 4
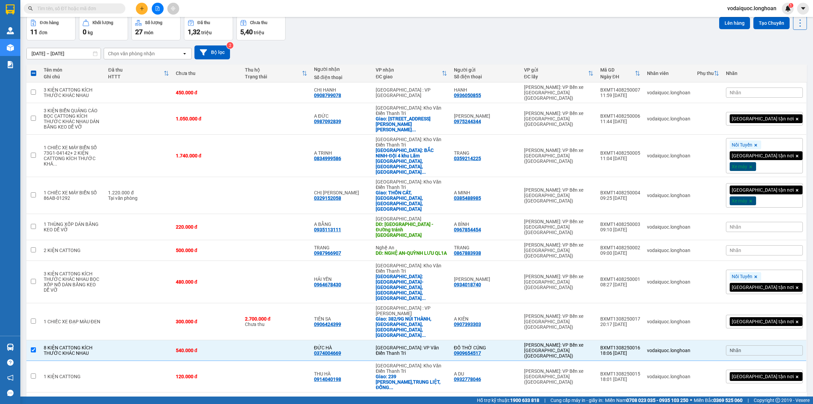
click at [143, 6] on icon "plus" at bounding box center [142, 8] width 5 height 5
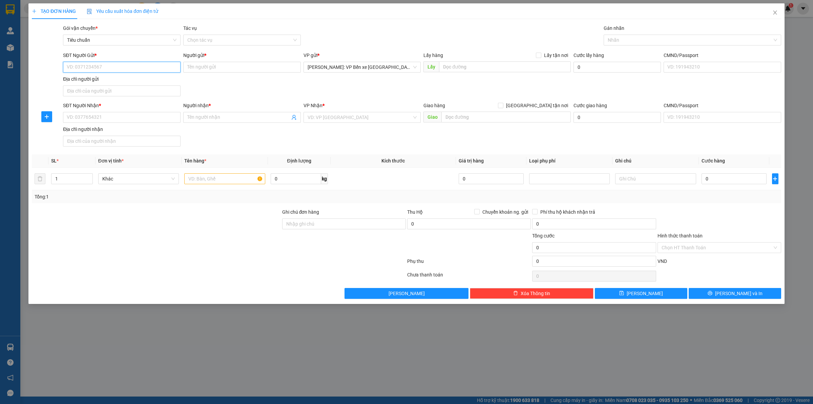
click at [116, 64] on input "SĐT Người Gửi *" at bounding box center [122, 67] width 118 height 11
paste input "0909654517"
type input "0909654517"
click at [138, 79] on div "0909654517 - ĐỒ THỜ CÚNG" at bounding box center [121, 80] width 109 height 7
type input "ĐỒ THỜ CÚNG"
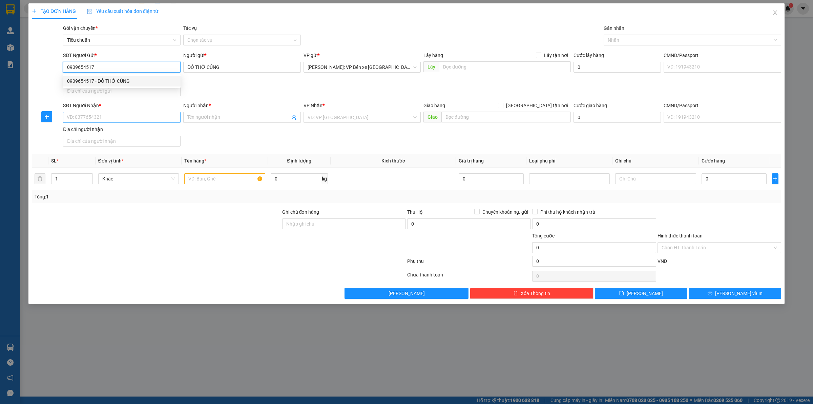
type input "0909654517"
click at [122, 118] on input "SĐT Người Nhận *" at bounding box center [122, 117] width 118 height 11
click at [72, 118] on input "SĐT Người Nhận *" at bounding box center [122, 117] width 118 height 11
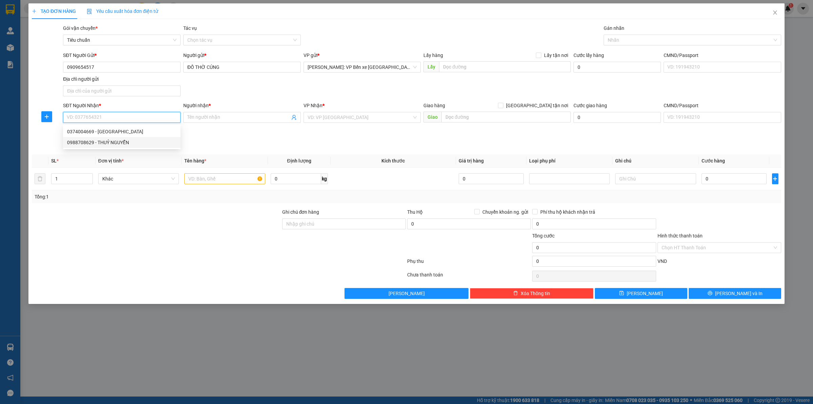
paste input "0961416672"
type input "0961416672"
click at [131, 129] on div "0961416672 - CHỊ THUỶ" at bounding box center [121, 131] width 109 height 7
type input "CHỊ THUỶ"
checkbox input "true"
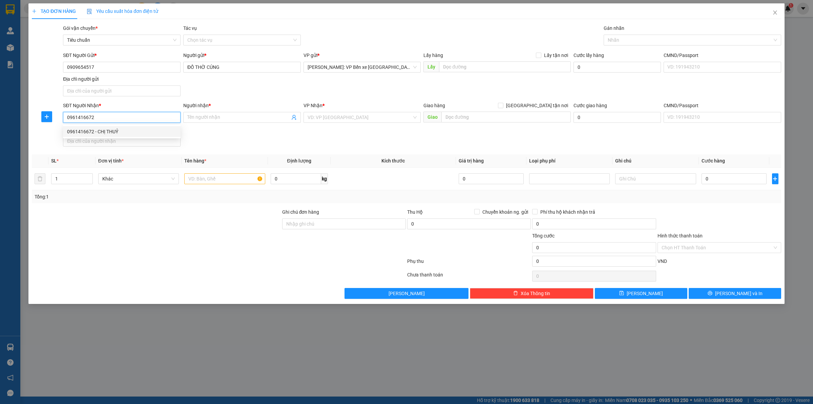
type input "ĐÔNG XÁ,ĐOÀN XÁ,KIẾN THUỴ,[GEOGRAPHIC_DATA]"
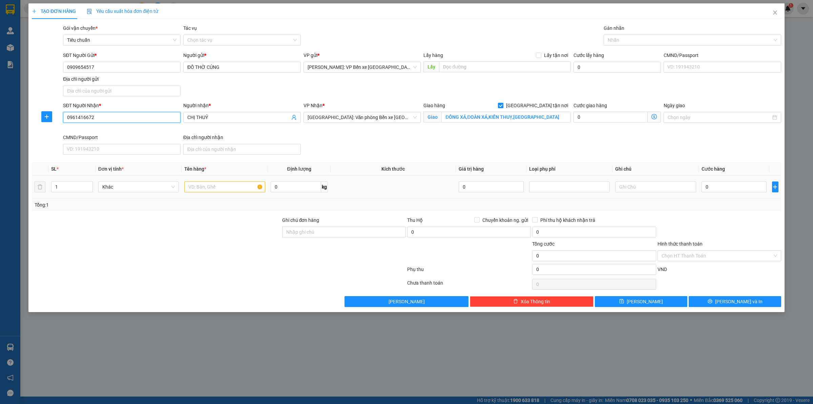
type input "0961416672"
click at [580, 138] on div "SĐT Người Nhận * 0961416672 Người nhận * CHỊ THUỶ VP Nhận * [GEOGRAPHIC_DATA]: …" at bounding box center [422, 130] width 721 height 56
click at [88, 185] on icon "up" at bounding box center [89, 185] width 2 height 2
type input "3"
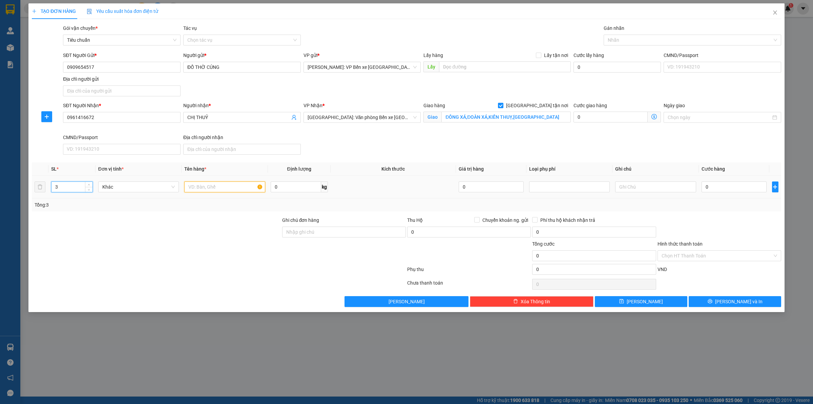
click at [220, 187] on input "text" at bounding box center [224, 186] width 81 height 11
type input "3 KIỆN CATTONG KÍCH THƯỚC KHÁC NHAU BỌC XỐP NỔ DÁN BĂNG KEO DỄ VỠ"
click at [311, 225] on div "Ghi chú đơn hàng" at bounding box center [344, 221] width 124 height 10
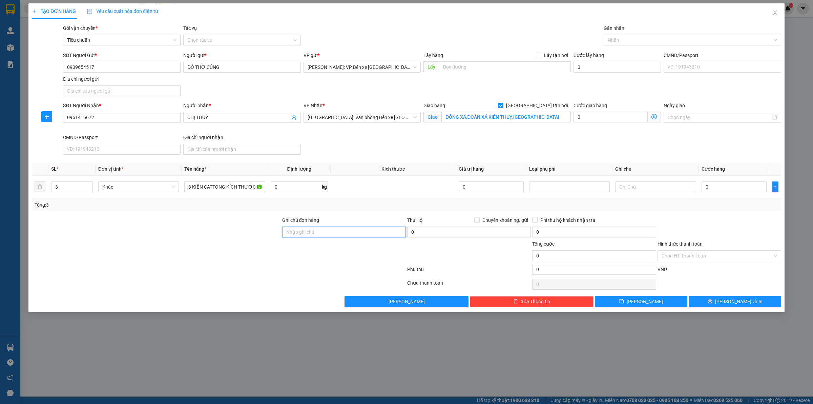
click at [312, 228] on input "Ghi chú đơn hàng" at bounding box center [344, 231] width 124 height 11
type input "HÀNG DỄ VỠ HƯ VỠ KHÔNG ĐỀN"
click at [727, 187] on input "0" at bounding box center [734, 186] width 65 height 11
click at [637, 32] on div "Gán nhãn" at bounding box center [693, 29] width 178 height 10
click at [640, 36] on div at bounding box center [688, 40] width 167 height 8
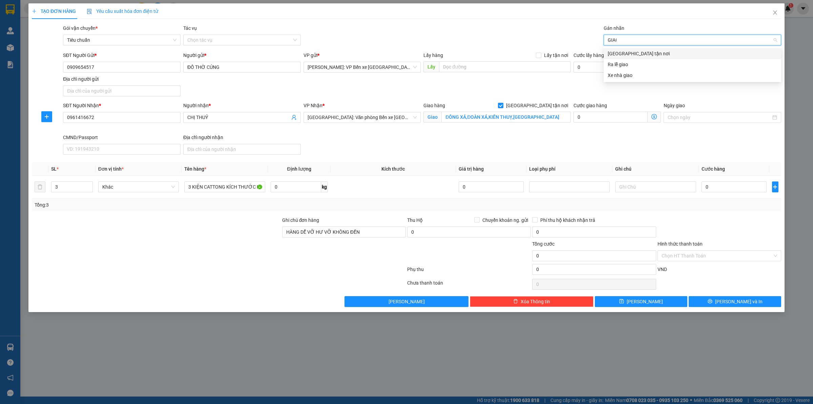
type input "GIAO"
click at [634, 50] on div "[GEOGRAPHIC_DATA] tận nơi" at bounding box center [692, 53] width 169 height 7
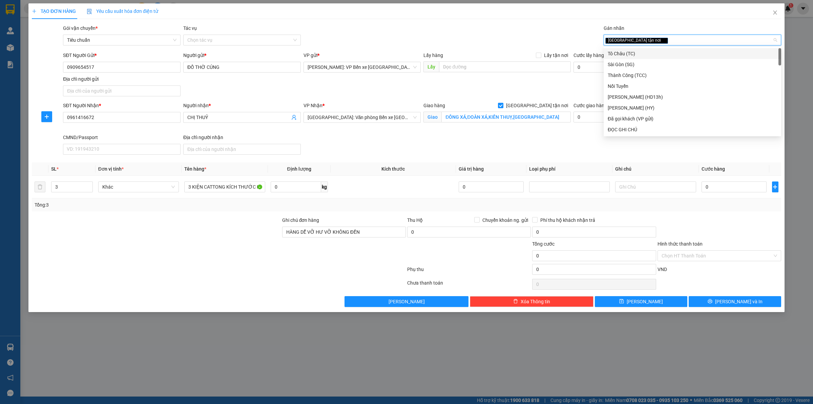
click at [521, 43] on div "Gói vận chuyển * Tiêu chuẩn Tác vụ Chọn tác vụ Gán nhãn Giao tận nơi" at bounding box center [422, 36] width 721 height 24
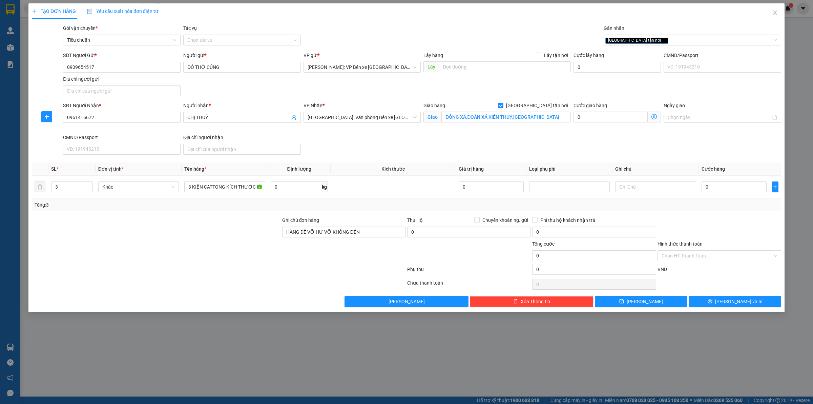
drag, startPoint x: 370, startPoint y: 143, endPoint x: 369, endPoint y: 133, distance: 10.6
click at [370, 143] on div "SĐT Người Nhận * 0961416672 Người nhận * CHỊ THUỶ VP Nhận * [GEOGRAPHIC_DATA]: …" at bounding box center [422, 130] width 721 height 56
click at [724, 186] on input "0" at bounding box center [734, 186] width 65 height 11
type input "8"
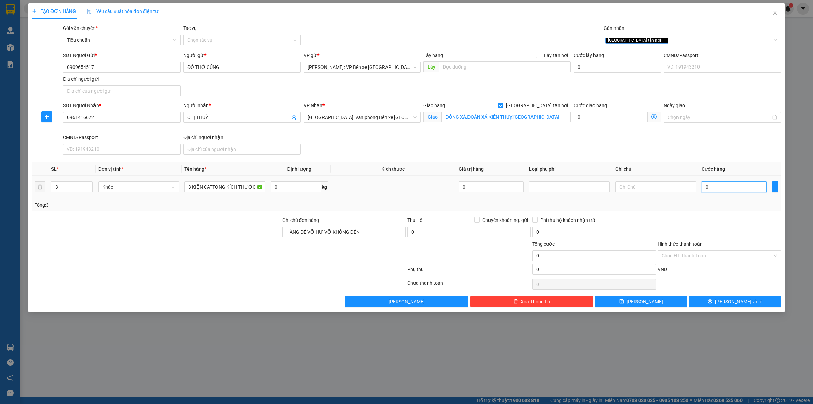
type input "8"
type input "80"
type input "800"
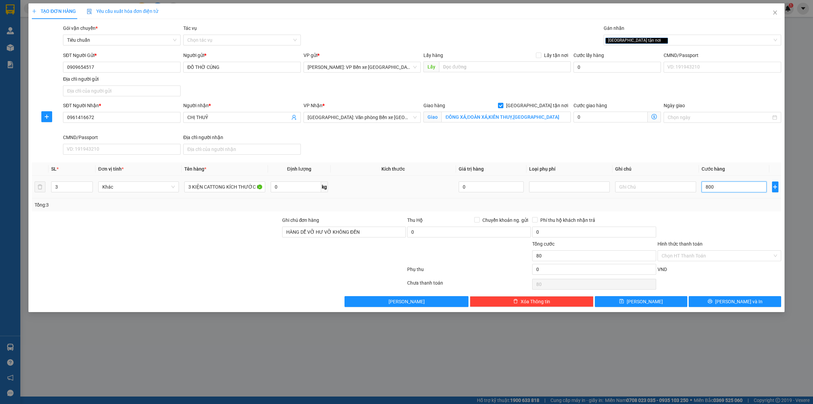
type input "800"
type input "8.000"
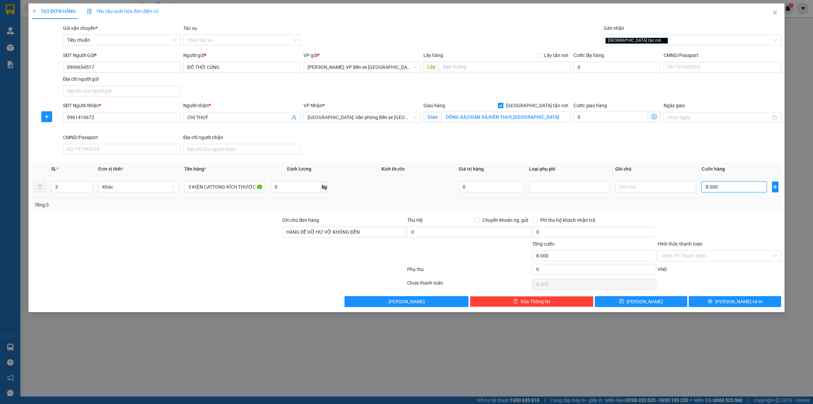
type input "80.000"
type input "800.000"
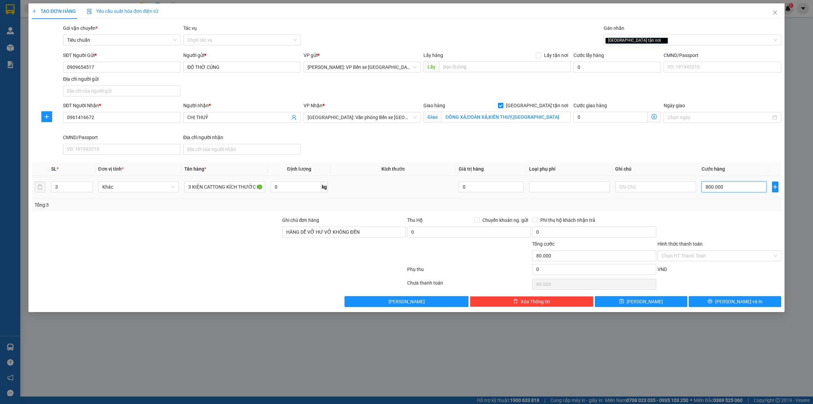
type input "800.000"
click at [561, 226] on div "Phí thu hộ khách nhận trả" at bounding box center [594, 221] width 124 height 10
click at [559, 269] on input "0" at bounding box center [594, 269] width 124 height 11
type input "800.005"
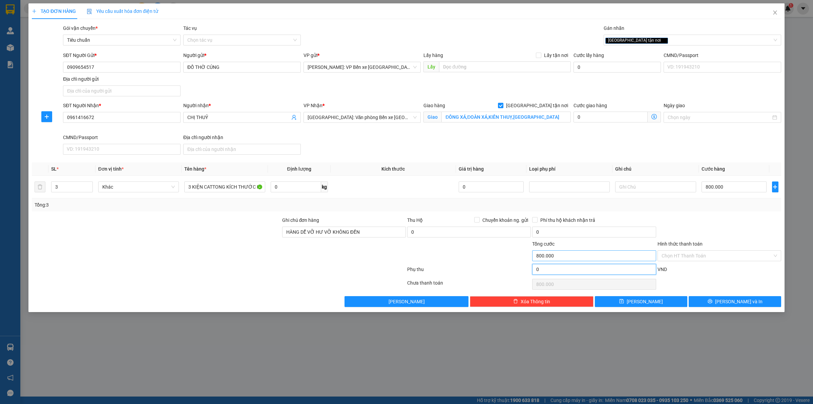
type input "5"
type input "800.005"
type input "800.050"
type input "50"
type input "800.050"
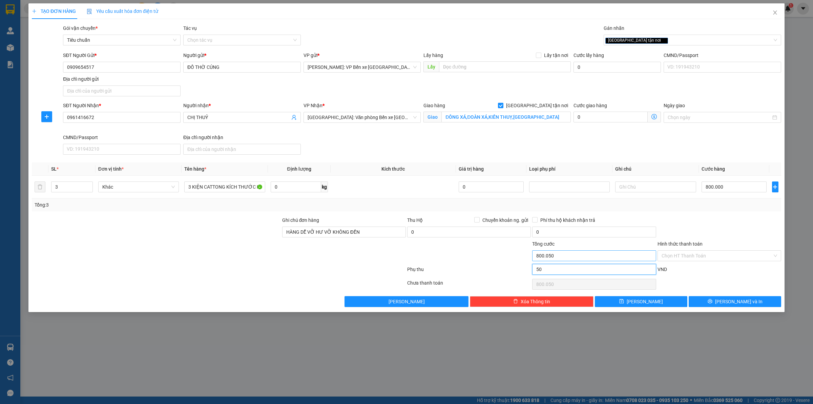
type input "500"
type input "800.500"
type input "805.000"
type input "5.000"
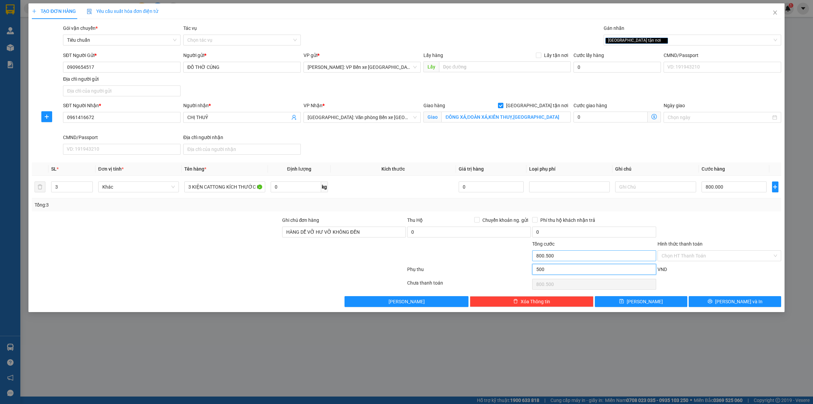
type input "805.000"
type input "50.000"
type input "850.000"
type input "1.300.000"
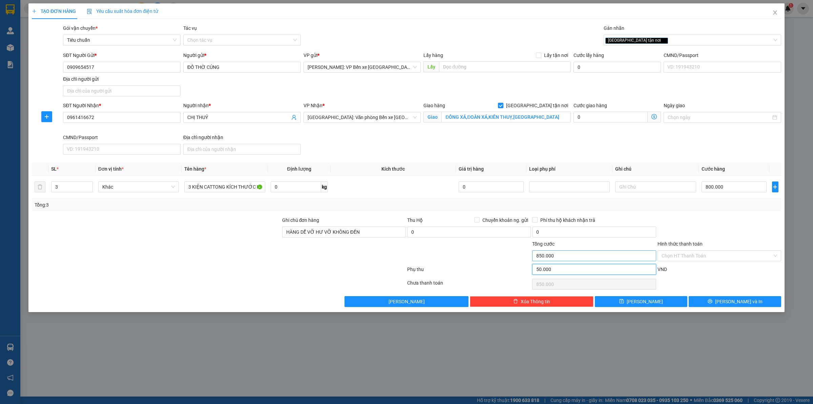
type input "500.000"
type input "1.300.000"
type input "850.000"
type input "50.000"
type input "850.000"
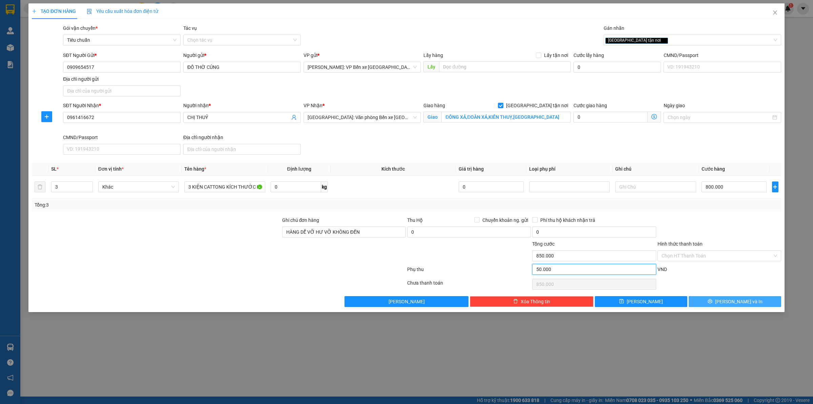
type input "50.000"
click at [731, 300] on span "[PERSON_NAME] và In" at bounding box center [738, 300] width 47 height 7
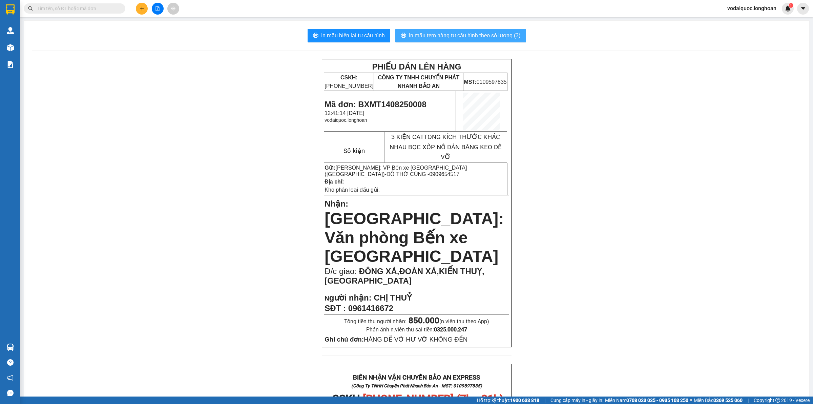
click at [475, 32] on span "In mẫu tem hàng tự cấu hình theo số lượng (3)" at bounding box center [465, 35] width 112 height 8
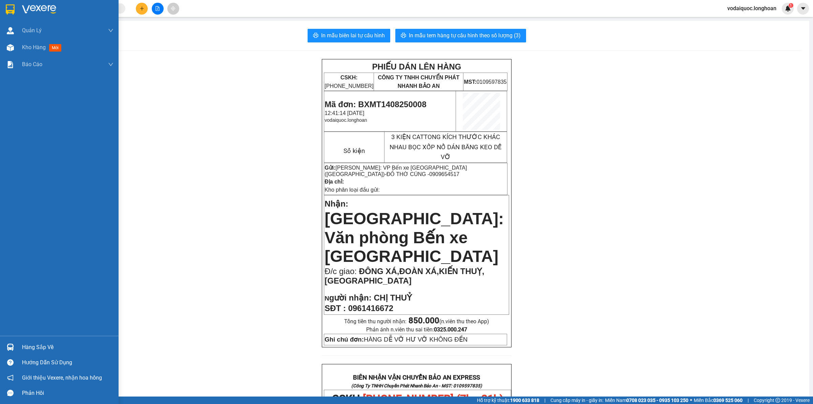
click at [38, 9] on img at bounding box center [39, 9] width 34 height 10
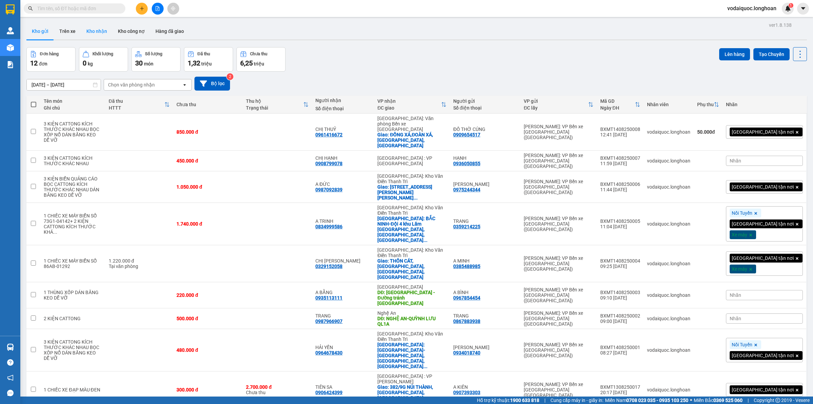
click at [94, 30] on button "Kho nhận" at bounding box center [97, 31] width 32 height 16
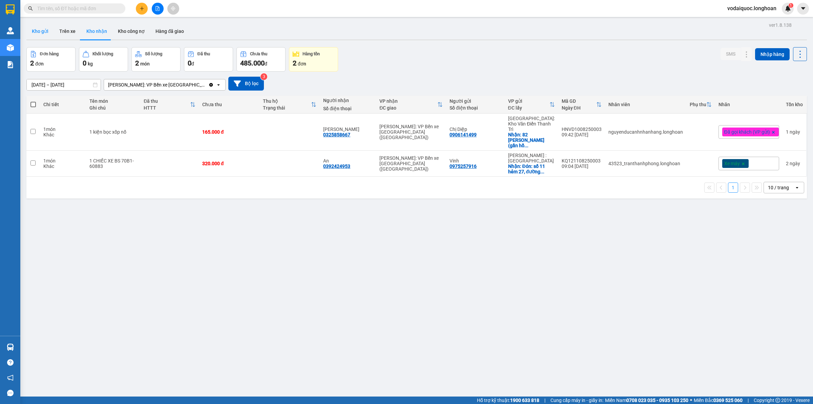
click at [47, 33] on button "Kho gửi" at bounding box center [39, 31] width 27 height 16
